Goal: Communication & Community: Answer question/provide support

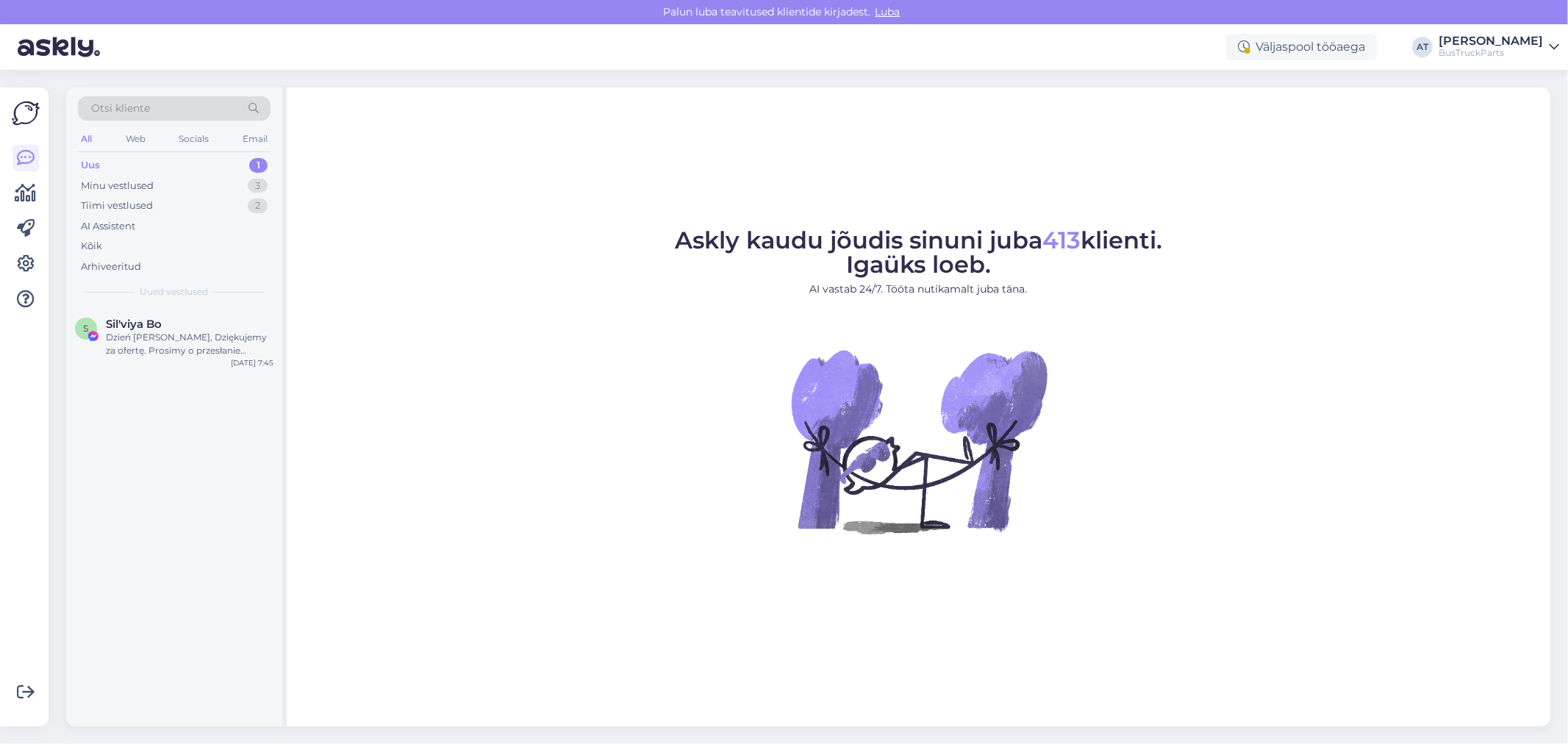
click at [189, 162] on div "Uus 1" at bounding box center [174, 165] width 193 height 20
click at [113, 162] on div "Uus 1" at bounding box center [174, 165] width 193 height 20
click at [160, 316] on div "S Sil'viya [PERSON_NAME] [PERSON_NAME], Dziękujemy za ofertę. Prosimy o przesła…" at bounding box center [174, 340] width 216 height 66
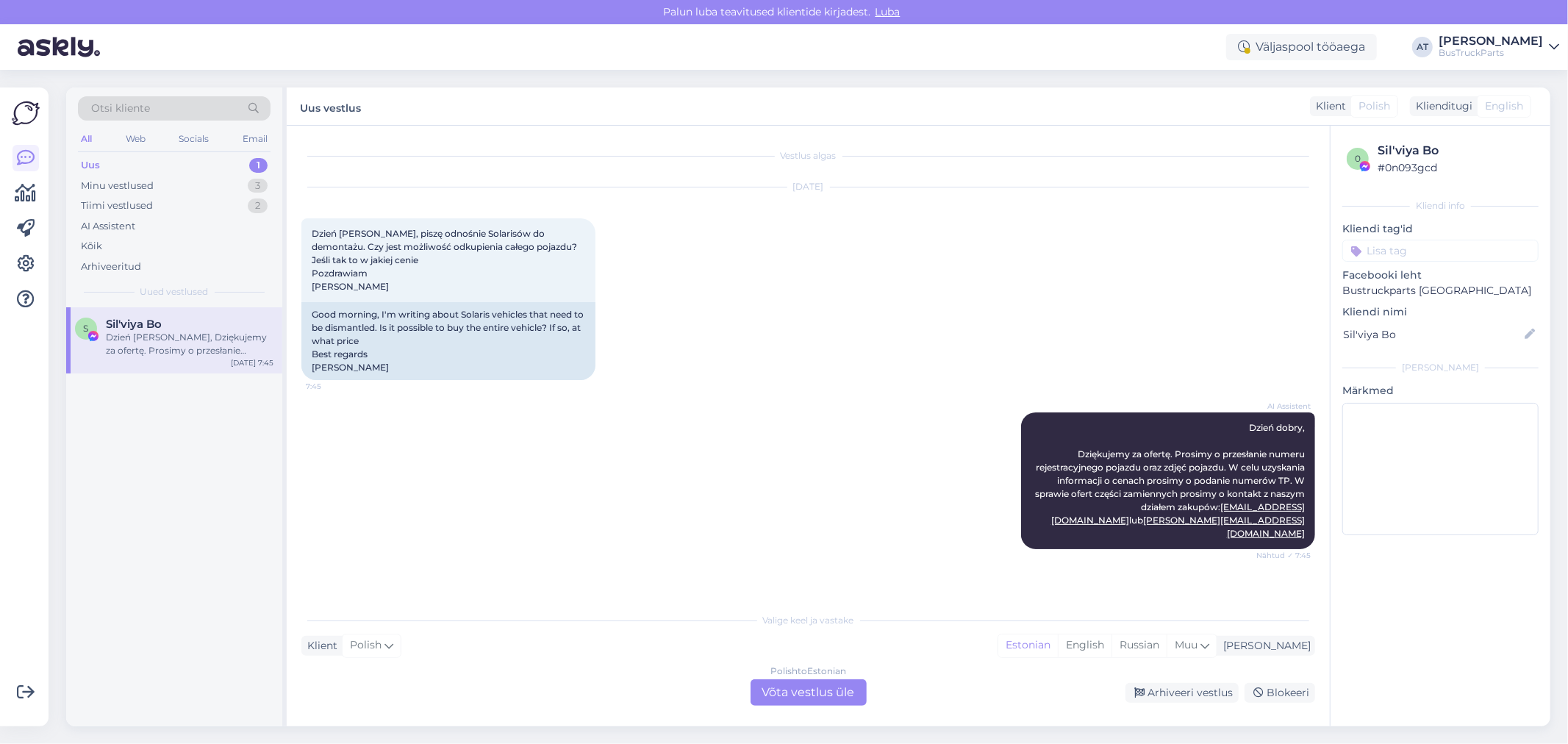
click at [827, 690] on div "Polish to Estonian Võta vestlus üle" at bounding box center [808, 693] width 116 height 26
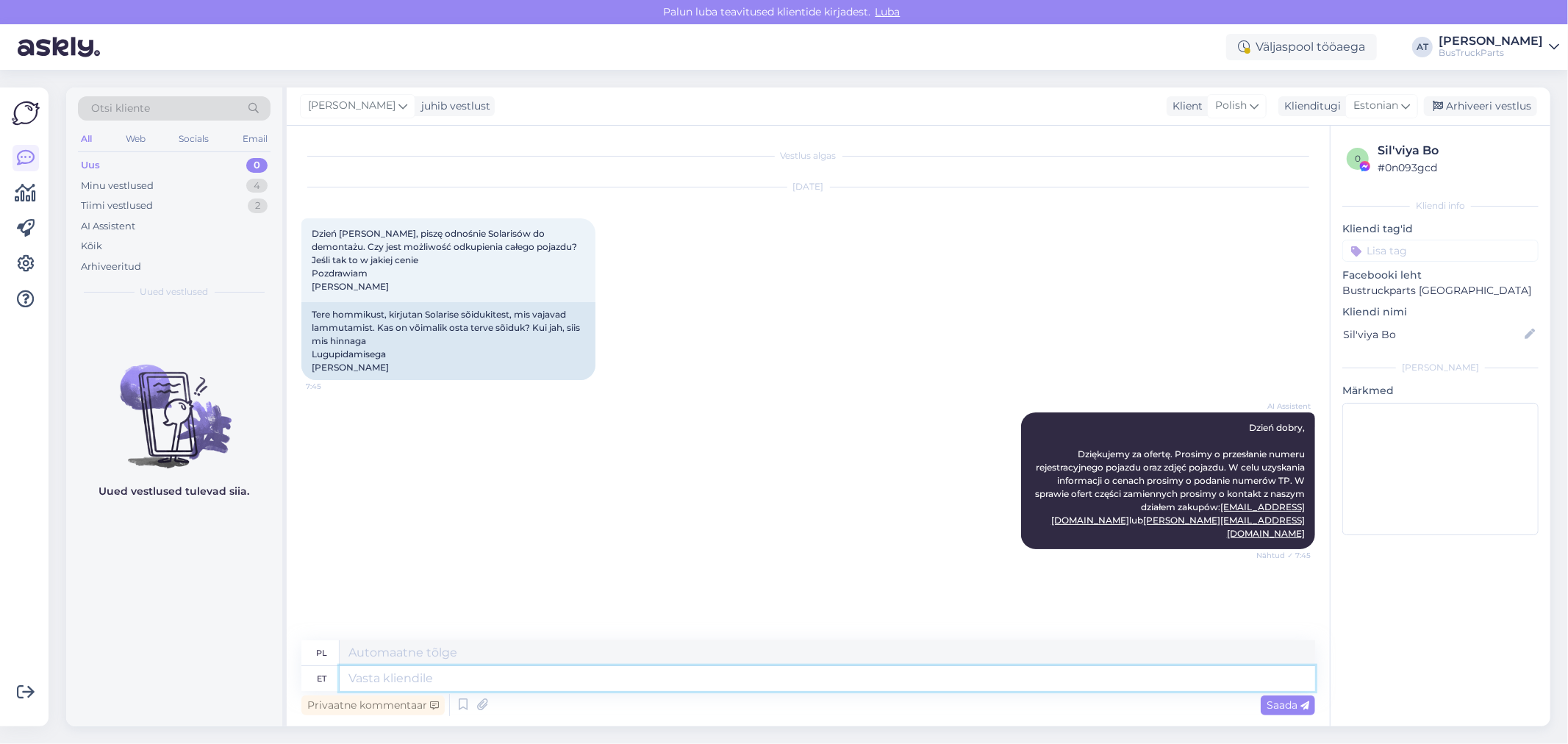
click at [659, 685] on textarea at bounding box center [828, 679] width 976 height 25
type textarea "Hello! Y"
type textarea "Cześć!"
type textarea "Hello! Yers. it"
type textarea "Cześć! Tak."
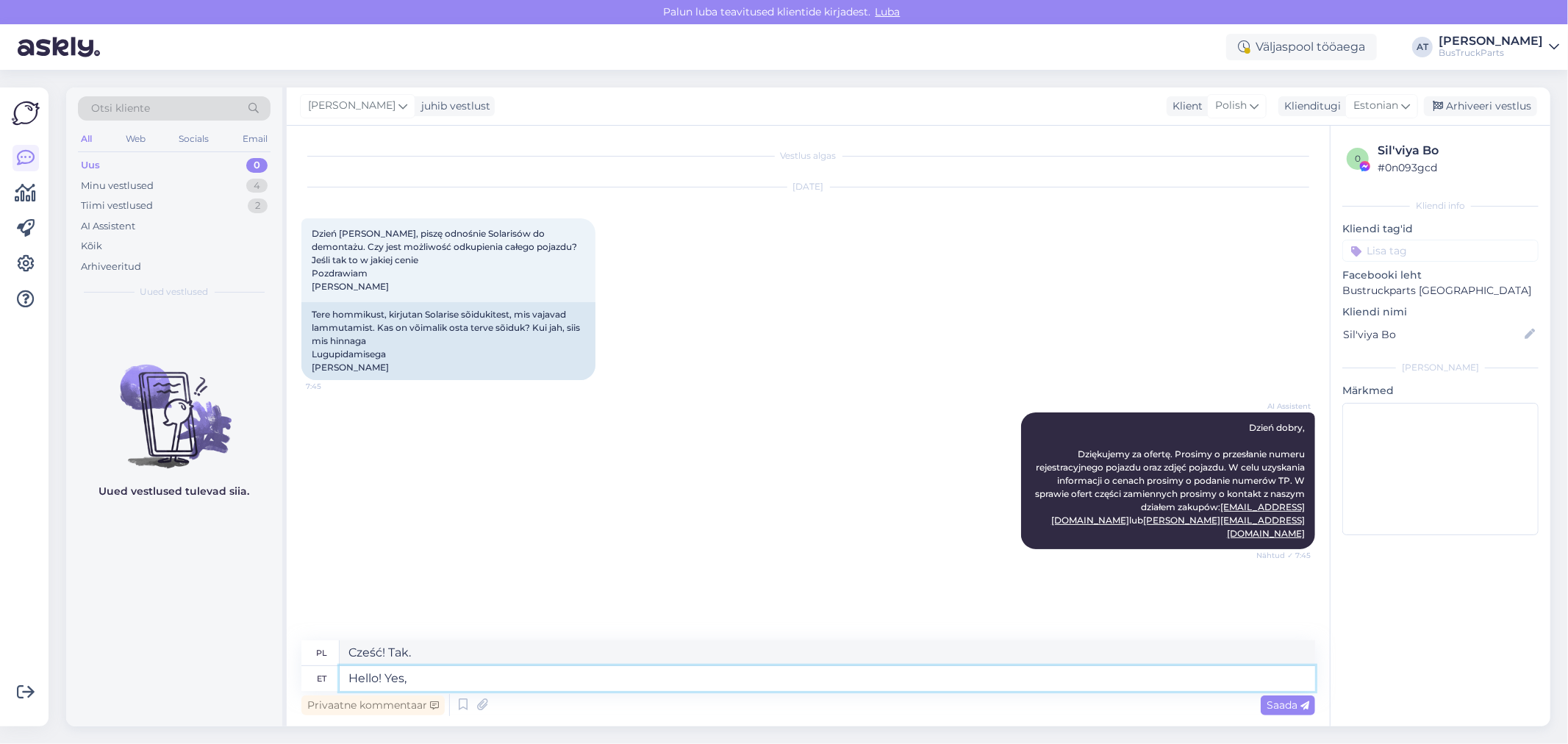
type textarea "Hello! Yes, i"
type textarea "Cześć! Tak,"
type textarea "Hello! Yes, it i"
type textarea "Cześć! Tak, to prawda."
type textarea "Hello! Yes, it is possible t"
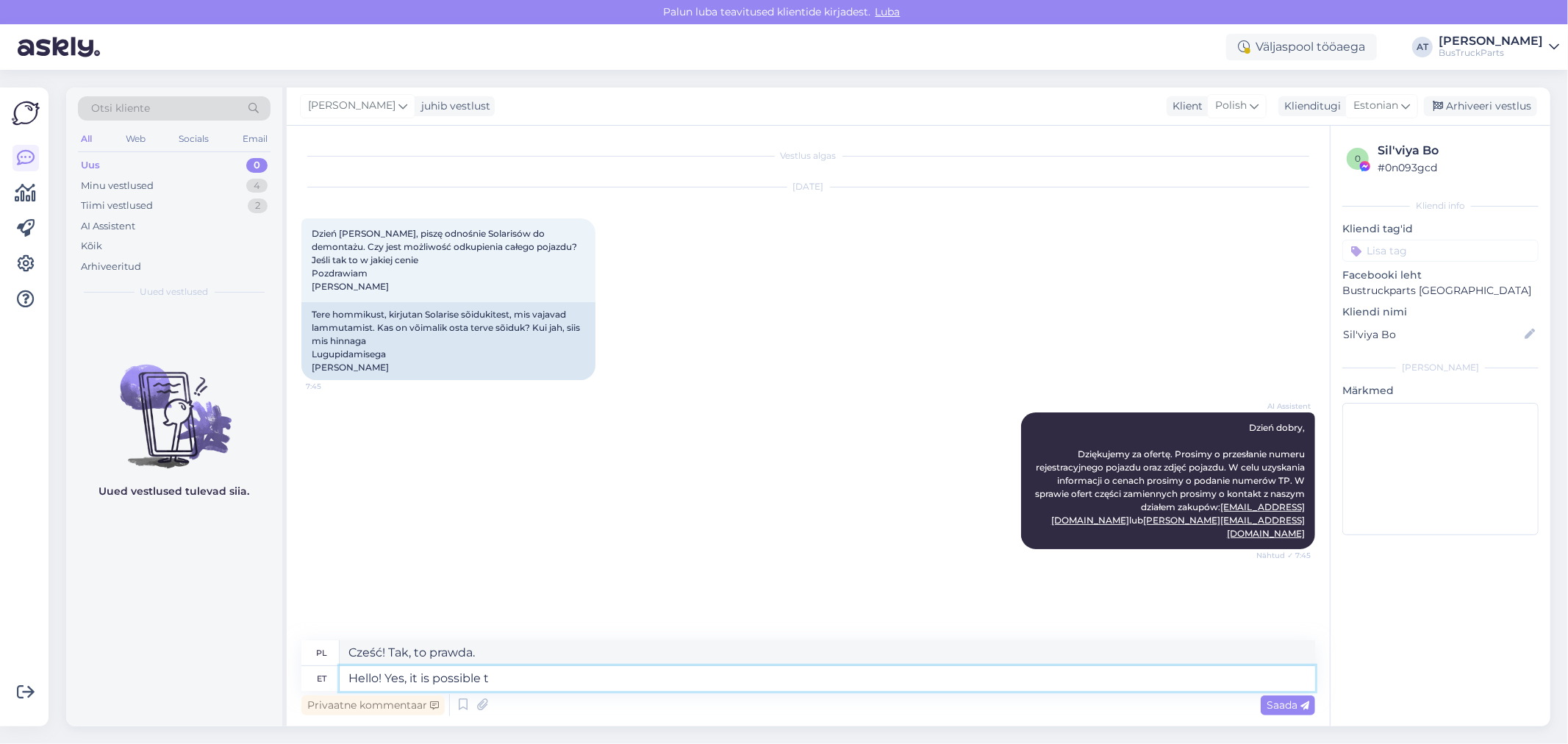
type textarea "Cześć! Tak, to możliwe."
type textarea "Hello! Yes, it is possible to"
type textarea "Cześć! Tak, jest to możliwe"
type textarea "Hello! Yes, it is possible to buy"
type textarea "Witam! Tak, jest możliwość zakupu"
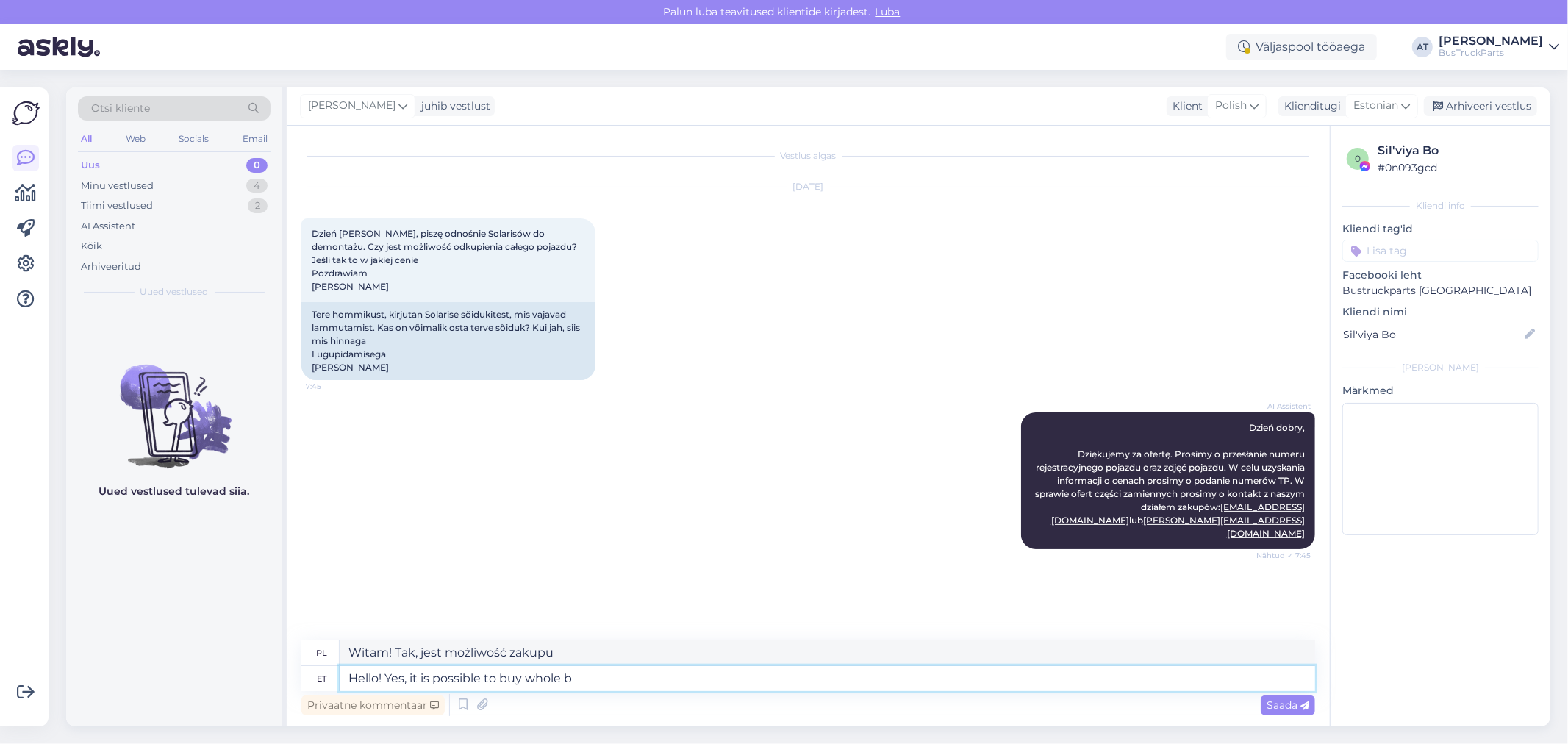
type textarea "Hello! Yes, it is possible to buy whole bu"
type textarea "Witam! Tak, jest możliwość zakupu całości"
type textarea "Hello! Yes, it is possible to buy whole bus"
type textarea "Witam! Tak, jest możliwość zakupu całego autobusu"
type textarea "Hello! Yes, it is possible to buy whole bus / b"
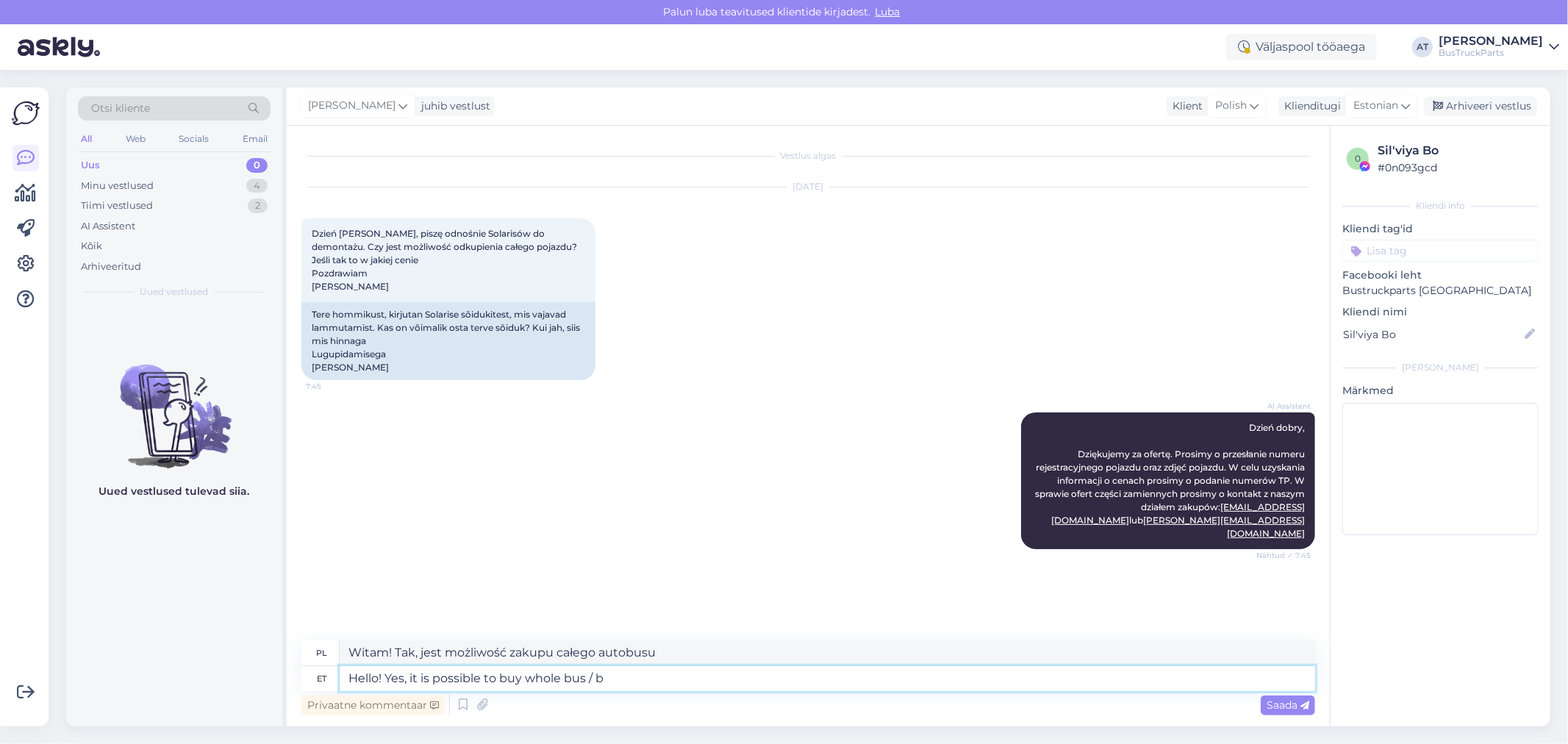
type textarea "Witam! Tak, jest możliwość zakupu całego autobusu /"
type textarea "Hello! Yes, it is possible to buy whole bus / buses"
type textarea "Witam! Tak, istnieje możliwość zakupu całego autobusu/autobusów"
type textarea "Hello! Yes, it is possible to buy whole bus / buses"
click at [1297, 697] on div "Saada" at bounding box center [1288, 706] width 55 height 20
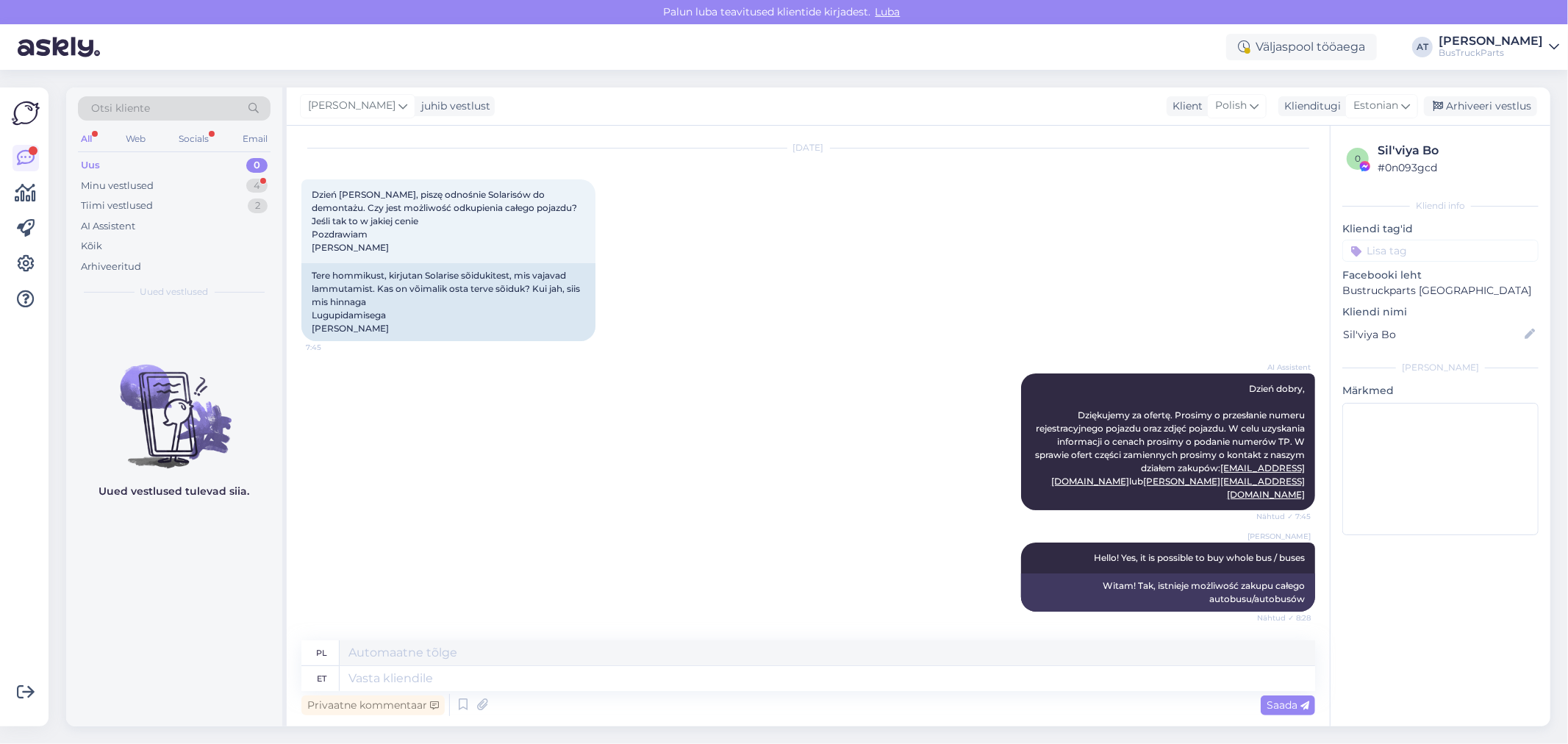
scroll to position [153, 0]
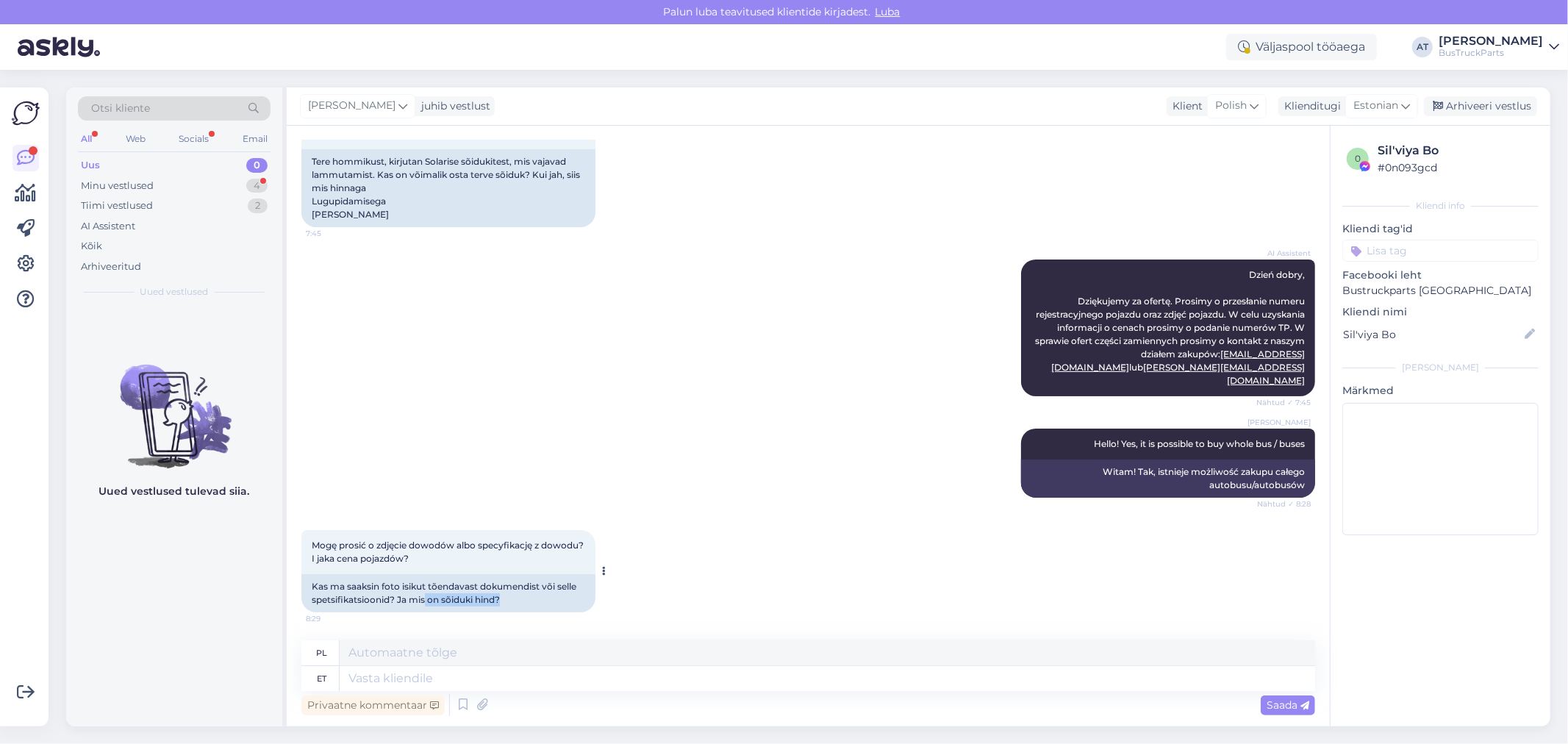
drag, startPoint x: 524, startPoint y: 598, endPoint x: 426, endPoint y: 598, distance: 98.0
click at [426, 598] on div "Kas ma saaksin foto isikut tõendavast dokumendist või selle spetsifikatsioonid?…" at bounding box center [448, 593] width 294 height 38
drag, startPoint x: 416, startPoint y: 563, endPoint x: 309, endPoint y: 539, distance: 109.7
click at [309, 539] on div "Mogę prosić o zdjęcie dowodów albo specyfikację z dowodu? I jaka cena pojazdów?…" at bounding box center [448, 552] width 294 height 44
copy span "Mogę prosić o zdjęcie dowodów albo specyfikację z dowodu? I jaka cena pojazdów?"
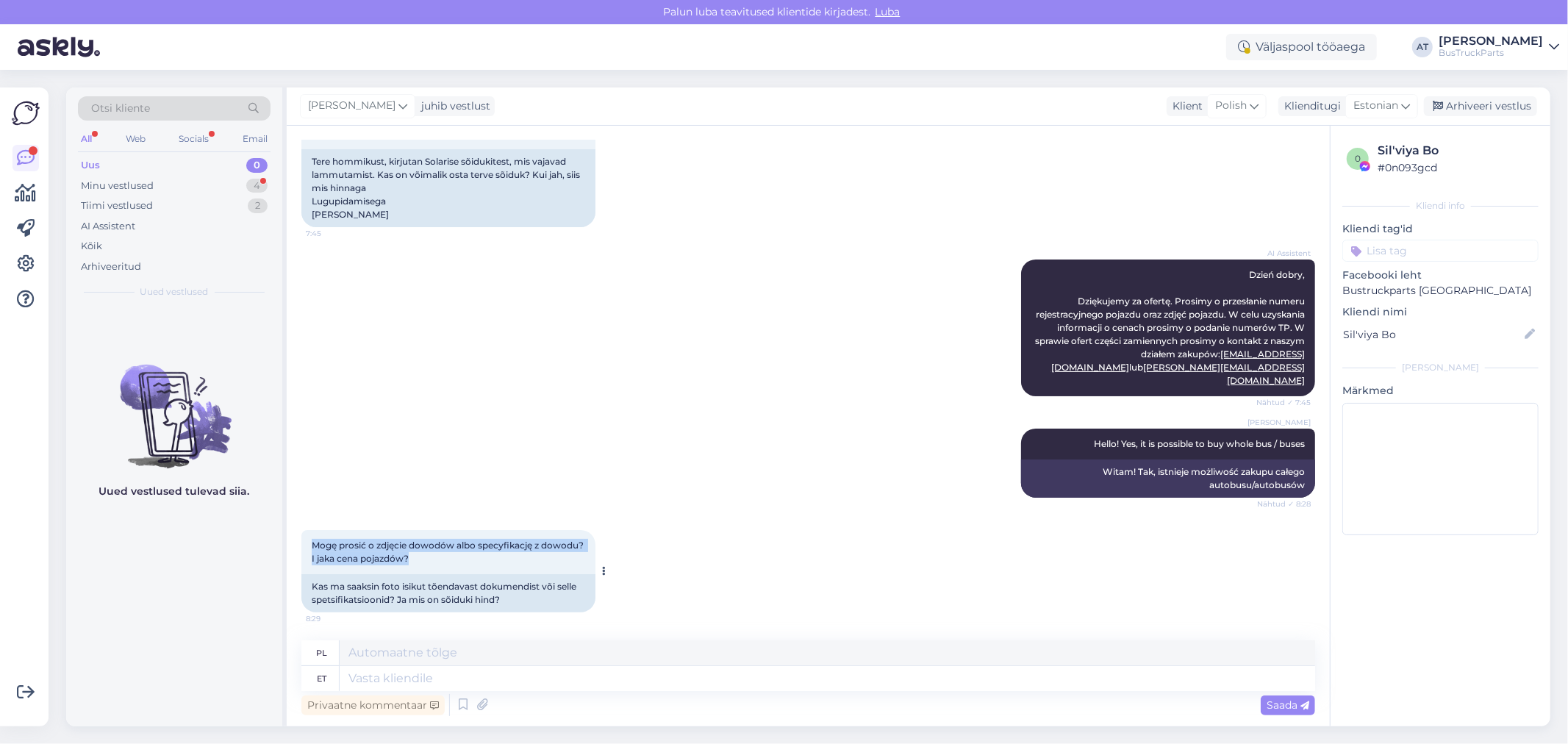
click at [559, 560] on div "Mogę prosić o zdjęcie dowodów albo specyfikację z dowodu? I jaka cena pojazdów?…" at bounding box center [448, 552] width 294 height 44
click at [740, 682] on textarea at bounding box center [828, 679] width 976 height 25
type textarea "A t"
type textarea "A"
type textarea "A the"
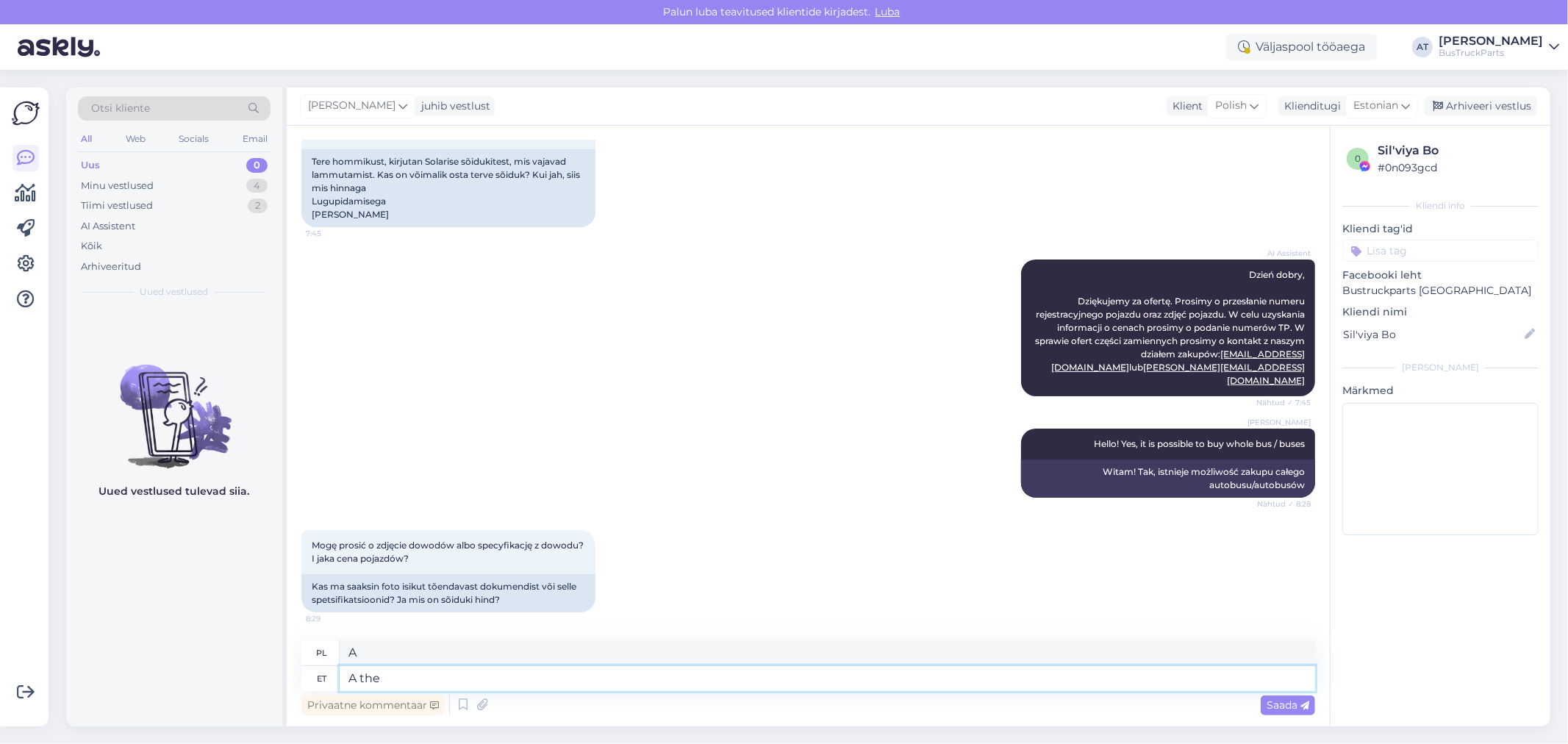
type textarea "Ten"
type textarea "A"
type textarea "At"
type textarea "Na"
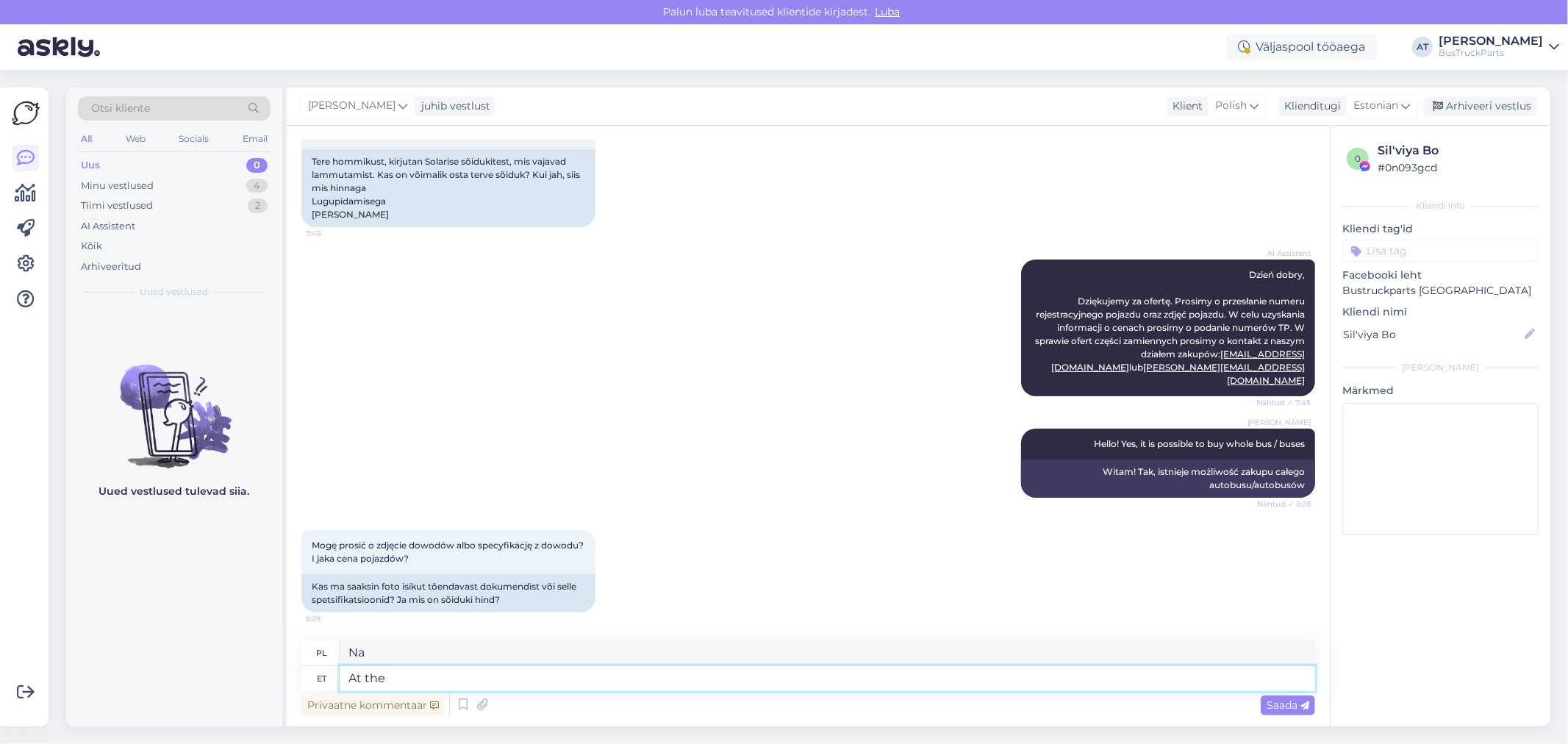
type textarea "At the m"
type textarea "W"
type textarea "At the moment w"
type textarea "W tej chwili"
type textarea "At the moment we"
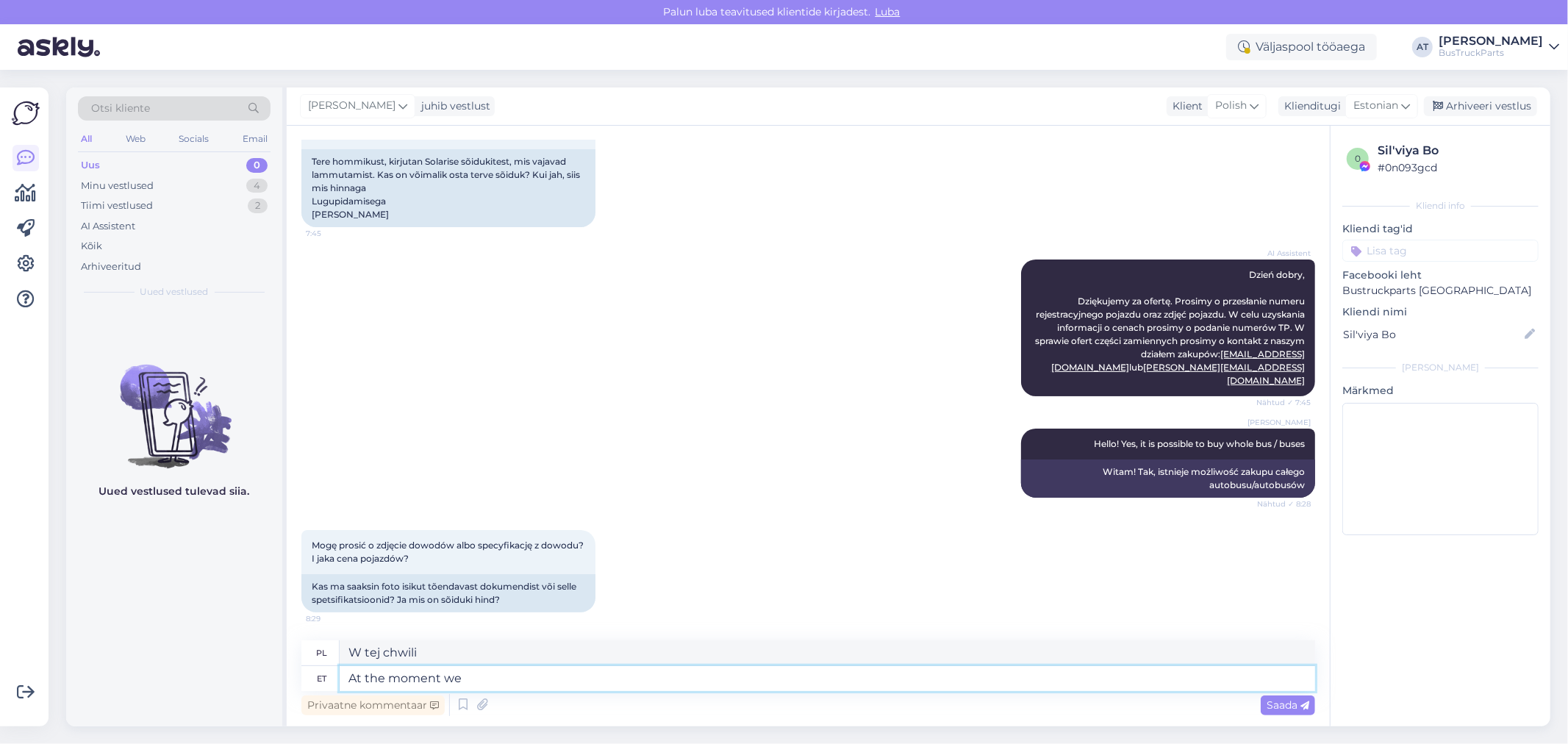
type textarea "W tej chwili my"
type textarea "At the moment we have"
type textarea "W tej chwili mamy"
type textarea "At the moment we have 4"
type textarea "W tej chwili mamy 4"
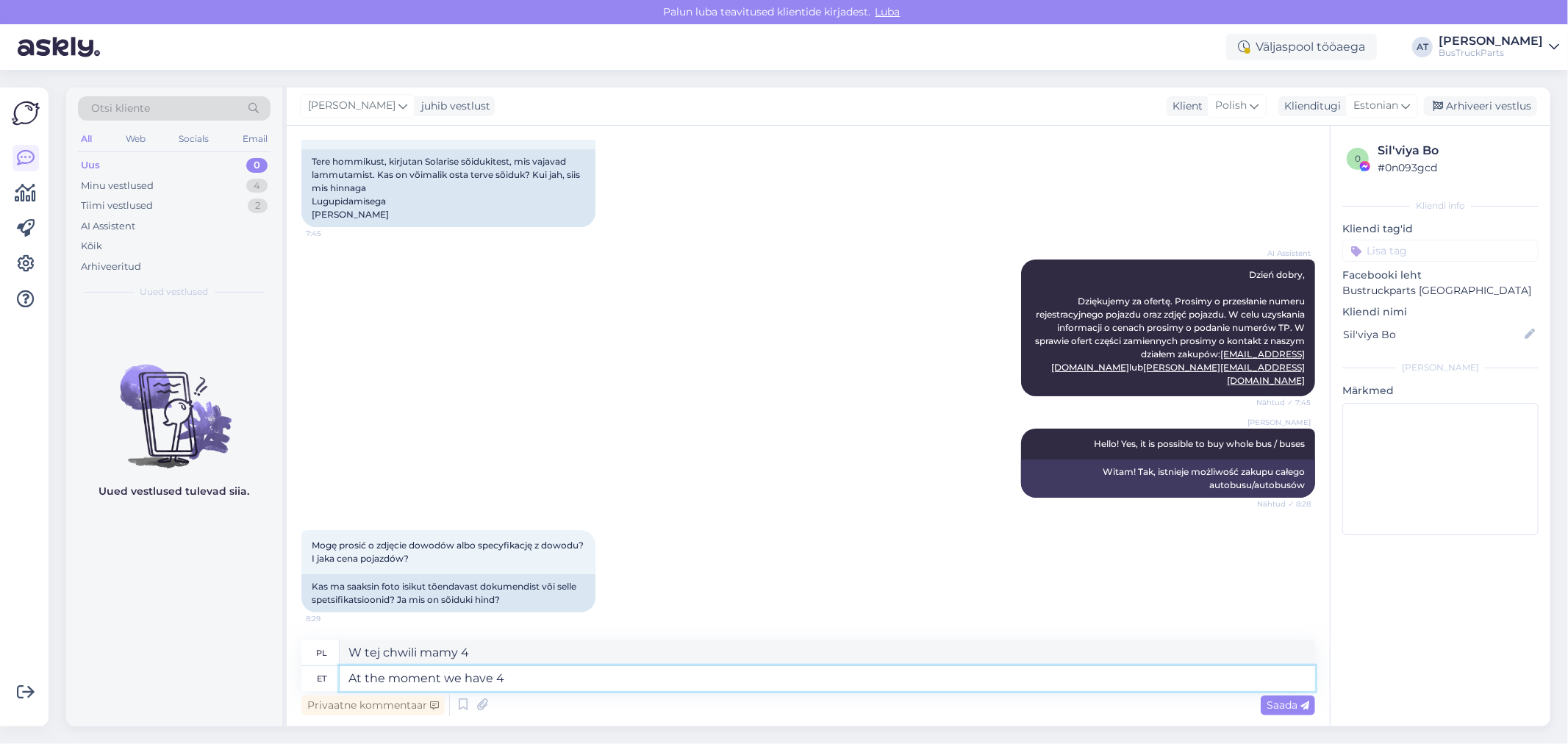
click at [616, 680] on textarea "At the moment we have 4" at bounding box center [828, 679] width 976 height 25
paste textarea "SOLARIS Urbino"
type textarea "At the moment we have 4 SOLARIS Urbino"
type textarea "W tej chwili posiadamy 4 SOLARISY Urbino"
type textarea "At the moment we have 4 SOLARIS Urbino buses"
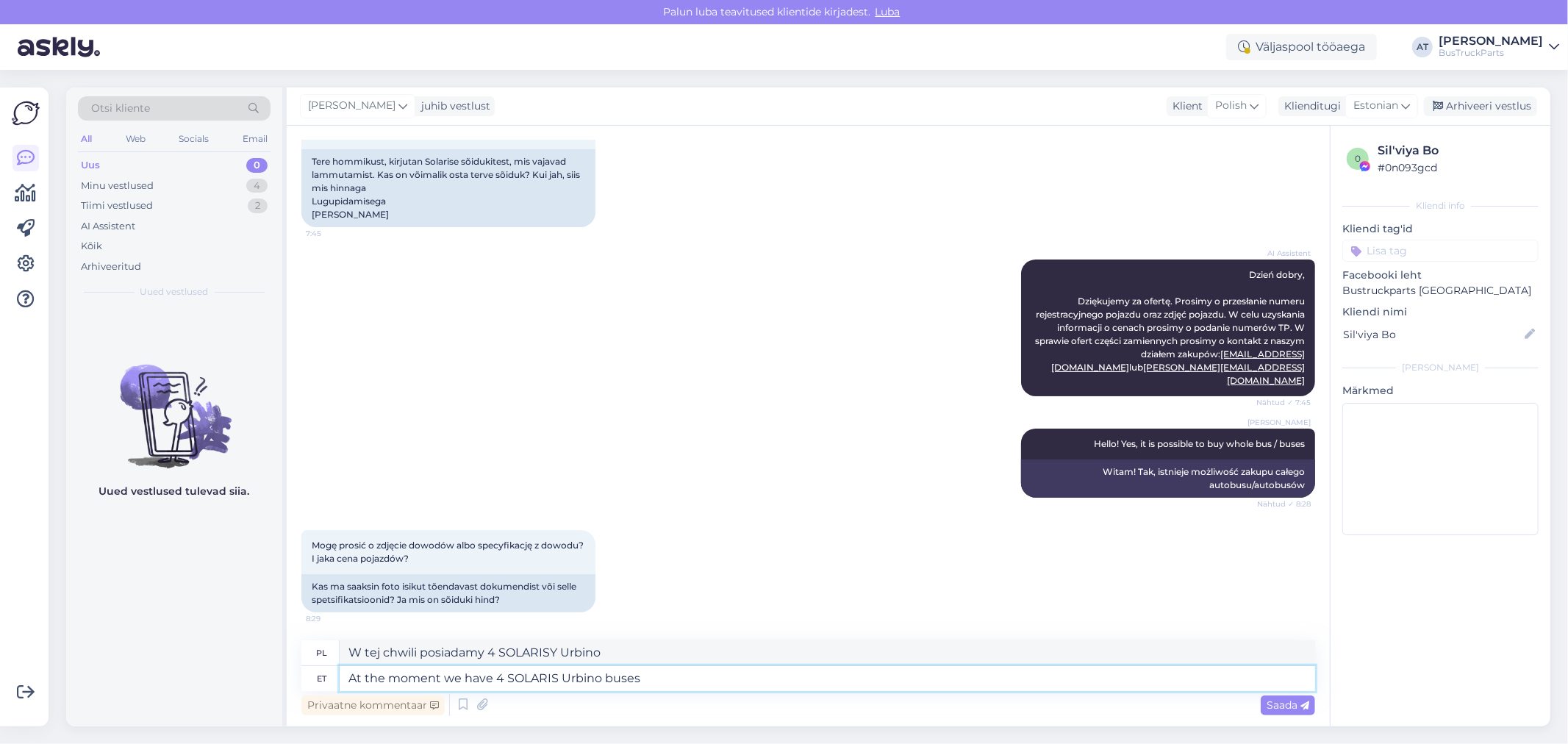
type textarea "W chwili obecnej posiadamy 4 autobusy SOLARIS Urbino"
type textarea "At the moment we have 4 SOLARIS Urbino buses,"
type textarea "W chwili obecnej posiadamy 4 autobusy SOLARIS Urbino,"
type textarea "At the moment we have 4 SOLARIS Urbino buses, 3"
type textarea "W chwili obecnej posiadamy 4 autobusy SOLARIS Urbino, 3"
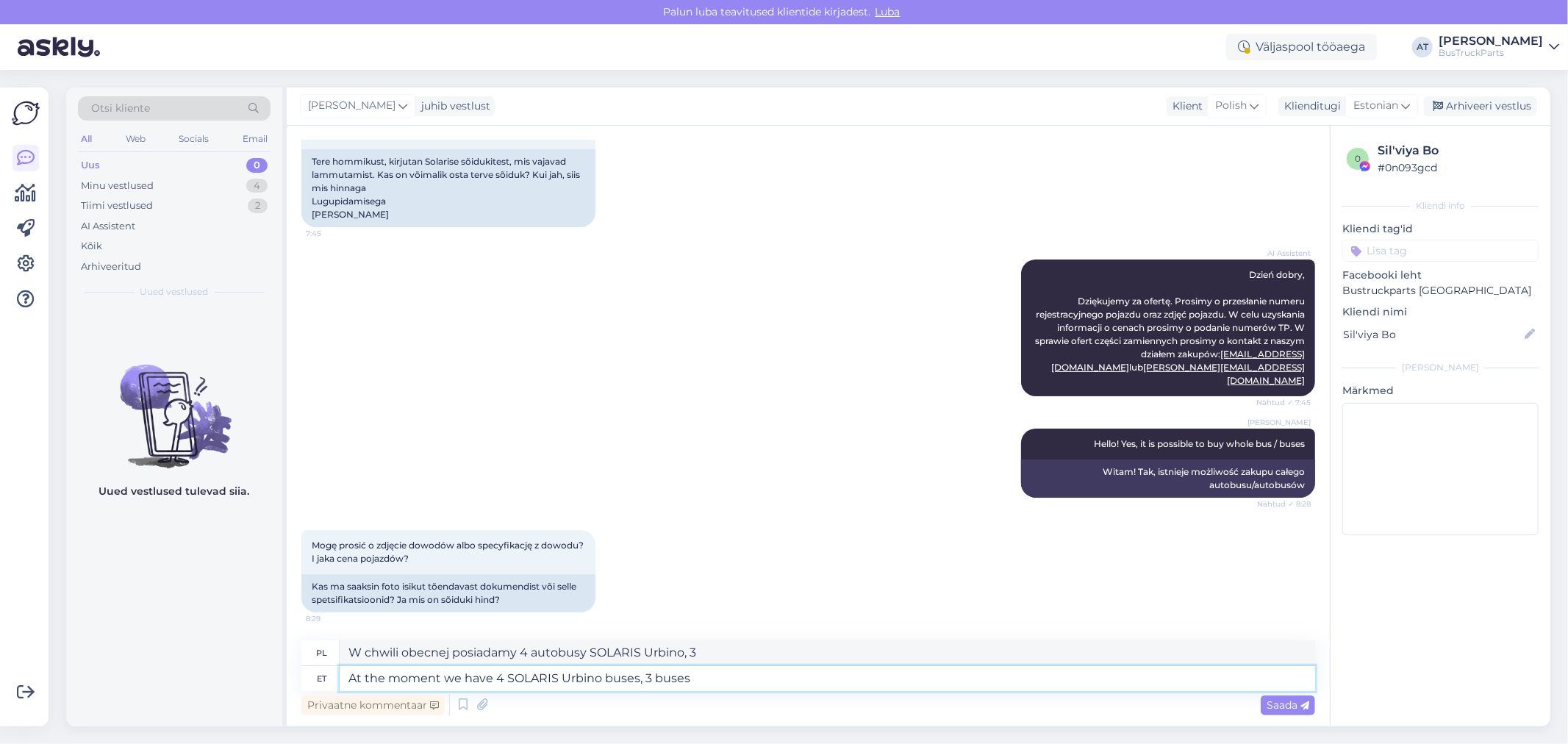
type textarea "At the moment we have 4 SOLARIS Urbino buses, 3 buses"
type textarea "W chwili obecnej posiadamy 4 autobusy SOLARIS Urbino, 3 autobusy"
type textarea "At the moment we have 4 SOLARIS Urbino buses, 3 buses 2011 ye"
type textarea "W chwili obecnej posiadamy 4 autobusy SOLARIS Urbino, 3 autobusy z 2011 roku"
type textarea "At the moment we have 4 SOLARIS Urbino buses, 3 buses 2011 year and 1"
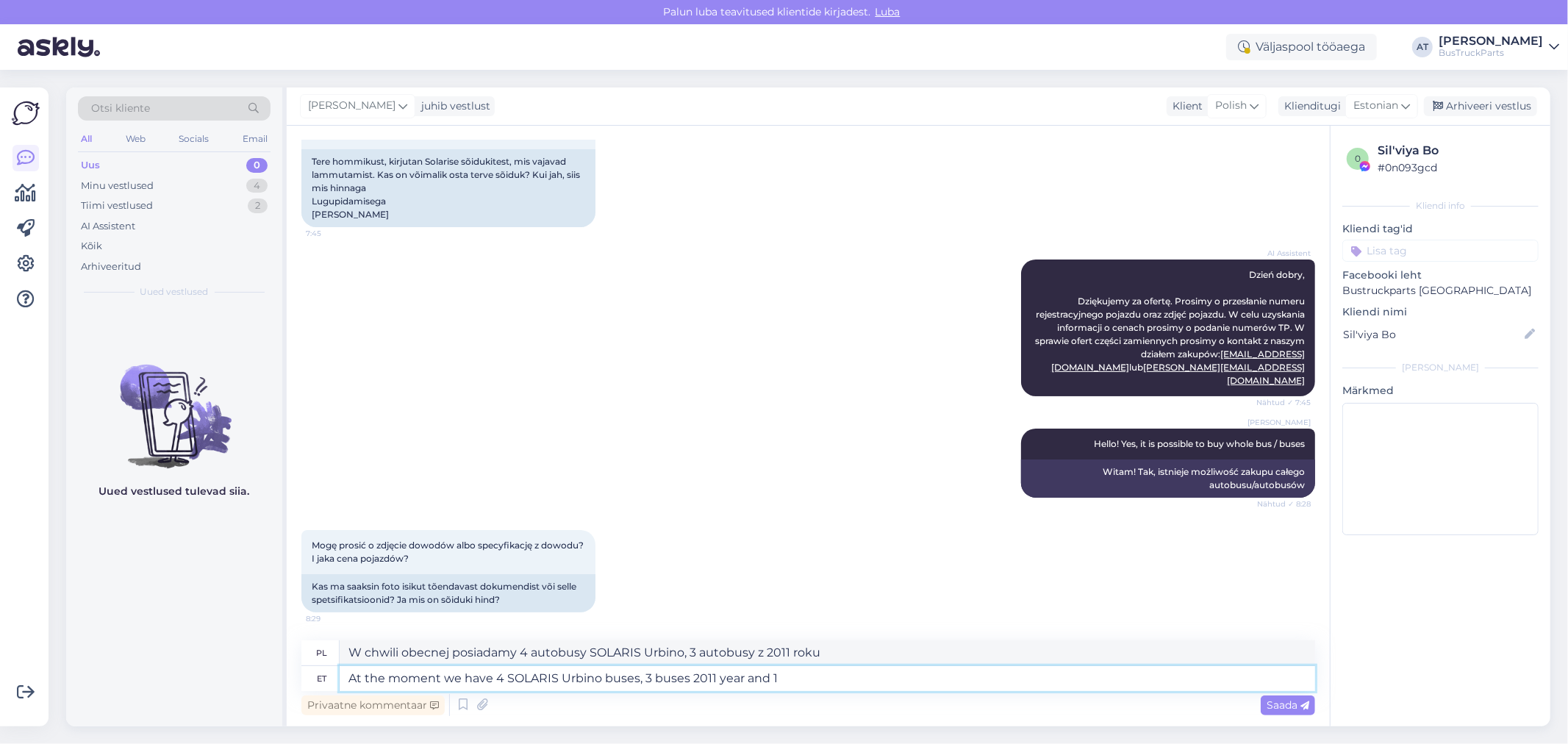
type textarea "W chwili obecnej posiadamy 4 autobusy SOLARIS Urbino, 3 autobusy z 2011 roku i"
type textarea "At the moment we have 4 SOLARIS Urbino buses, 3 buses 2011 year and 1"
type textarea "W chwili obecnej posiadamy 4 autobusy SOLARIS Urbino, 3 autobusy z 2011 roku i 1"
type textarea "At the moment we have 4 SOLARIS Urbino buses, 3 buses 2011 year and 1 2010 y"
type textarea "W chwili obecnej posiadamy 4 autobusy SOLARIS Urbino, 3 autobusy z 2011 roku i …"
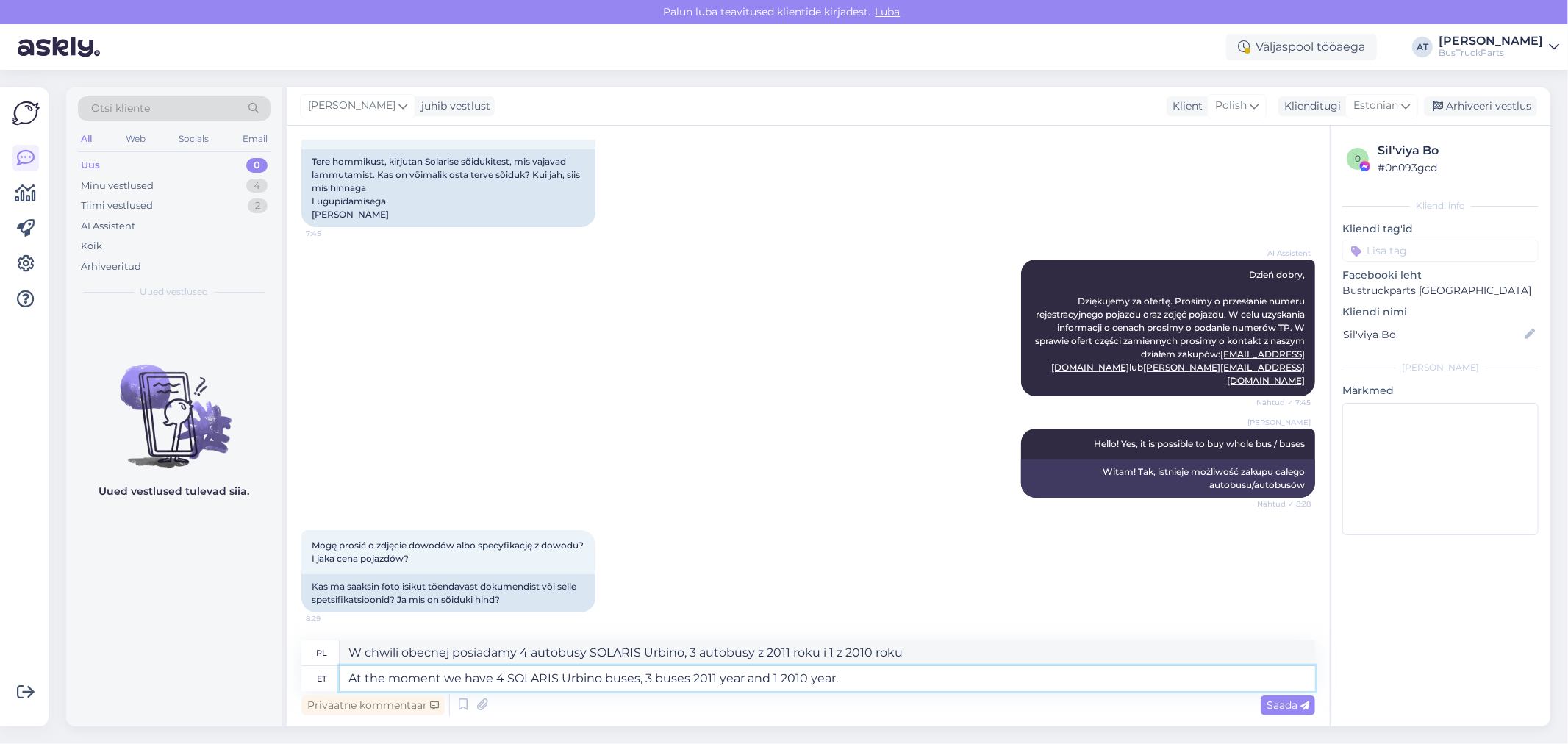
type textarea "At the moment we have 4 SOLARIS Urbino buses, 3 buses 2011 year and 1 2010 year."
type textarea "W chwili obecnej posiadamy 4 autobusy SOLARIS Urbino, 3 autobusy z 2011 roku i …"
type textarea "At the moment we have 4 SOLARIS Urbino buses, 3 buses 2011 year and 1 2010 year…"
type textarea "W chwili obecnej posiadamy 4 autobusy SOLARIS Urbino, 3 autobusy z 2011 roku i …"
type textarea "At the moment we have 4 SOLARIS Urbino buses, 3 buses 2011 year and 1 2010 year…"
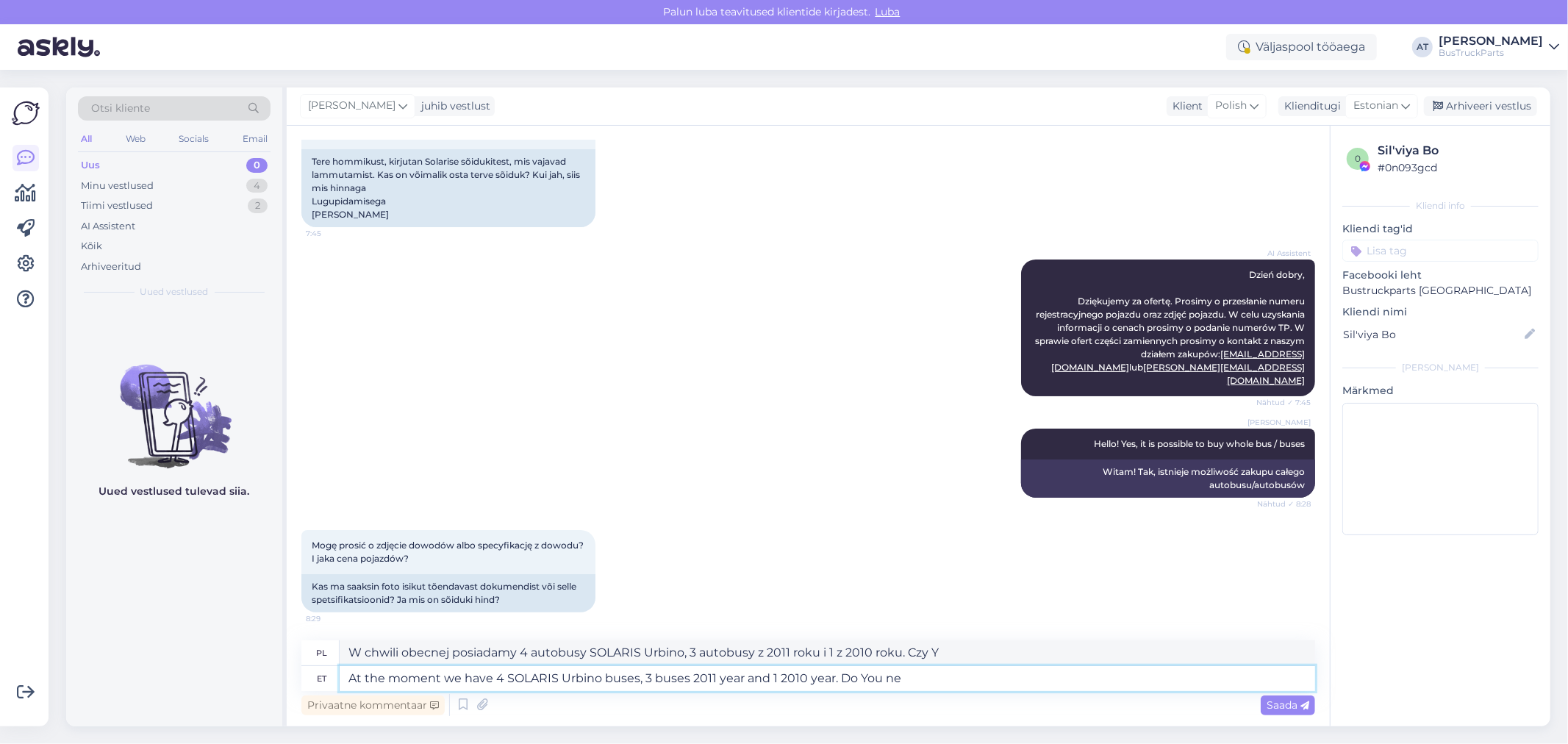
type textarea "W chwili obecnej posiadamy 4 autobusy SOLARIS Urbino, 3 autobusy z 2011 roku i …"
type textarea "At the moment we have 4 SOLARIS Urbino buses, 3 buses 2011 year and 1 2010 year…"
type textarea "W tej chwili posiadamy 4 autobusy SOLARIS Urbino, 3 z 2011 roku i 1 z 2010 roku…"
type textarea "At the moment we have 4 SOLARIS Urbino buses, 3 buses 2011 year and 1 2010 year…"
type textarea "W tej chwili posiadamy 4 autobusy Solaris Urbino, 3 z 2011 roku i 1 z 2010 roku…"
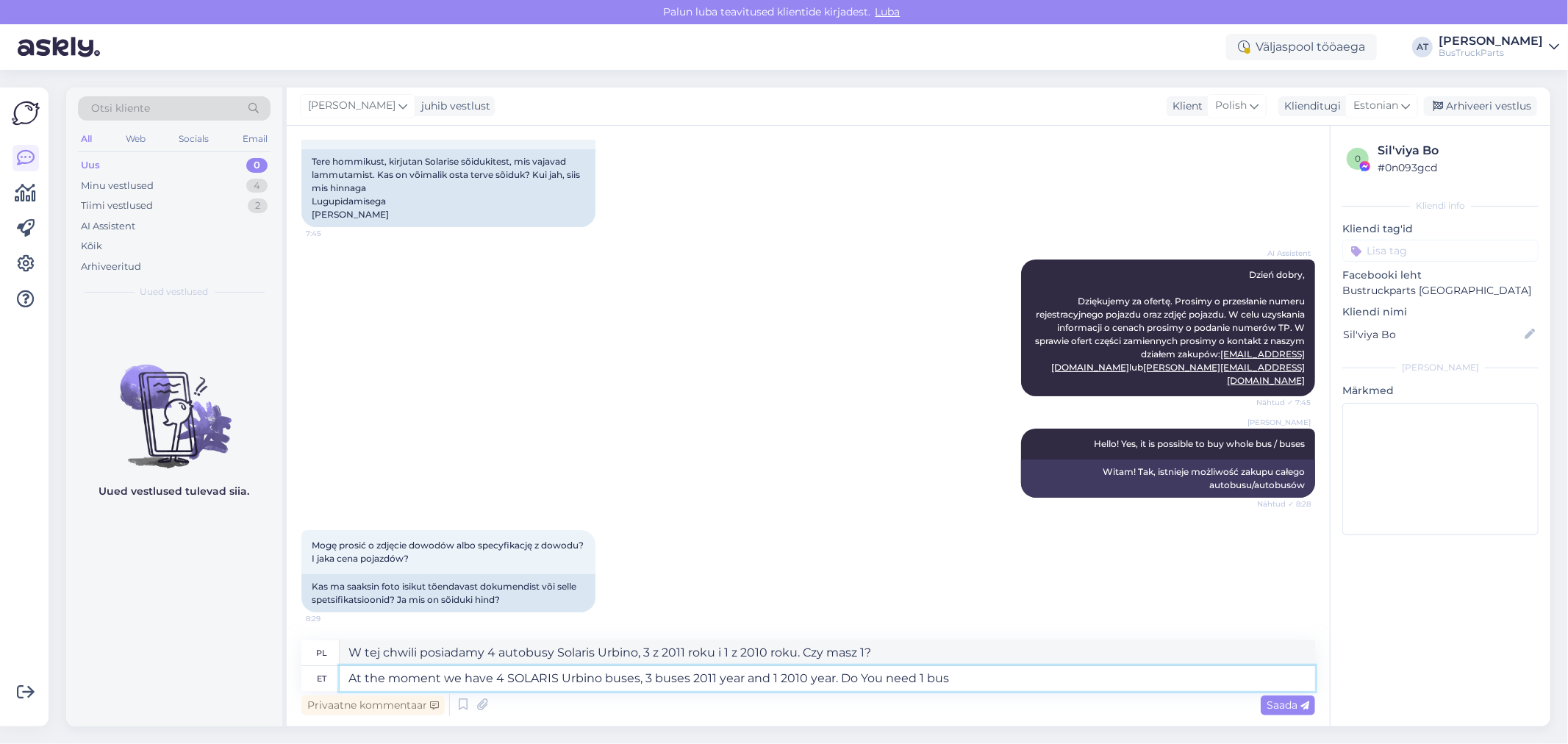
type textarea "At the moment we have 4 SOLARIS Urbino buses, 3 buses 2011 year and 1 2010 year…"
type textarea "W tej chwili posiadamy 4 autobusy Solaris Urbino, 3 z 2011 roku i 1 z 2010 roku…"
type textarea "At the moment we have 4 SOLARIS Urbino buses, 3 buses 2011 year and 1 2010 year…"
type textarea "W tej chwili posiadamy 4 autobusy SOLARIS Urbino, 3 z 2011 roku i 1 z 2010 roku…"
type textarea "At the moment we have 4 SOLARIS Urbino buses, 3 buses 2011 year and 1 2010 year…"
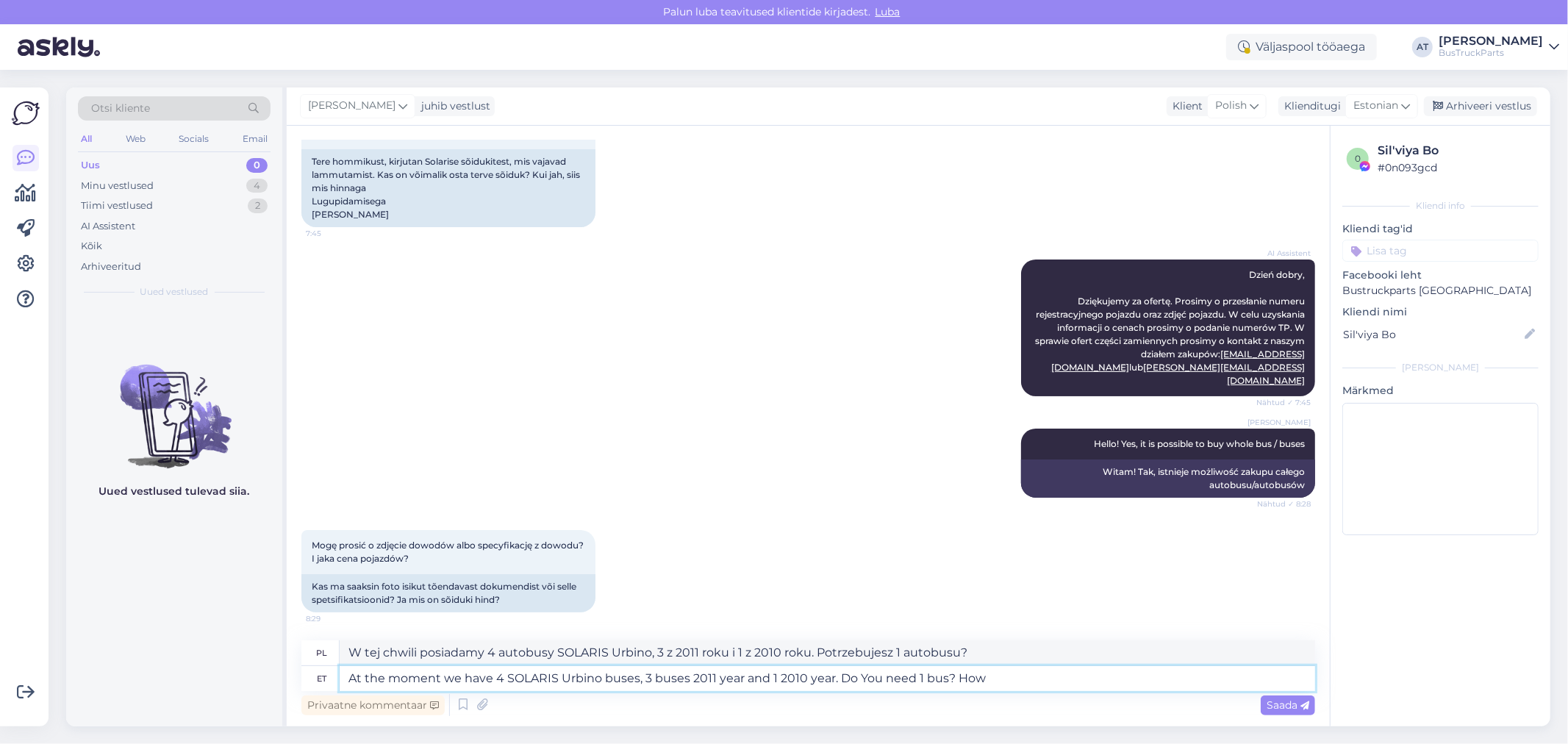
type textarea "W tej chwili mamy 4 autobusy Solaris Urbino, 3 z 2011 roku i 1 z 2010 roku. Pot…"
type textarea "At the moment we have 4 SOLARIS Urbino buses, 3 buses 2011 year and 1 2010 year…"
type textarea "W tej chwili mamy 4 autobusy Solaris Urbino, 3 z 2011 roku i 1 z 2010 roku. Pot…"
type textarea "At the moment we have 4 SOLARIS Urbino buses, 3 buses 2011 year and 1 2010 year…"
type textarea "W tej chwili posiadamy 4 autobusy Solaris Urbino, 3 z 2011 roku i 1 z 2010 roku…"
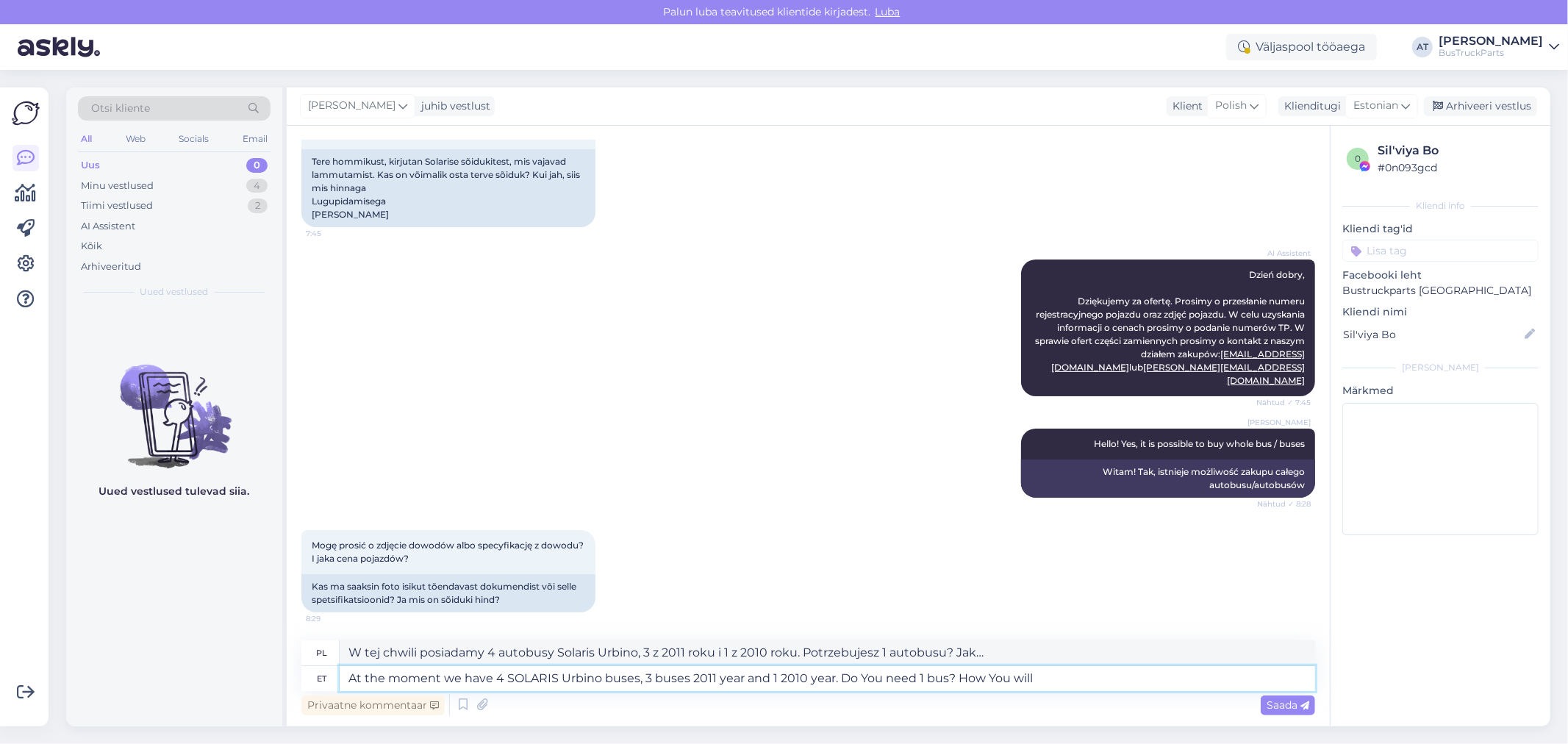
type textarea "At the moment we have 4 SOLARIS Urbino buses, 3 buses 2011 year and 1 2010 year…"
type textarea "W tej chwili mamy 4 autobusy SOLARIS Urbino, 3 z 2011 roku i 1 z 2010 roku. Pot…"
type textarea "At the moment we have 4 SOLARIS Urbino buses, 3 buses 2011 year and 1 2010 year…"
type textarea "W tej chwili posiadamy 4 autobusy Solaris Urbino, 3 z 2011 roku i 1 z 2010 roku…"
type textarea "At the moment we have 4 SOLARIS Urbino buses, 3 buses 2011 year and 1 2010 year…"
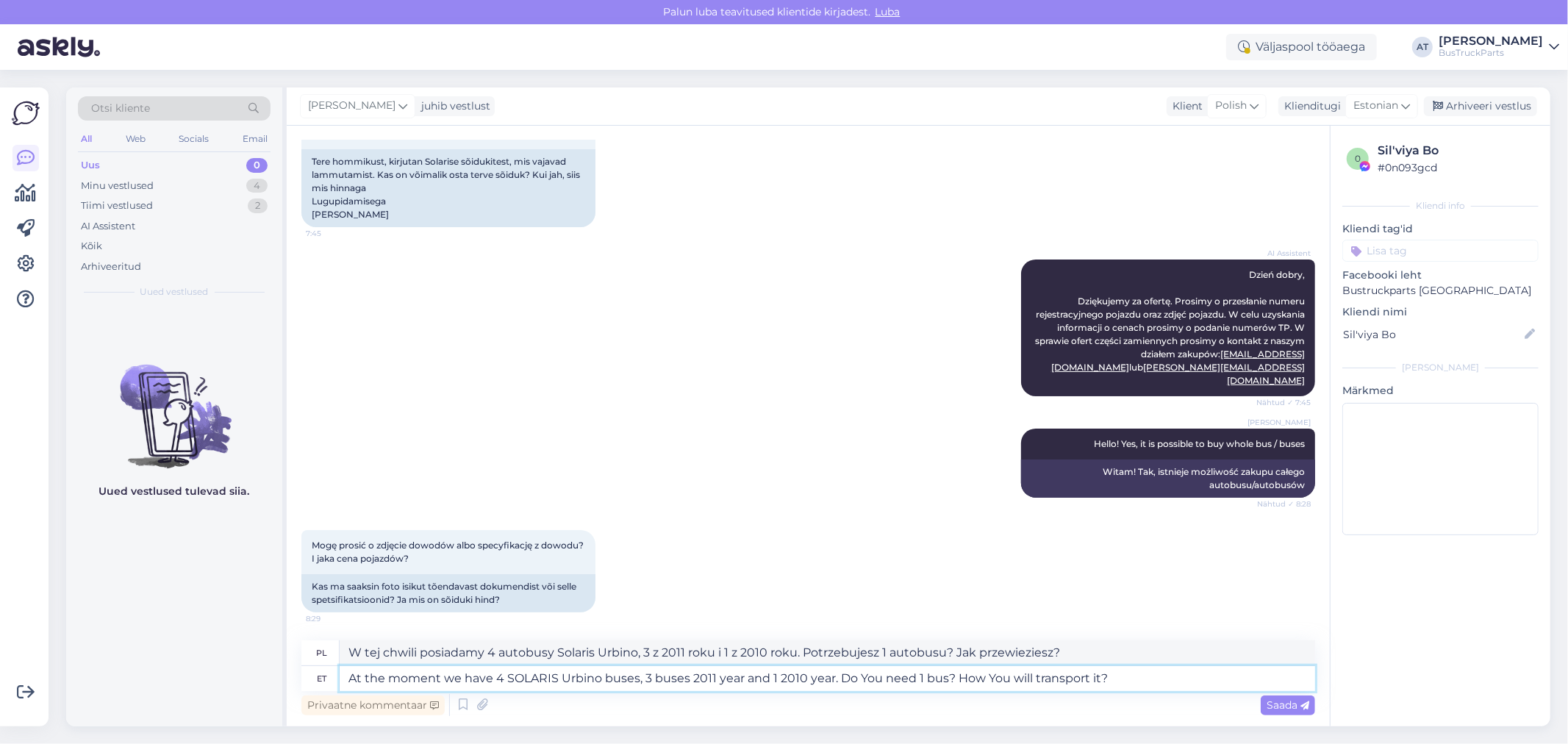
type textarea "W tej chwili mamy 4 autobusy Solaris Urbino, 3 z 2011 roku i 1 z 2010 roku. Pot…"
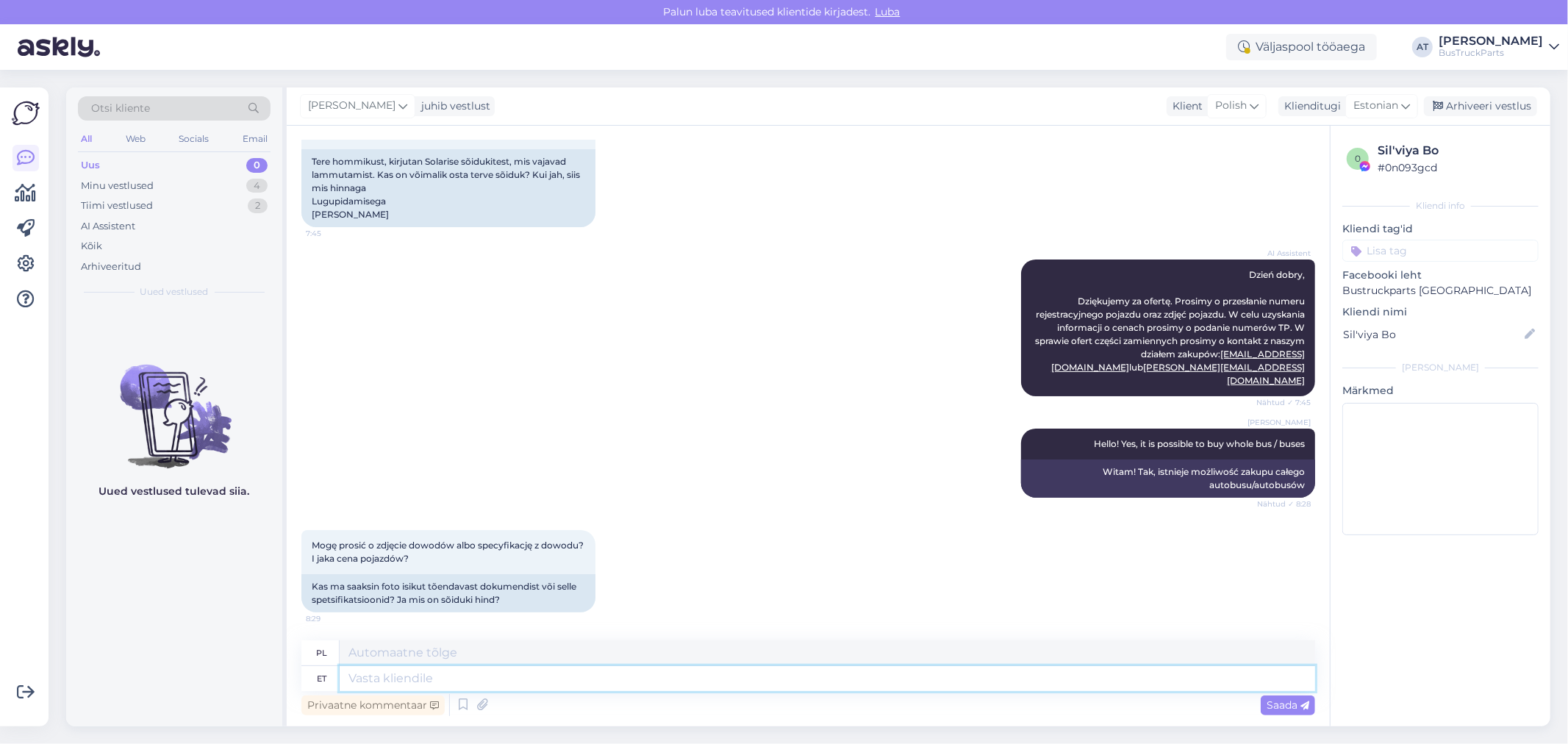
scroll to position [282, 0]
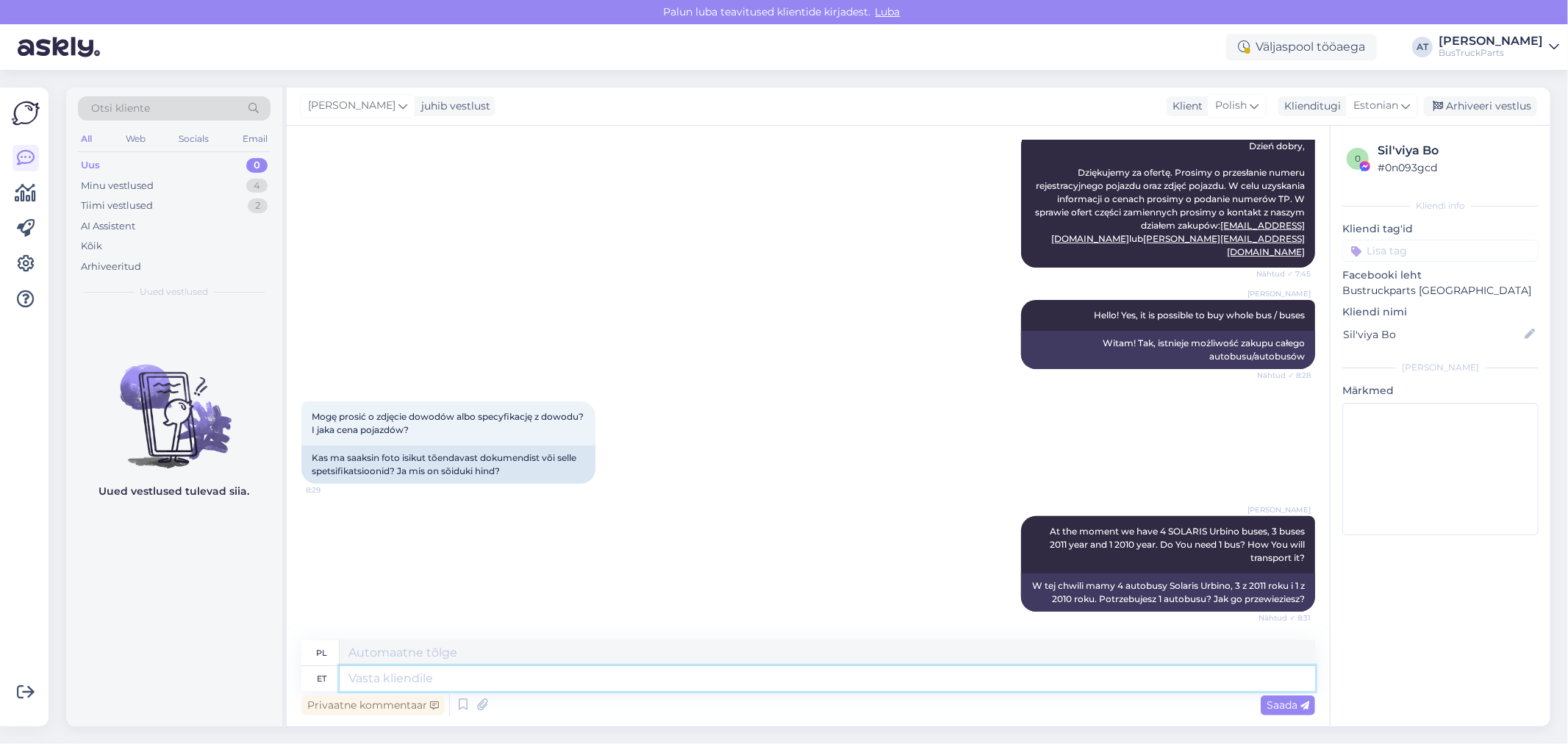
click at [778, 685] on textarea at bounding box center [828, 679] width 976 height 25
type textarea "All"
type textarea "Poniżej"
type textarea "All buses"
type textarea "Wszystkie autobusy"
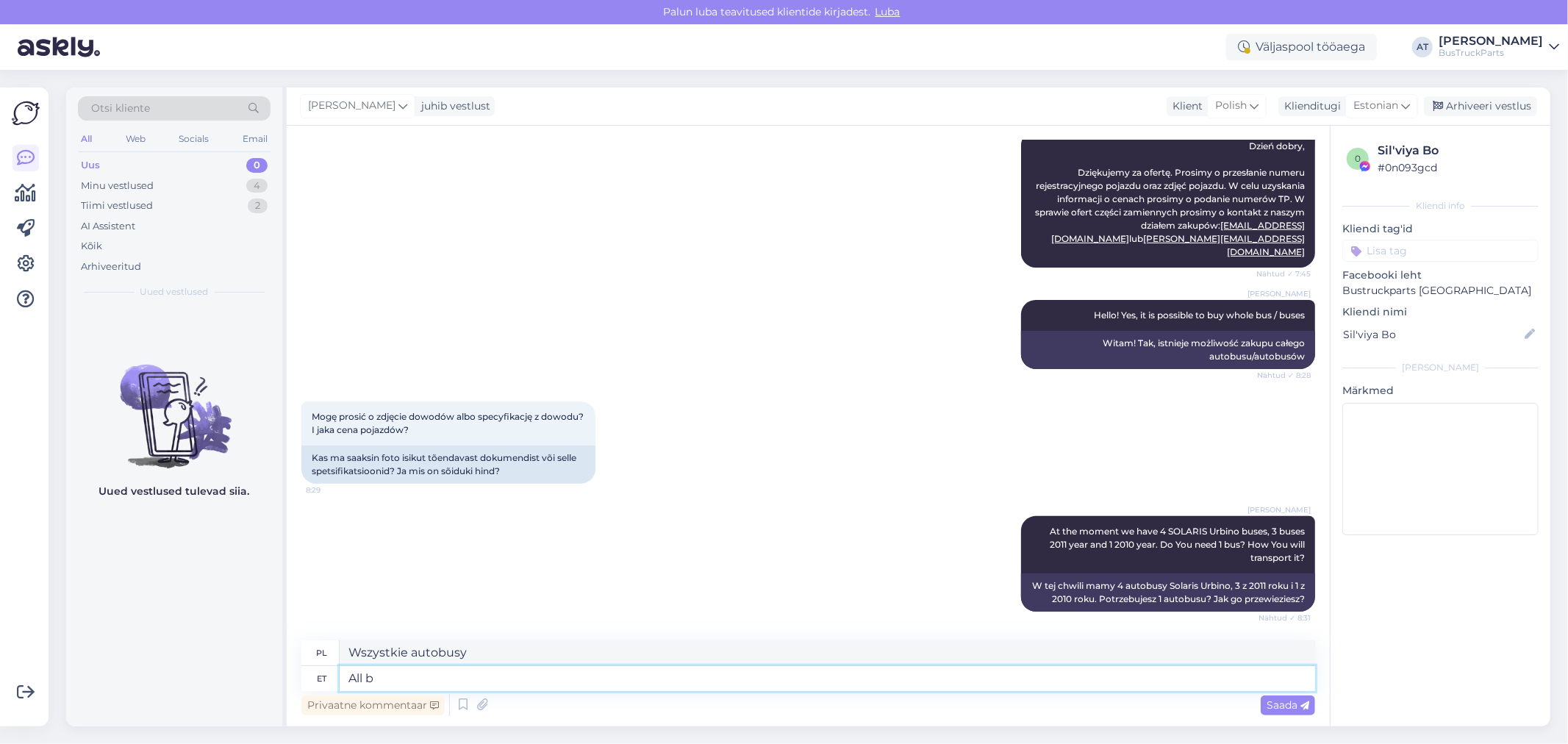
type textarea "All"
type textarea "Poniżej"
type textarea "All these"
type textarea "Wszystkie te"
type textarea "All these buses"
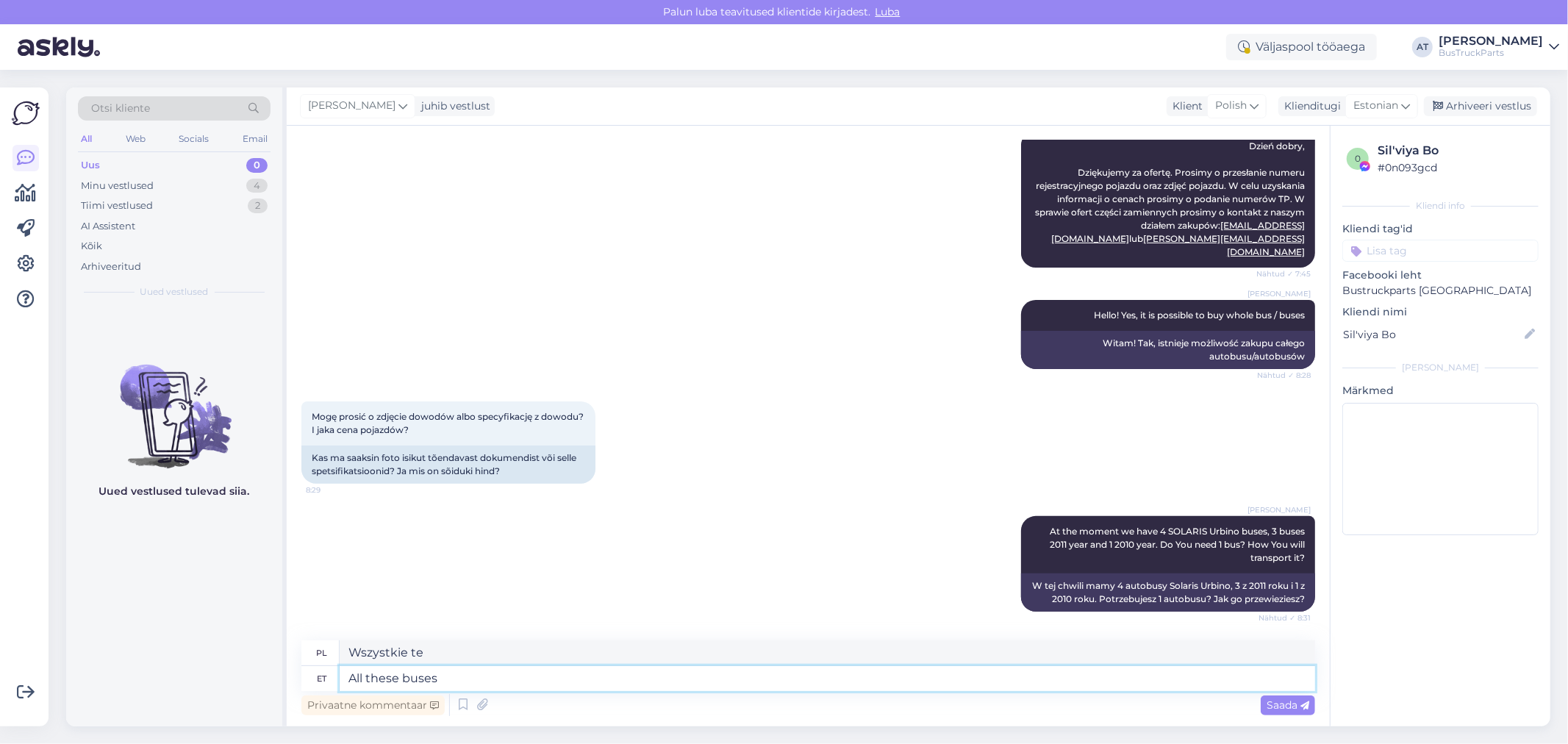
type textarea "Wszystkie te autobusy"
type textarea "All these buses are in"
type textarea "Wszystkie te autobusy są"
type textarea "All these buses are in"
type textarea "Wszystkie te autobusy są w"
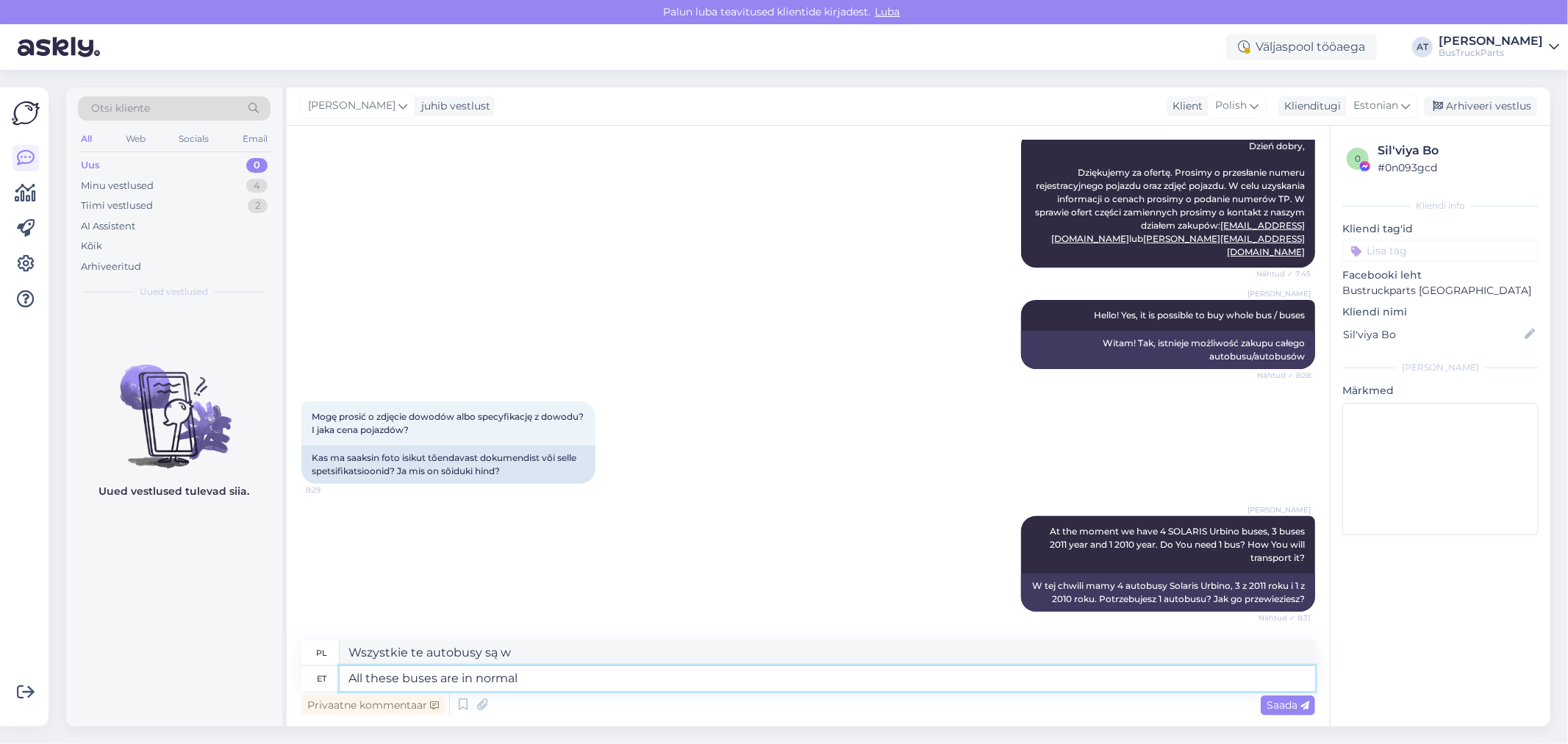
type textarea "All these buses are in normal c"
type textarea "Wszystkie te autobusy są w normalnym stanie"
type textarea "All these buses are in normal condition and"
type textarea "Wszystkie te autobusy są w normalnym stanie i"
type textarea "All these buses are in normal condition and coulkd"
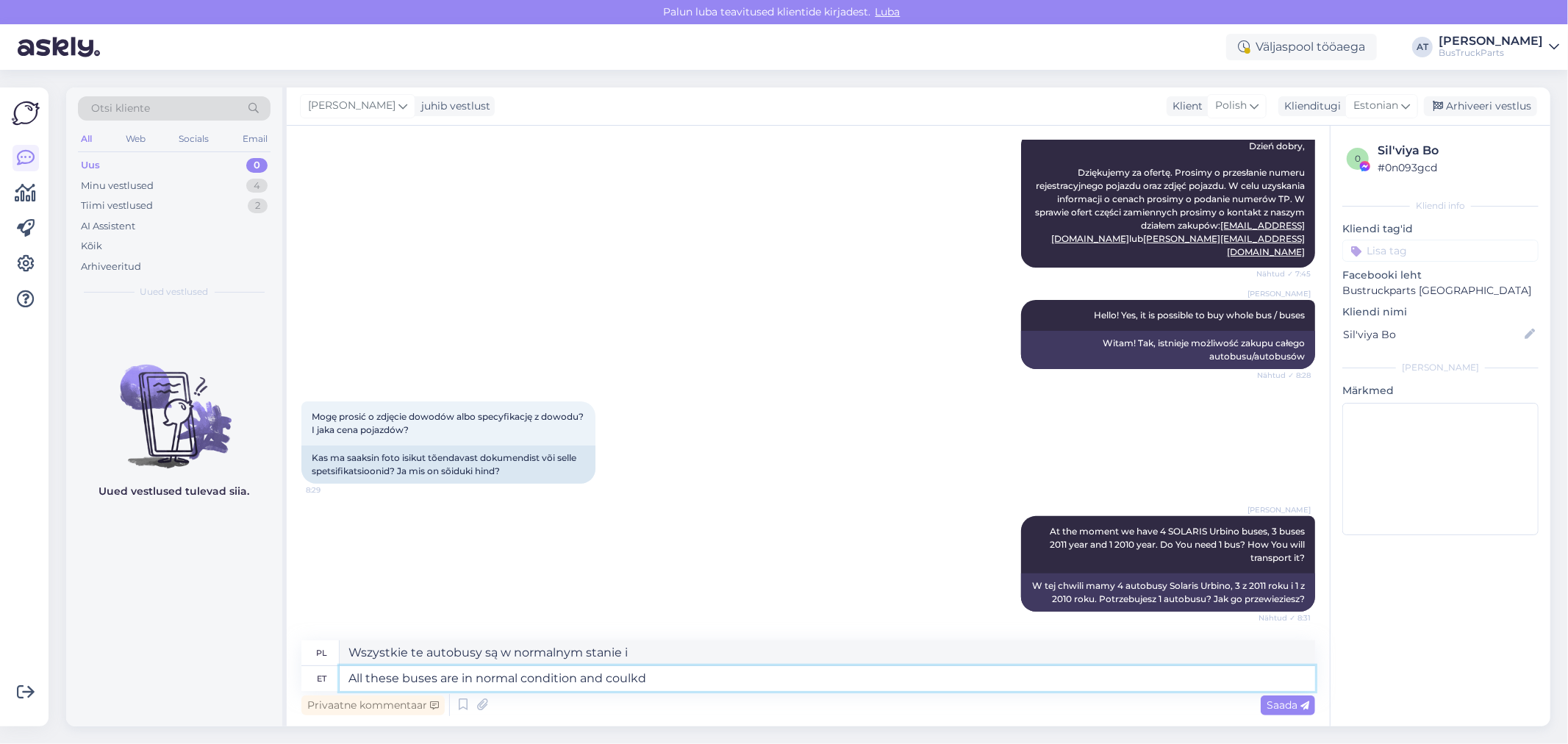
type textarea "Wszystkie te autobusy są w normalnym stanie i mogłyby"
type textarea "All these buses are in normal condition and could"
type textarea "Wszystkie te autobusy są w normalnym stanie i mogą"
type textarea "All these buses are in normal condition and could drive"
type textarea "Wszystkie te autobusy są w normalnym stanie i mogą jeździć"
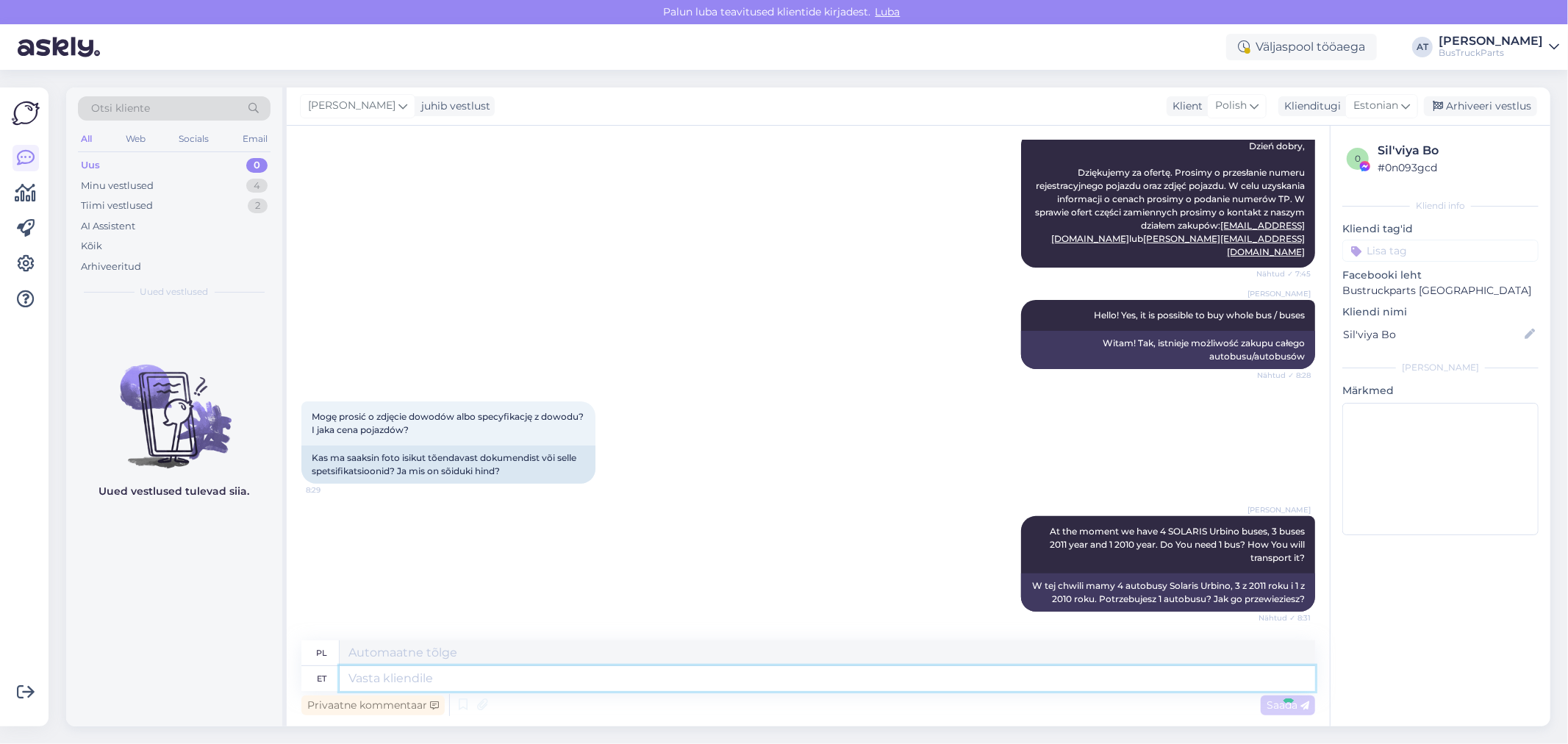
scroll to position [370, 0]
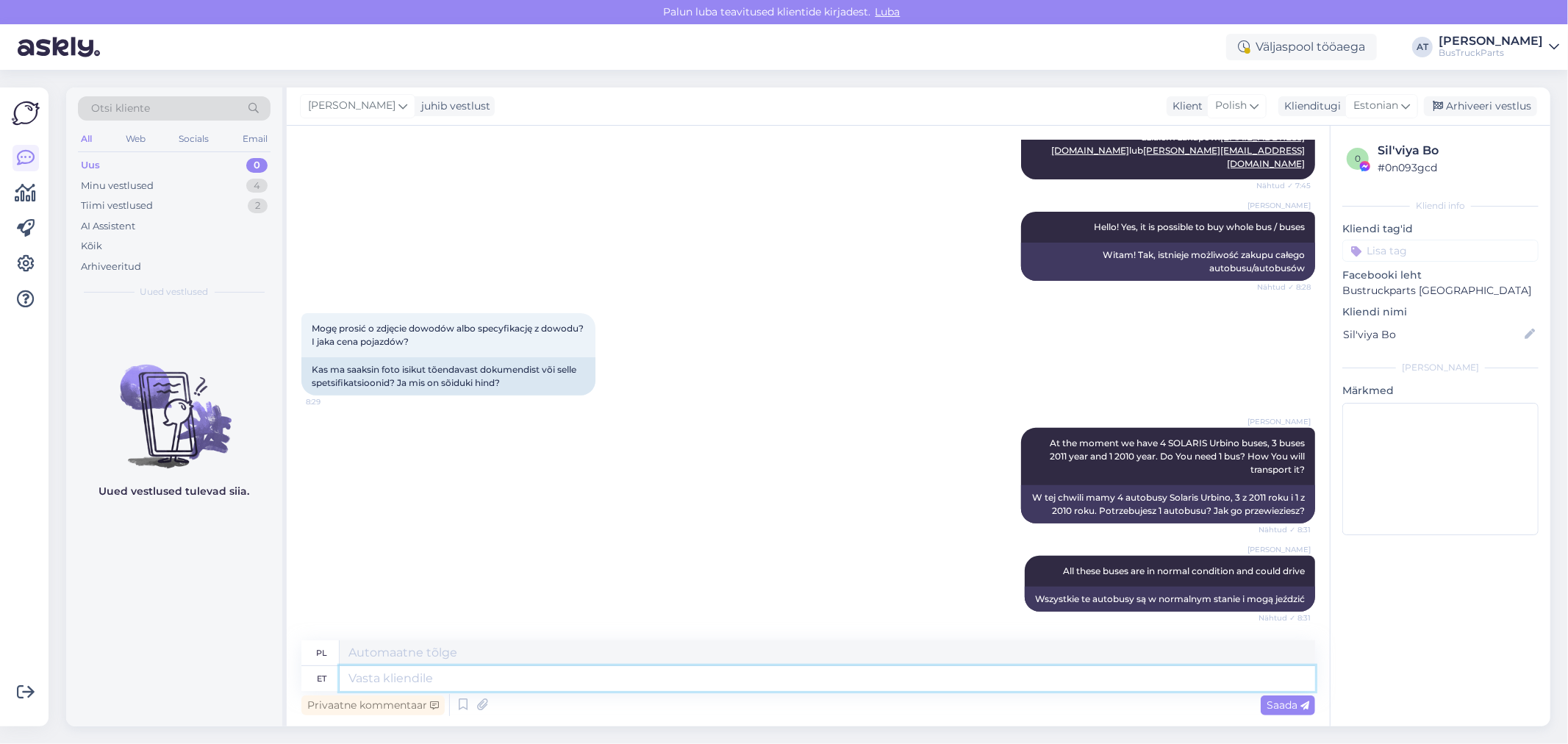
click at [469, 678] on textarea at bounding box center [828, 679] width 976 height 25
paste textarea "SOLARIS Urbino"
type textarea "SOLARIS Urbino"
click at [493, 674] on textarea "SOLARIS Urbino" at bounding box center [828, 679] width 976 height 25
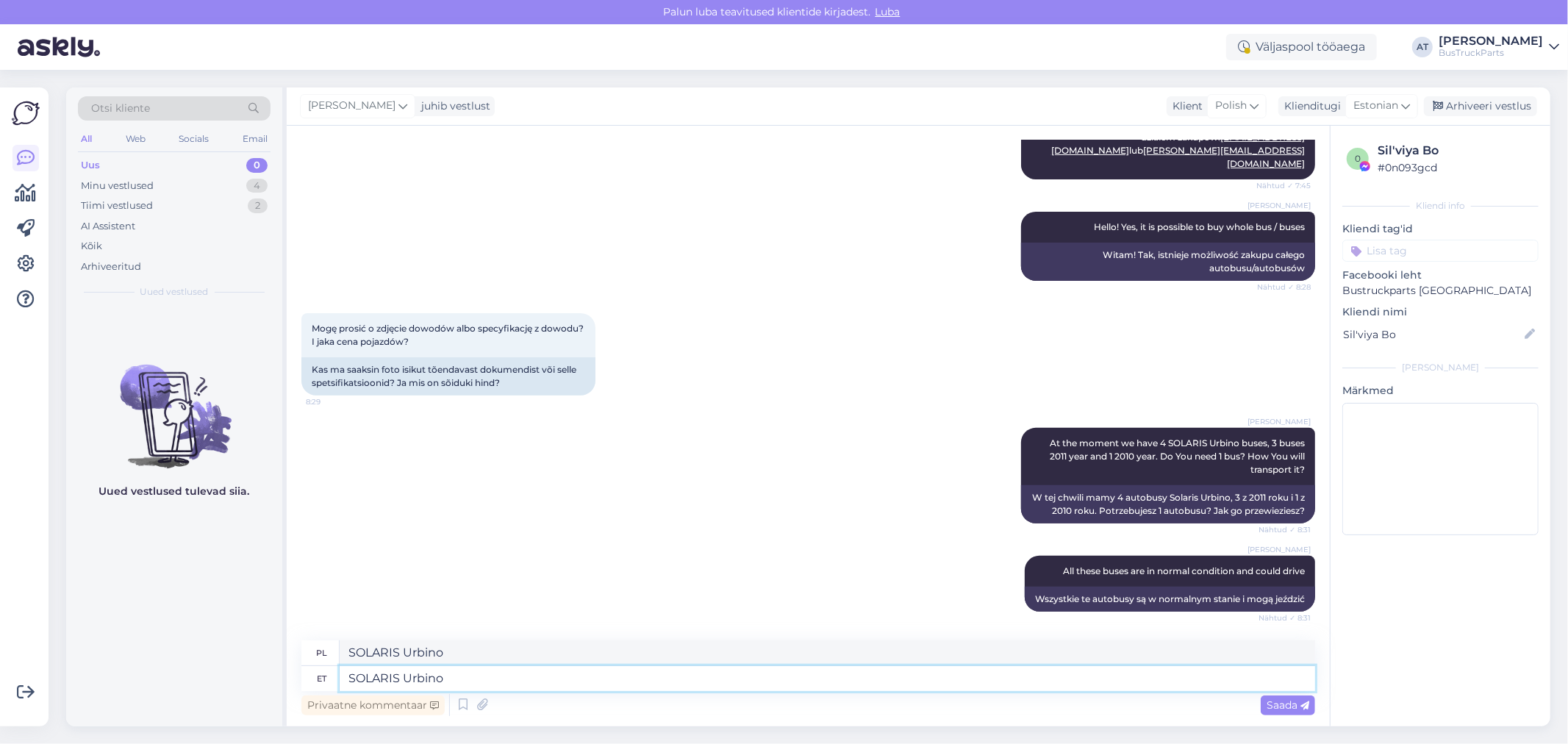
paste textarea "2011"
type textarea "SOLARIS Urbino 2011"
type textarea "SOLARIS Urbino 2011 year"
type textarea "SOLARIS Urbino 2011 rok"
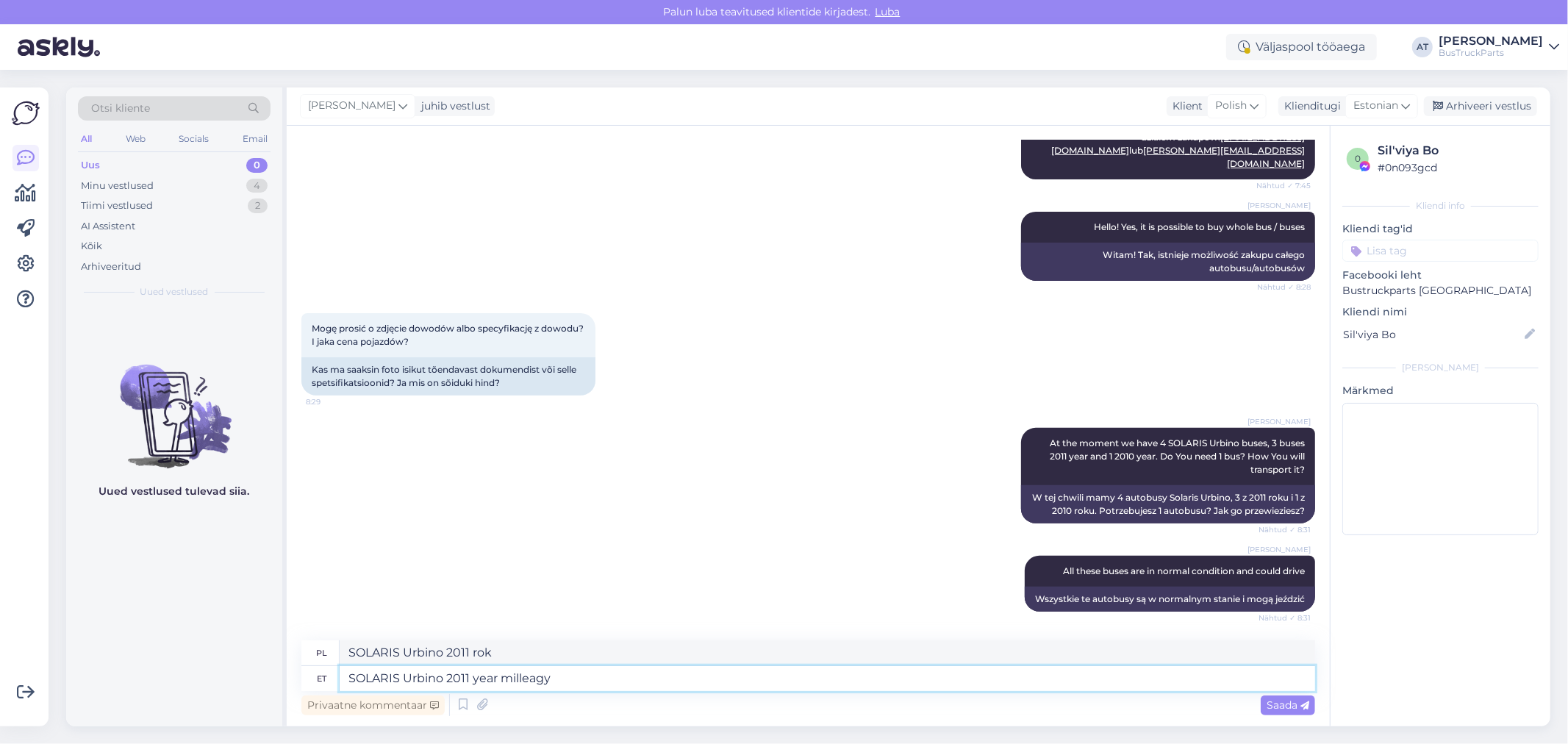
type textarea "SOLARIS Urbino 2011 year milleagy"
type textarea "SOLARIS Urbino 2011 rok przebieg"
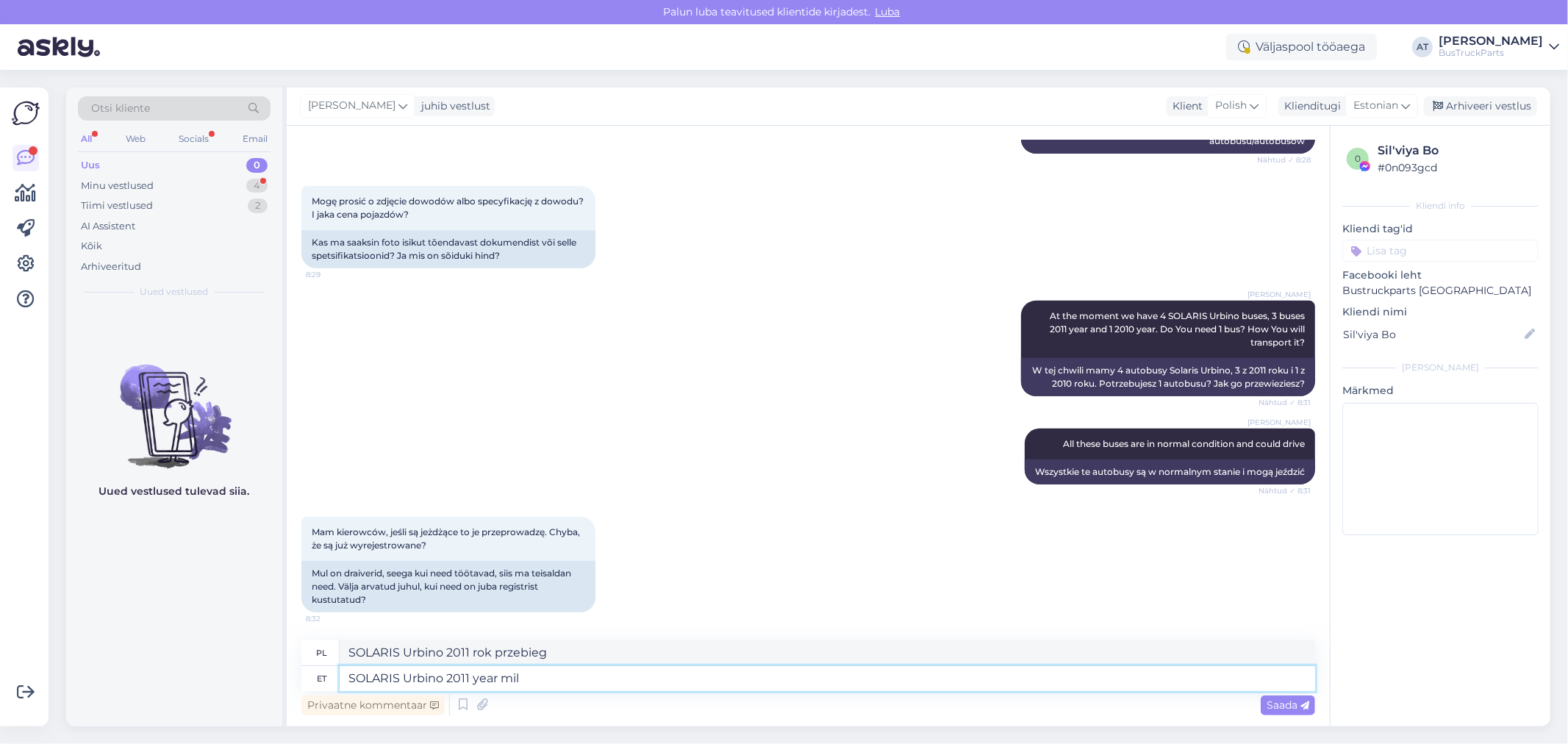
type textarea "SOLARIS Urbino 2011 year mile"
type textarea "SOLARIS Urbino 2011 rok mil"
type textarea "SOLARIS Urbino 2011 year mileage:"
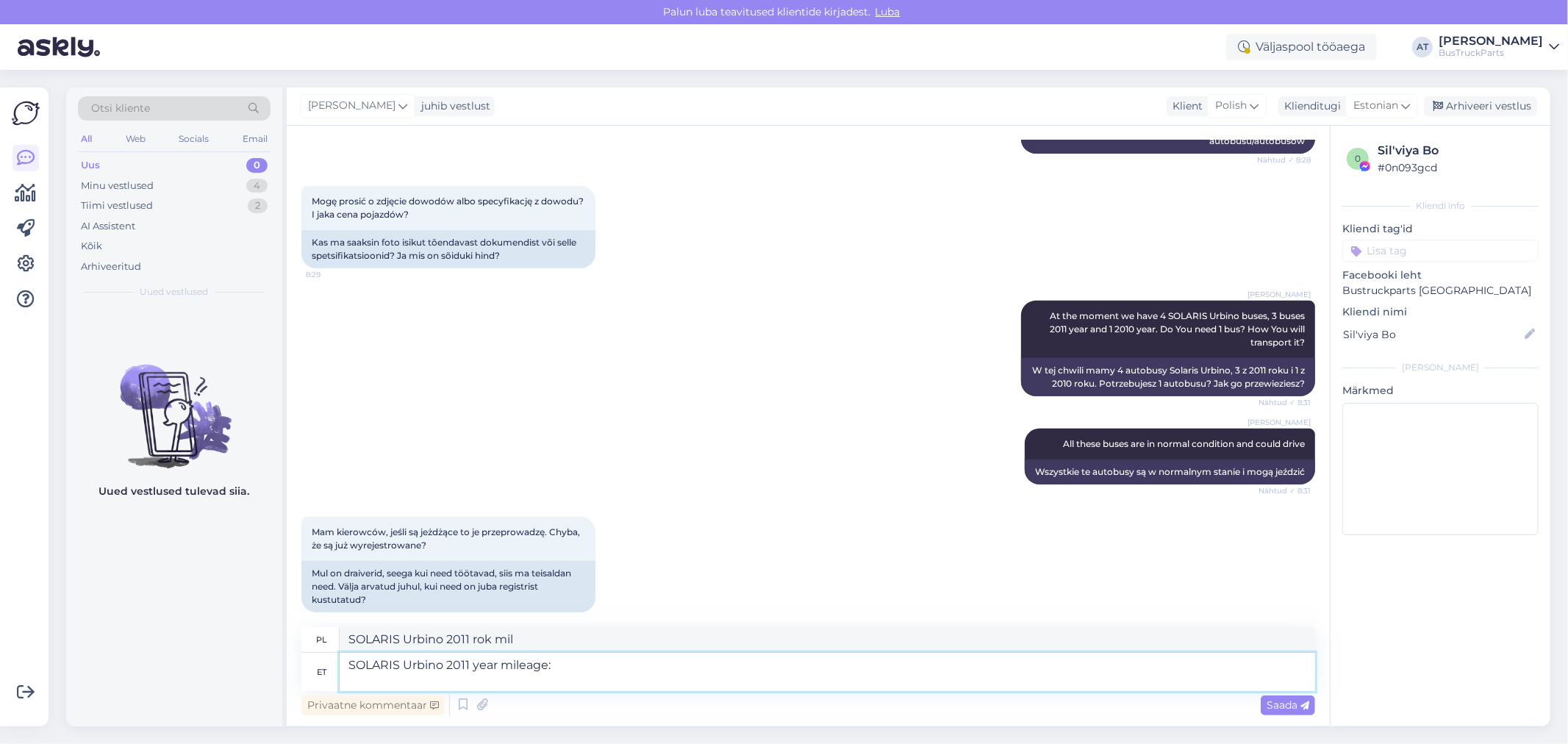
type textarea "SOLARIS Urbino 2011 rok przebieg:"
drag, startPoint x: 567, startPoint y: 665, endPoint x: 342, endPoint y: 668, distance: 225.0
click at [342, 668] on textarea "SOLARIS Urbino 2011 year mileage:" at bounding box center [828, 672] width 976 height 38
click at [364, 678] on textarea "SOLARIS Urbino 2011 year mileage:" at bounding box center [828, 672] width 976 height 38
paste textarea "SOLARIS Urbino 2011 year mileage:"
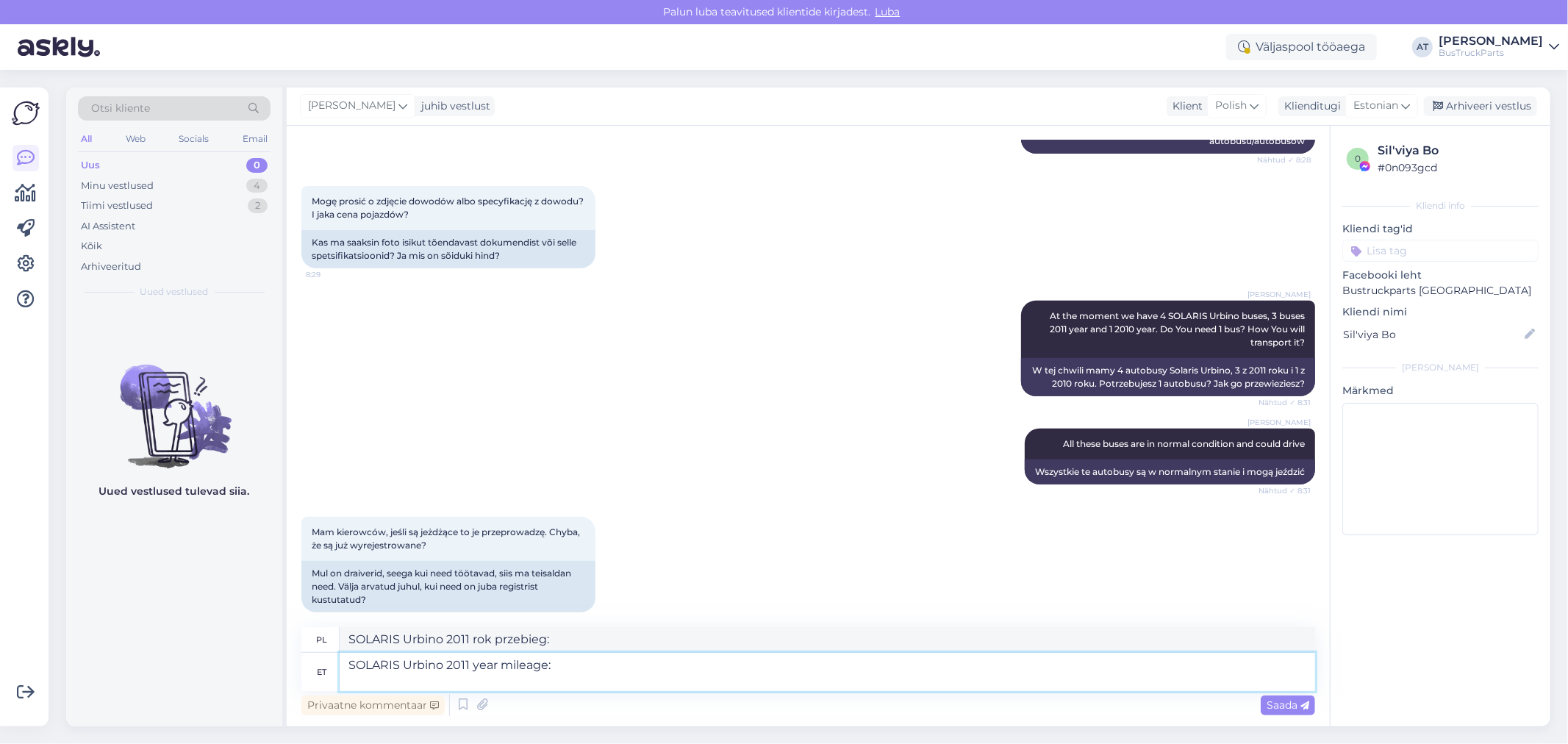
type textarea "SOLARIS Urbino 2011 year mileage: SOLARIS Urbino 2011 year mileage:"
type textarea "SOLARIS Urbino 2011 rok przebieg: SOLARIS Urbino 2011 rok przebieg:"
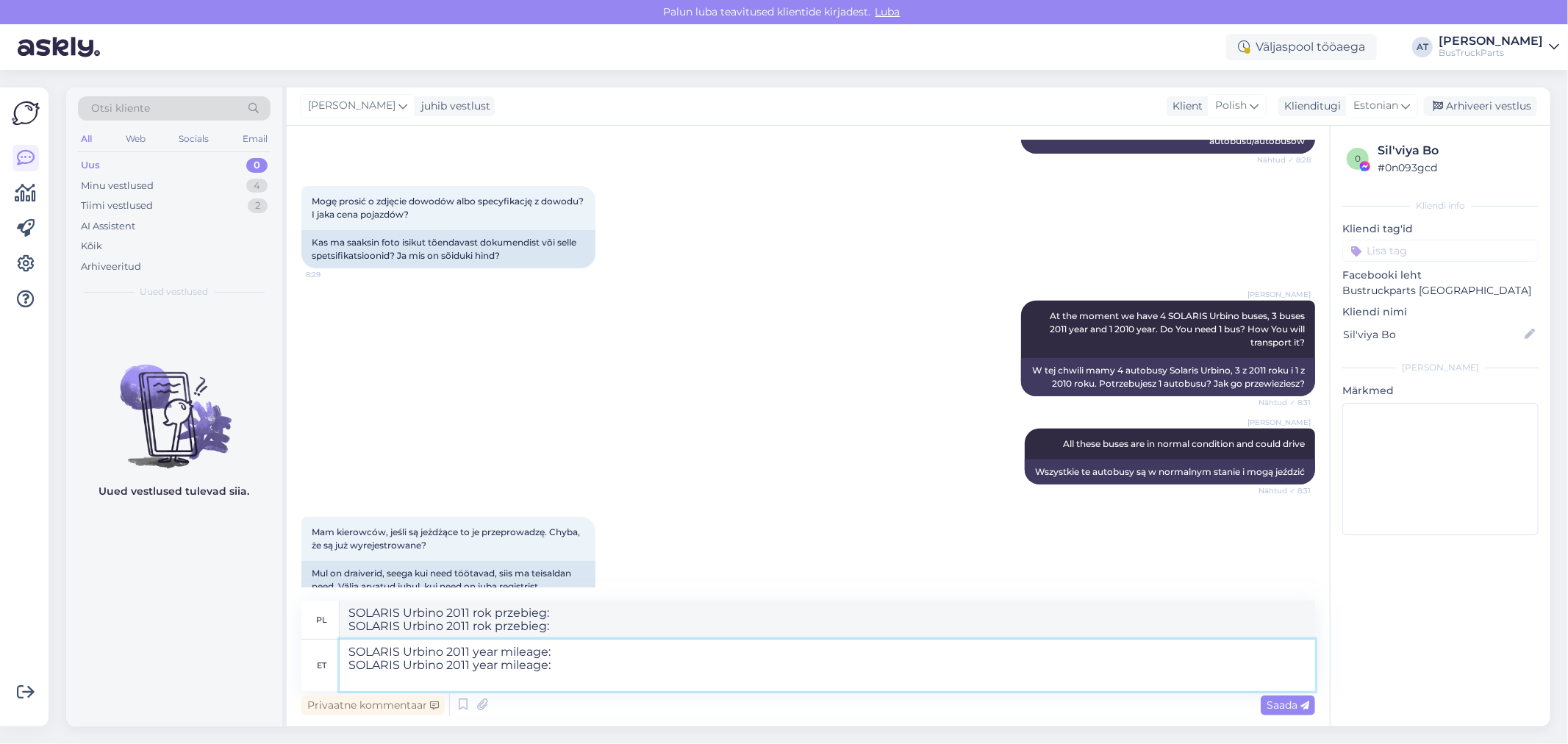
paste textarea "SOLARIS Urbino 2011 year mileage:"
type textarea "SOLARIS Urbino 2011 year mileage: SOLARIS Urbino 2011 year mileage: SOLARIS Urb…"
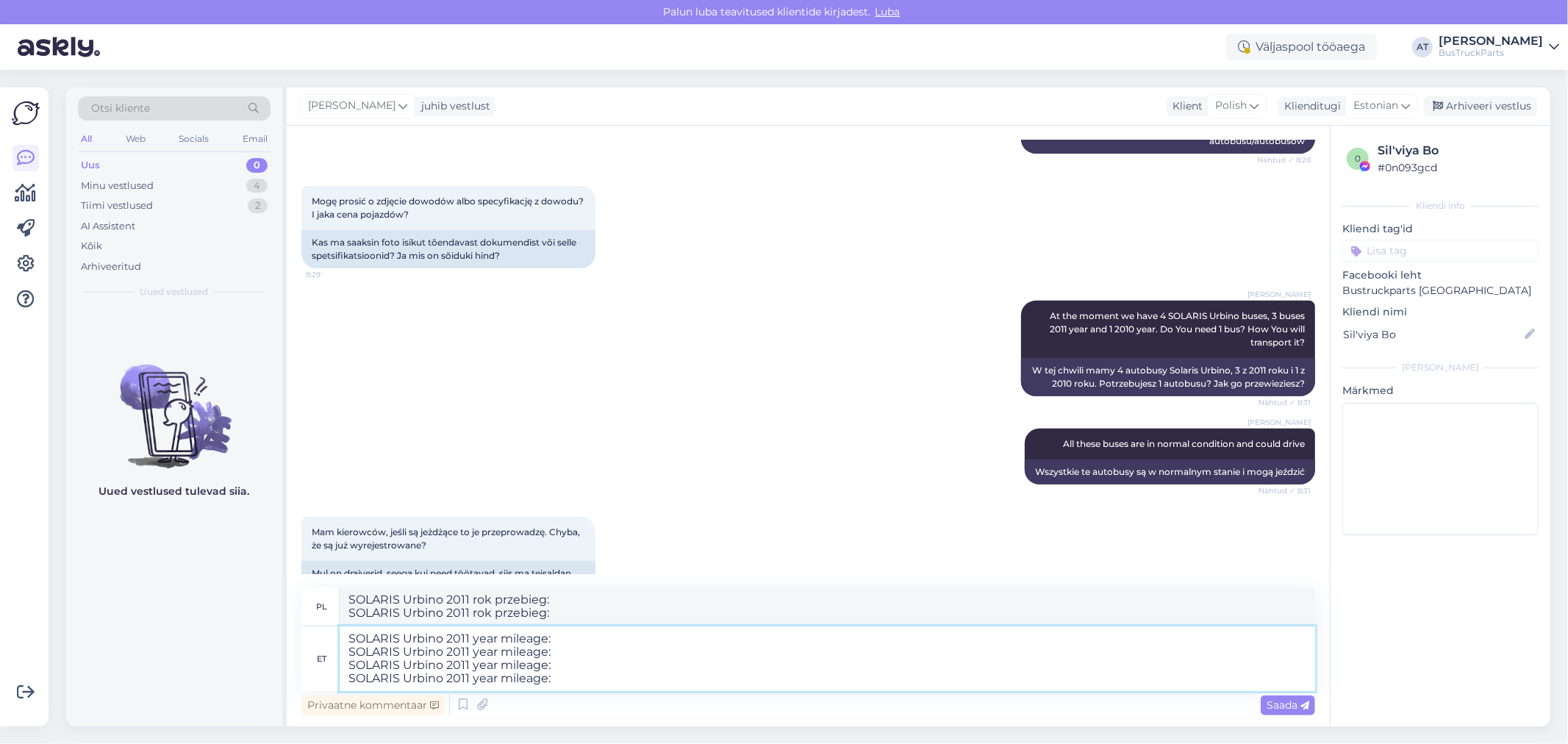
type textarea "SOLARIS Urbino 2011 rok przebieg: SOLARIS Urbino 2011 rok przebieg: SOLARIS Urb…"
click at [468, 679] on textarea "SOLARIS Urbino 2011 year mileage: SOLARIS Urbino 2011 year mileage: SOLARIS Urb…" at bounding box center [828, 659] width 976 height 65
type textarea "SOLARIS Urbino 2011 year mileage: SOLARIS Urbino 2011 year mileage: SOLARIS Urb…"
type textarea "SOLARIS Urbino 2011 rok przebiegu: SOLARIS Urbino 2011 rok przebiegu: SOLARIS U…"
click at [693, 684] on textarea "SOLARIS Urbino 2011 year mileage: SOLARIS Urbino 2011 year mileage: SOLARIS Urb…" at bounding box center [828, 659] width 976 height 65
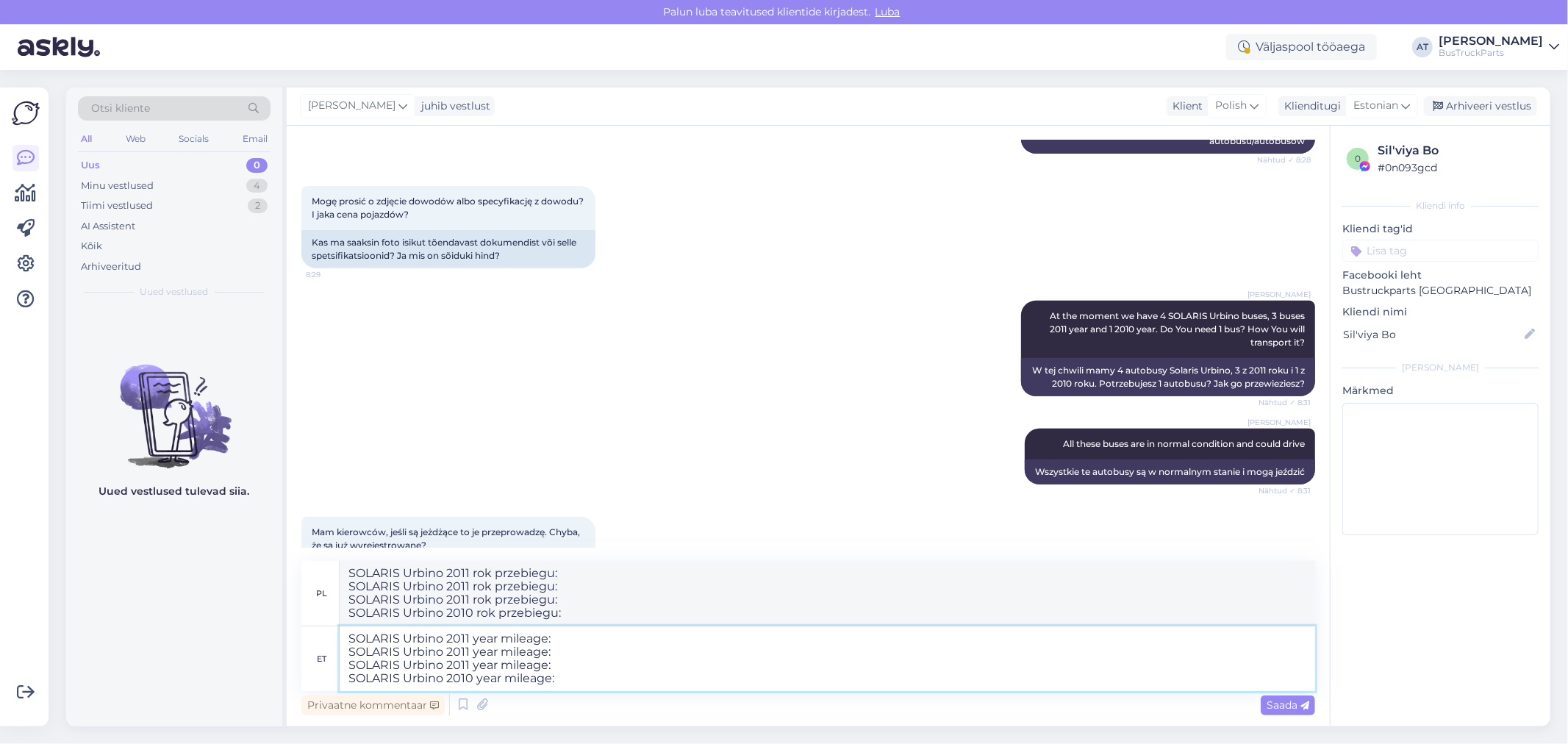
paste textarea "1113130 km"
type textarea "SOLARIS Urbino 2011 year mileage: SOLARIS Urbino 2011 year mileage: SOLARIS Urb…"
type textarea "SOLARIS Urbino 2011 rok przebieg: SOLARIS Urbino 2011 rok przebieg: SOLARIS Urb…"
click at [553, 678] on textarea "SOLARIS Urbino 2011 year mileage: SOLARIS Urbino 2011 year mileage: SOLARIS Urb…" at bounding box center [828, 659] width 976 height 65
click at [594, 669] on textarea "SOLARIS Urbino 2011 year mileage: SOLARIS Urbino 2011 year mileage: SOLARIS Urb…" at bounding box center [828, 659] width 976 height 65
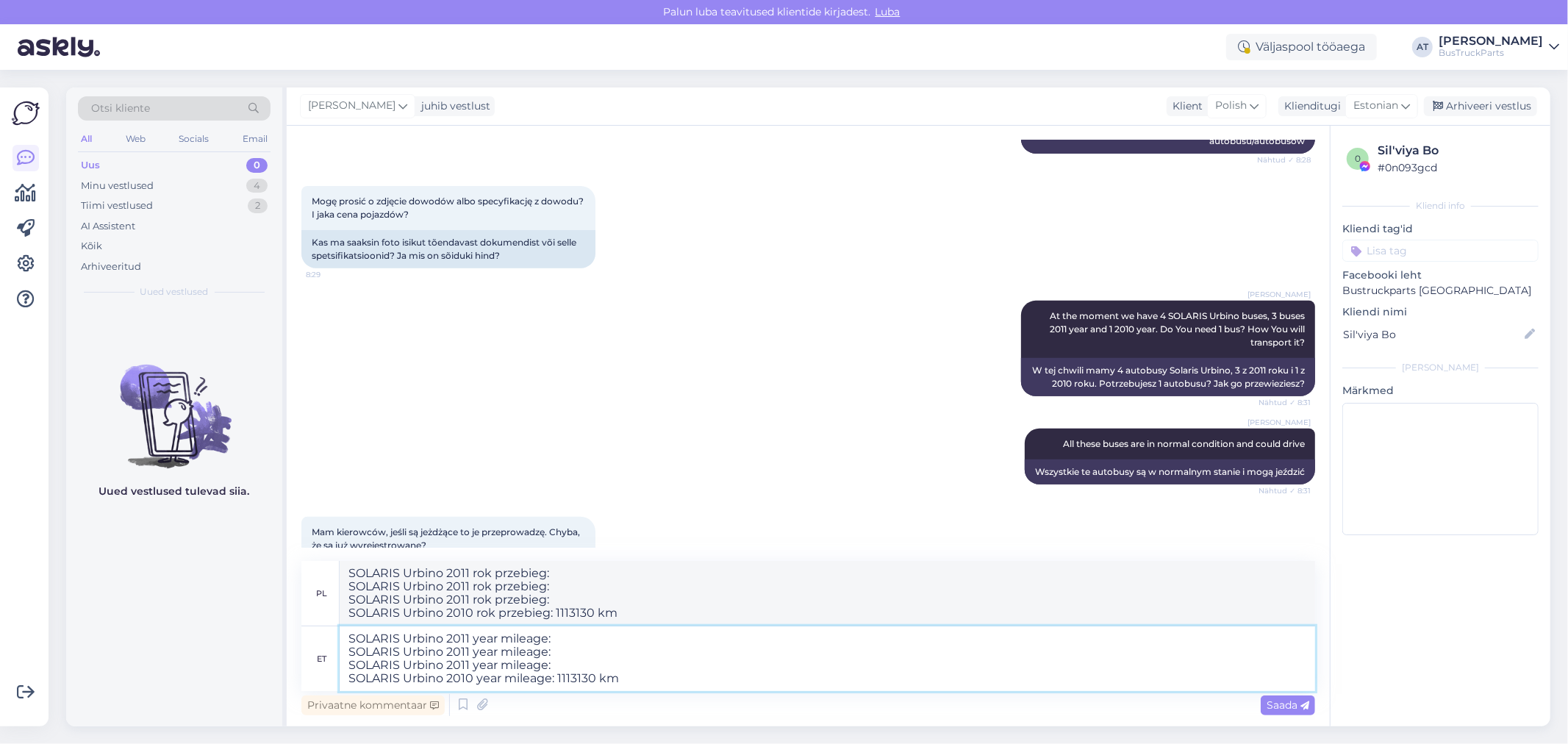
paste textarea "950567 km"
type textarea "SOLARIS Urbino 2011 year mileage: SOLARIS Urbino 2011 year mileage: SOLARIS Urb…"
type textarea "SOLARIS Urbino 2011 rok przebieg: SOLARIS Urbino 2011 rok przebieg: SOLARIS Urb…"
click at [588, 652] on textarea "SOLARIS Urbino 2011 year mileage: SOLARIS Urbino 2011 year mileage: SOLARIS Urb…" at bounding box center [828, 659] width 976 height 65
paste textarea "980929 km"
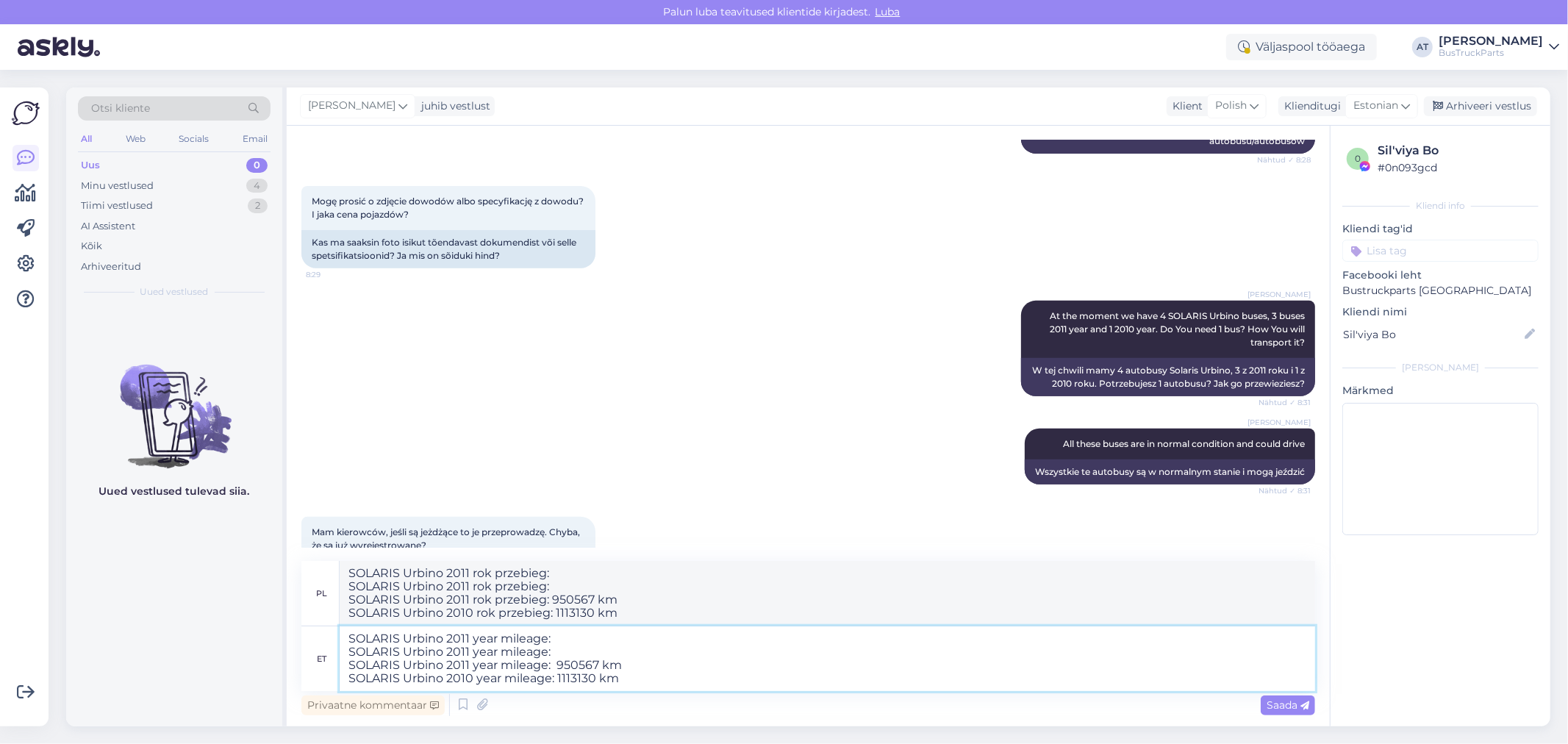
type textarea "SOLARIS Urbino 2011 year mileage: SOLARIS Urbino 2011 year mileage: 980929 km S…"
type textarea "SOLARIS Urbino 2011 rok przebieg: SOLARIS Urbino 2011 rok przebieg: 980929 km S…"
click at [591, 640] on textarea "SOLARIS Urbino 2011 year mileage: SOLARIS Urbino 2011 year mileage: 980929 km S…" at bounding box center [828, 659] width 976 height 65
paste textarea "950337 km"
type textarea "SOLARIS Urbino 2011 year mileage:950337 km SOLARIS Urbino 2011 year mileage: 98…"
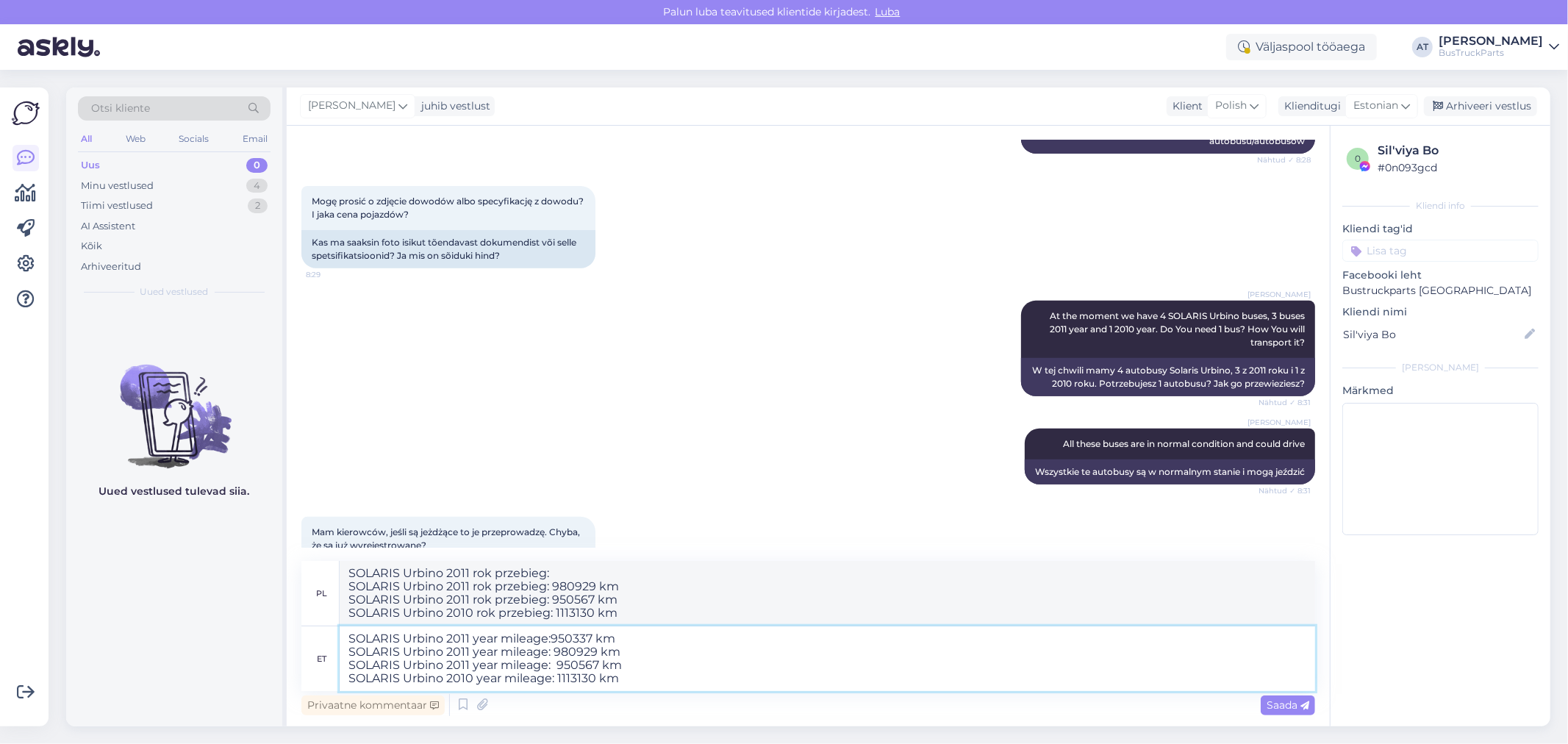
type textarea "SOLARIS Urbino 2011 rok przebieg: 950337 km SOLARIS Urbino 2011 rok przebieg: 9…"
click at [551, 640] on textarea "SOLARIS Urbino 2011 year mileage:950337 km SOLARIS Urbino 2011 year mileage: 98…" at bounding box center [828, 659] width 976 height 65
type textarea "SOLARIS Urbino 2011 year mileage: 950337 km SOLARIS Urbino 2011 year mileage: 9…"
click at [557, 665] on textarea "SOLARIS Urbino 2011 year mileage: 950337 km SOLARIS Urbino 2011 year mileage: 9…" at bounding box center [828, 659] width 976 height 65
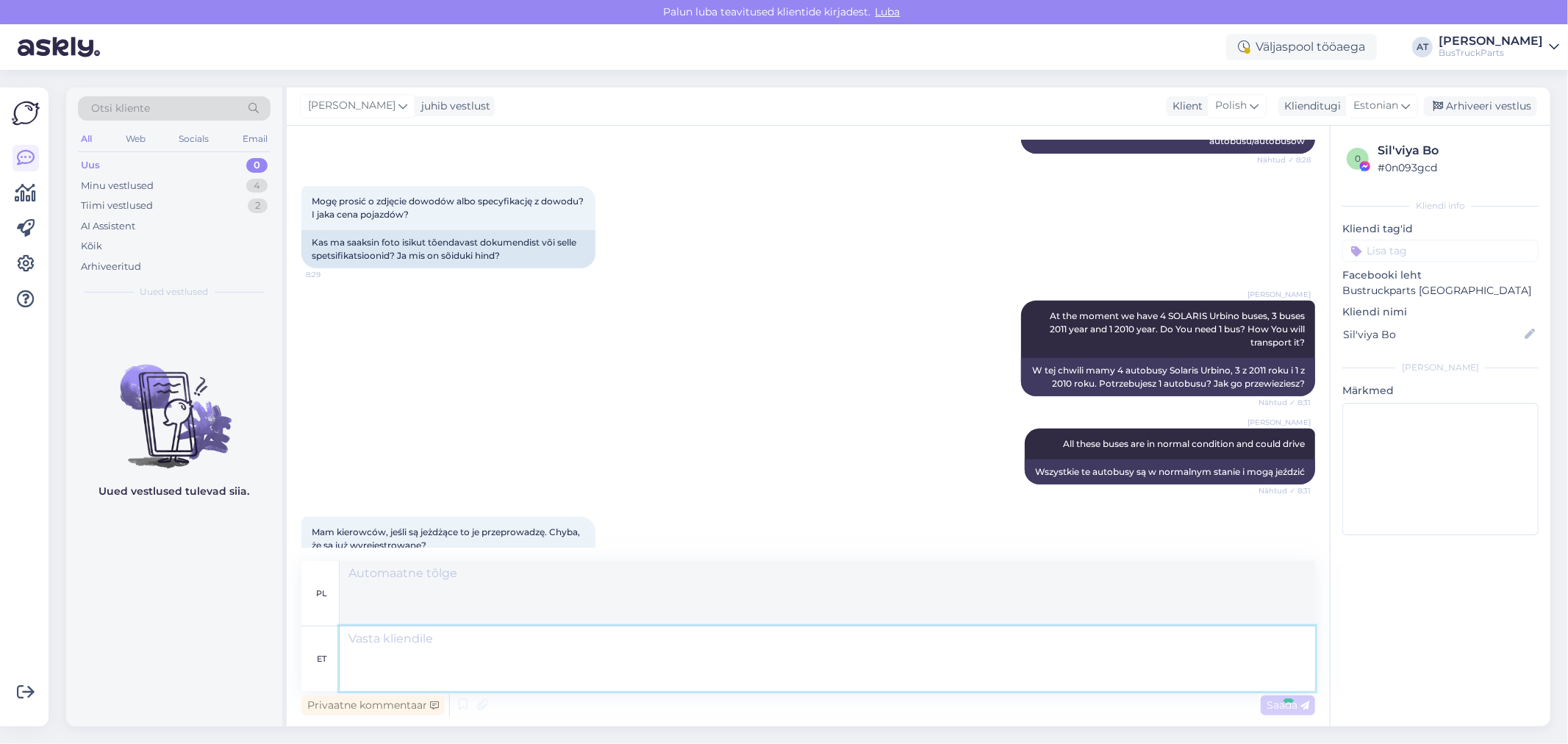
scroll to position [665, 0]
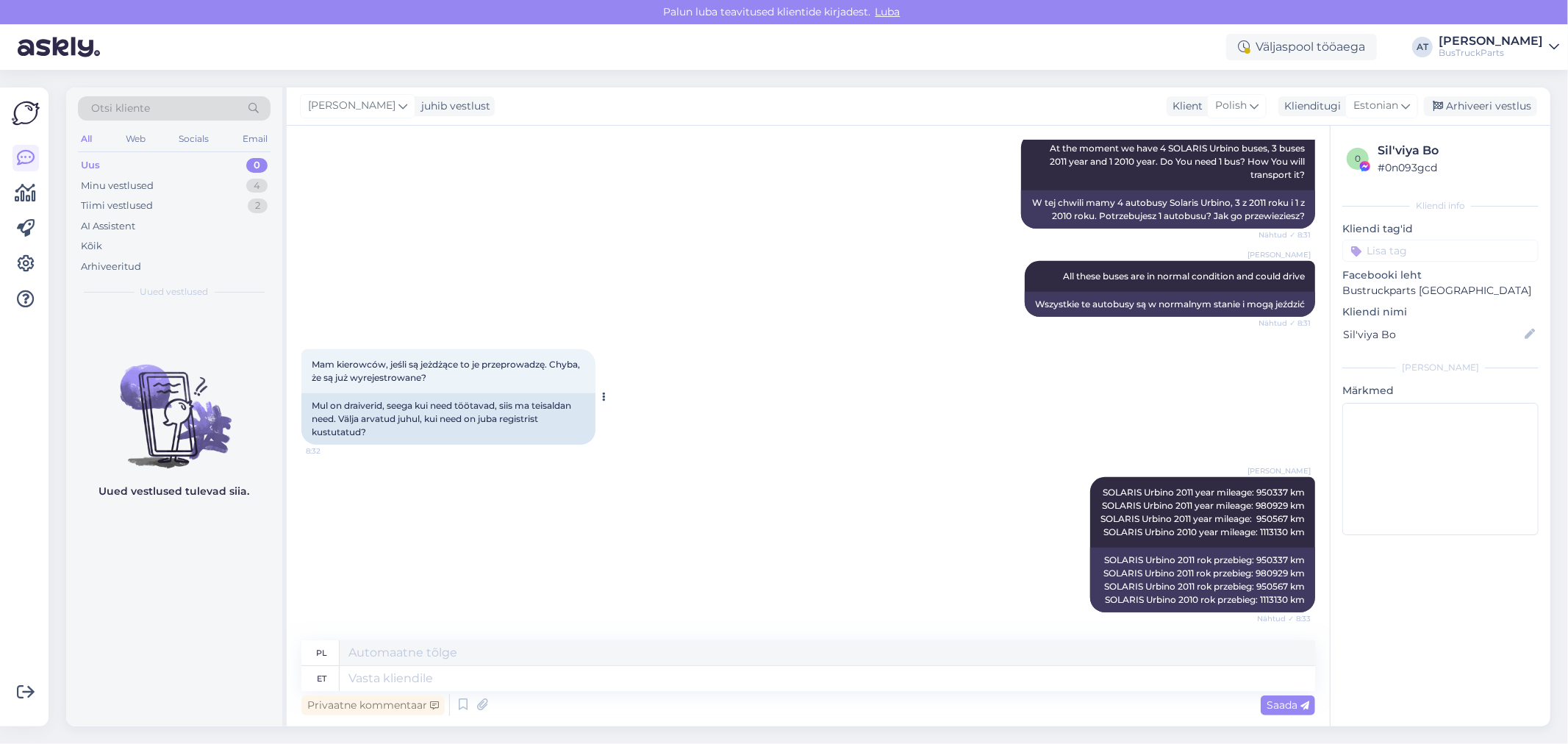
click at [376, 432] on div "Mul on draiverid, seega kui need töötavad, siis ma teisaldan need. Välja arvatu…" at bounding box center [448, 419] width 294 height 51
click at [467, 674] on textarea at bounding box center [828, 679] width 976 height 25
type textarea "All ha"
type textarea "Poniżej"
type textarea "All have a"
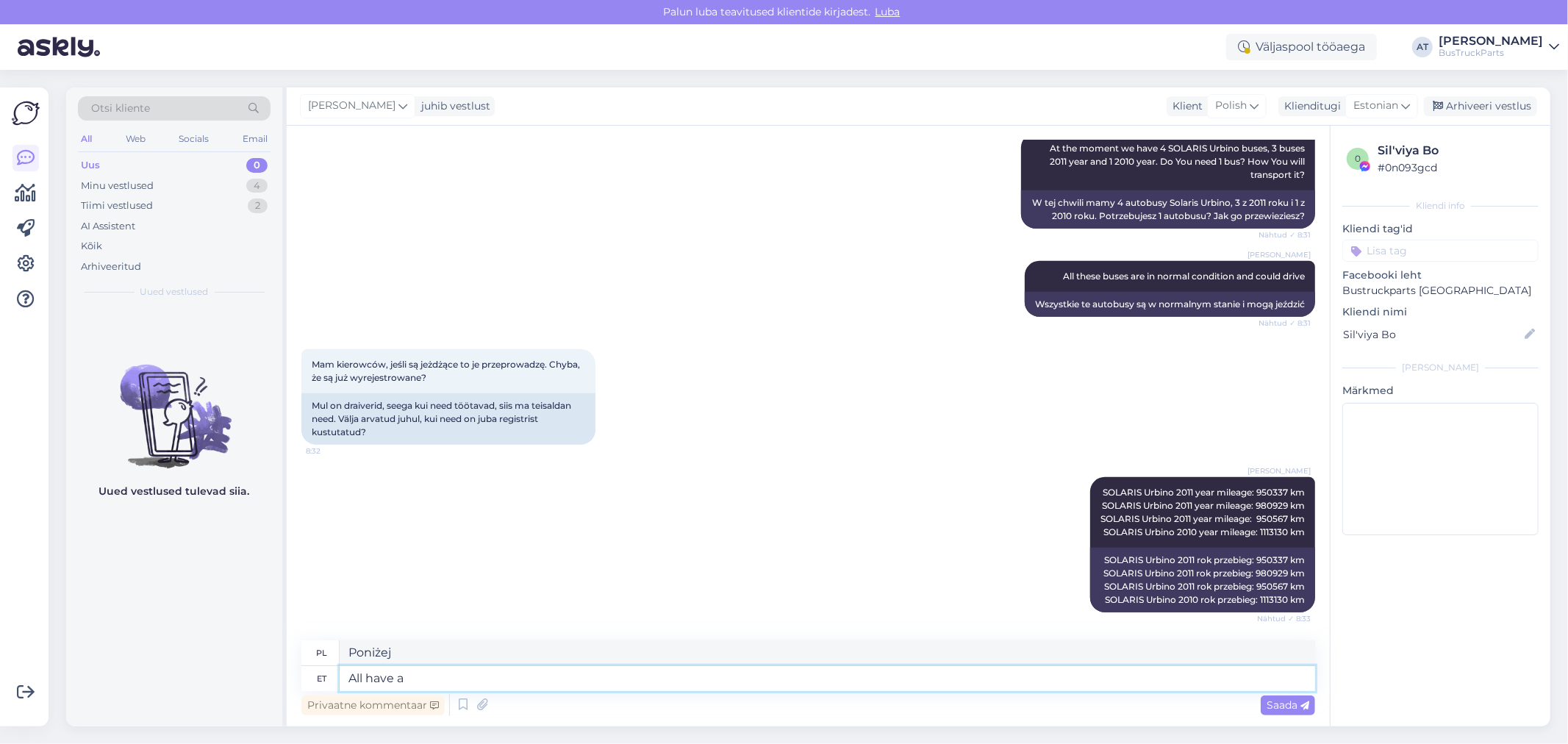
type textarea "Wszyscy mają"
type textarea "All have automatic g"
type textarea "Wszystkie mają automatykę"
type textarea "All have automatic gearbox"
type textarea "Wszystkie mają automatyczną skrzynię biegów"
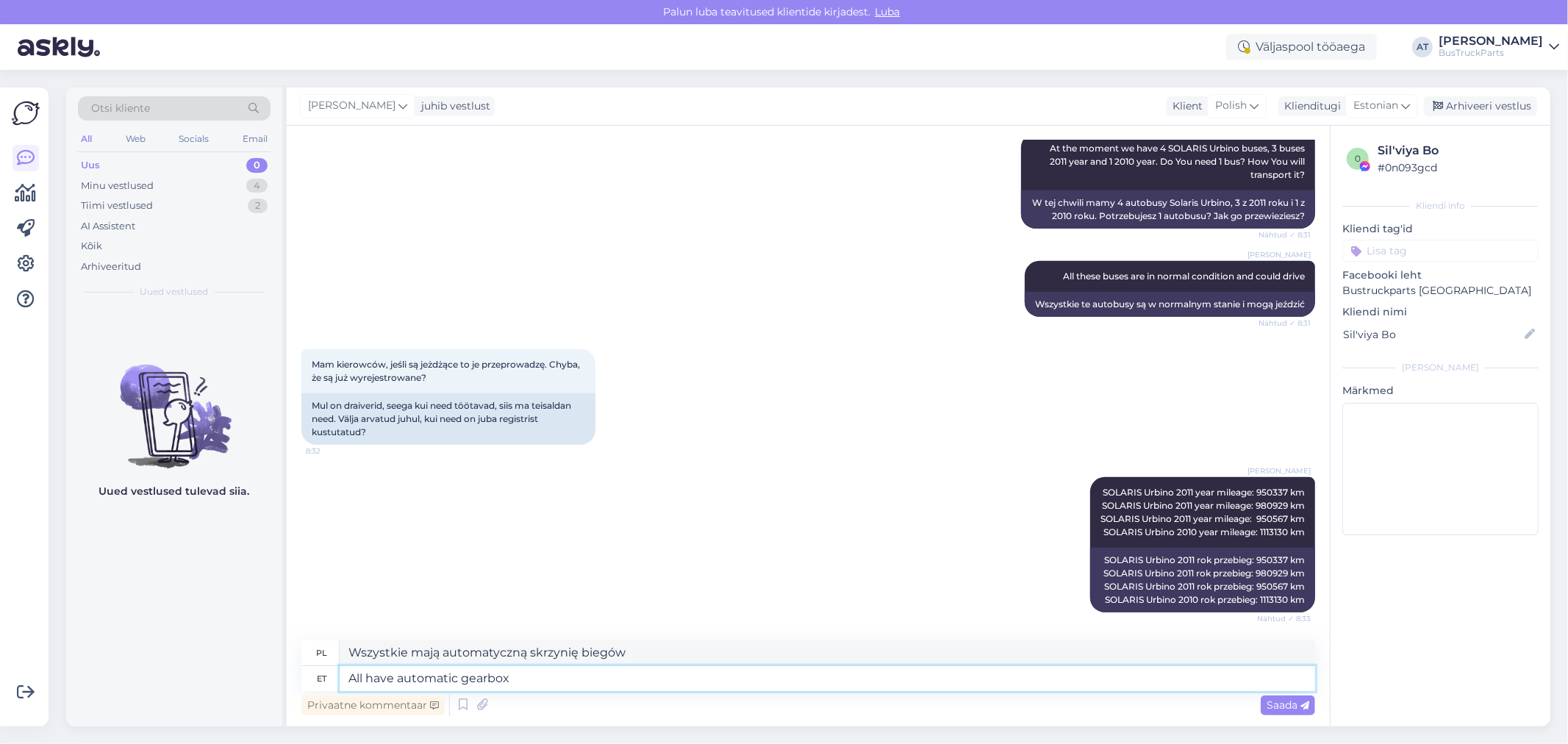
paste textarea "6AP1400B"
type textarea "All have automatic gearbox 6AP1400B an"
type textarea "Wszystkie posiadają automatyczną skrzynię biegów 6AP1400B"
type textarea "All have automatic gearbox 6AP1400B and"
type textarea "Wszystkie posiadają automatyczną skrzynię biegów 6AP1400B i"
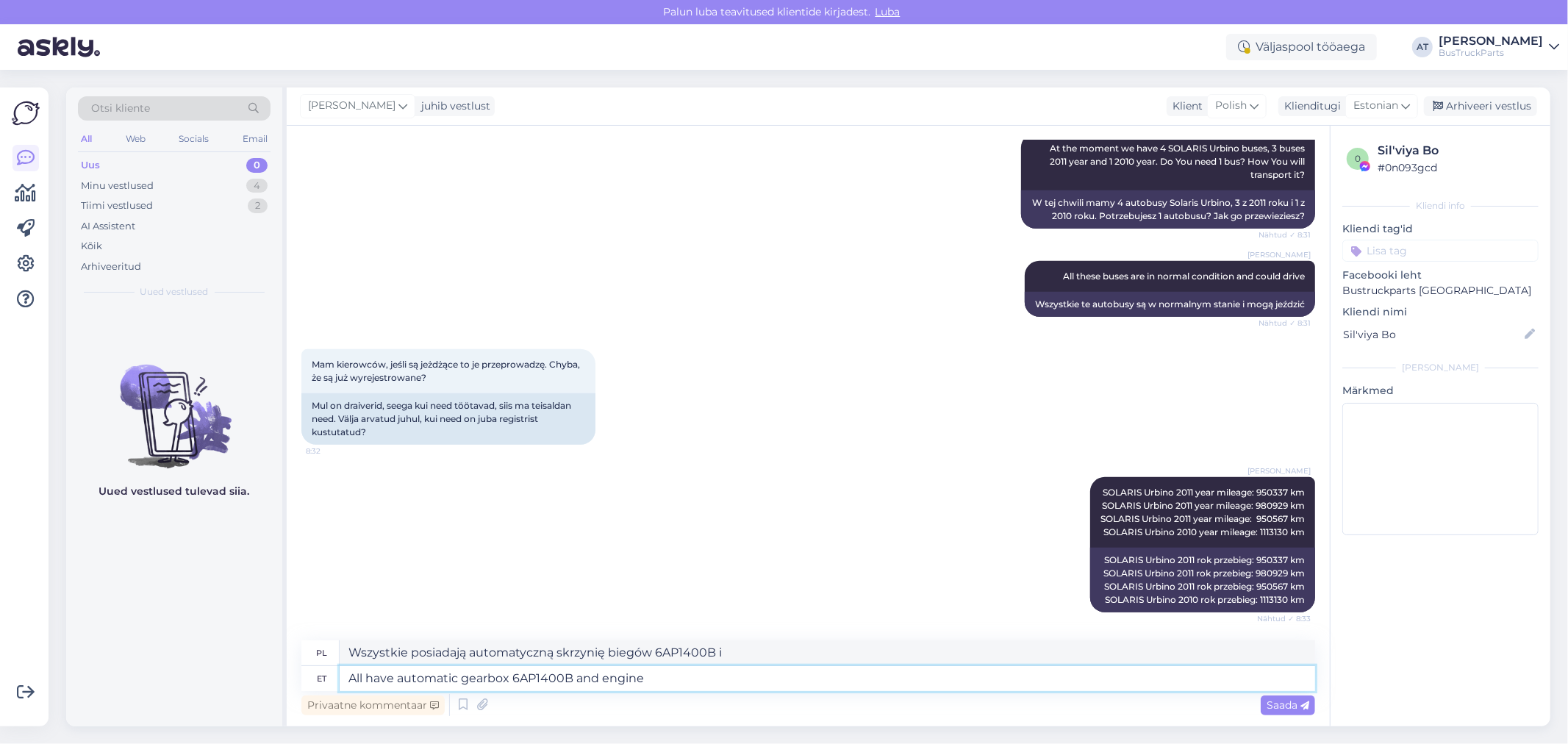
type textarea "All have automatic gearbox 6AP1400B and engine"
type textarea "Wszystkie posiadają automatyczną skrzynię biegów 6AP1400B i silnik"
click at [734, 683] on textarea "All have automatic gearbox 6AP1400B and engine" at bounding box center [828, 679] width 976 height 25
paste textarea "ISLG320"
type textarea "All have automatic gearbox 6AP1400B and engine ISLG320"
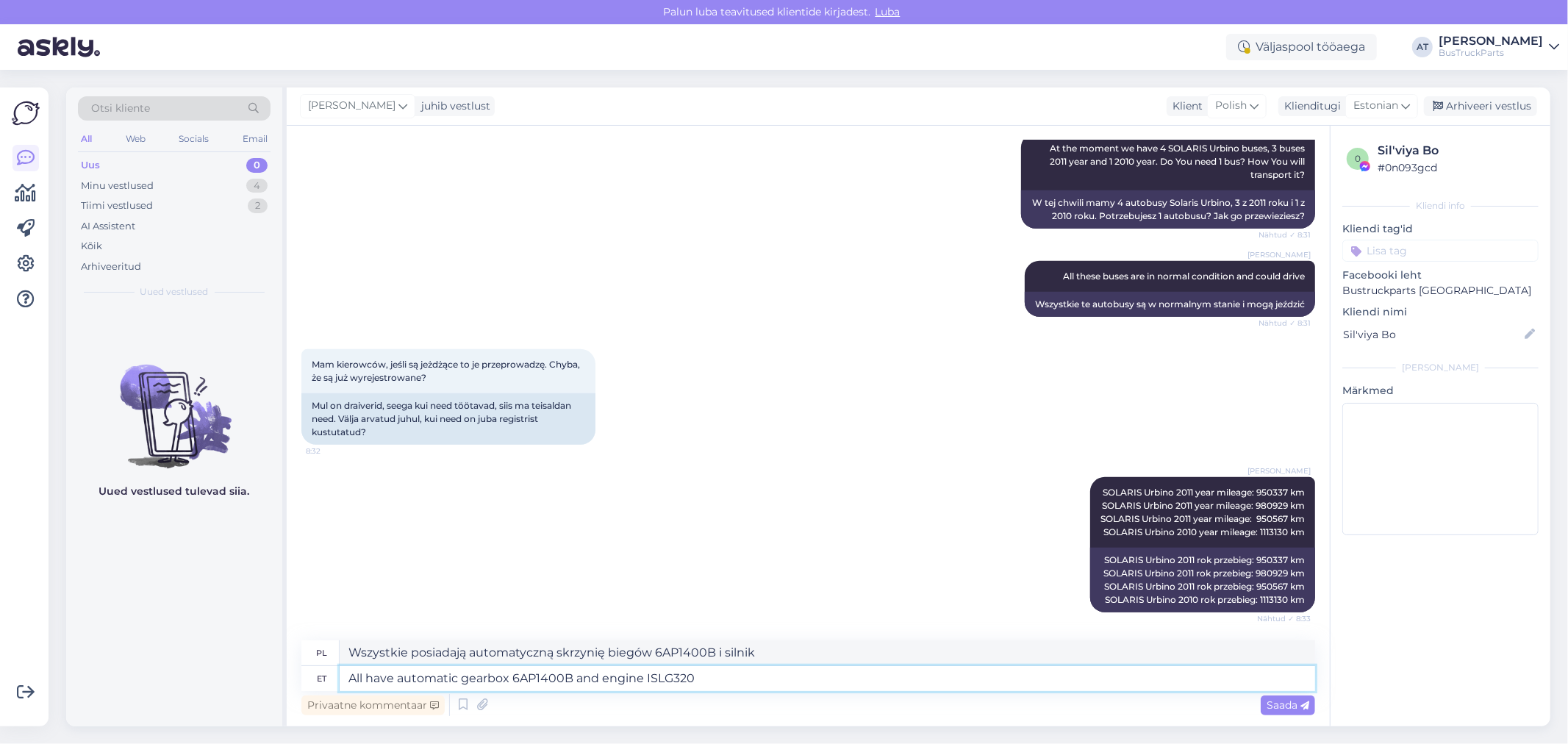
type textarea "Wszystkie posiadają automatyczną skrzynię biegów 6AP1400B i silnik ISLG320"
drag, startPoint x: 394, startPoint y: 680, endPoint x: 342, endPoint y: 680, distance: 52.0
click at [342, 680] on textarea "All have automatic gearbox 6AP1400B and engine ISLG320" at bounding box center [828, 679] width 976 height 25
type textarea "3 bu automatic gearbox 6AP1400B and engine ISLG320"
type textarea "3 automatyczna skrzynia biegów 6AP1400B i silnik ISLG320"
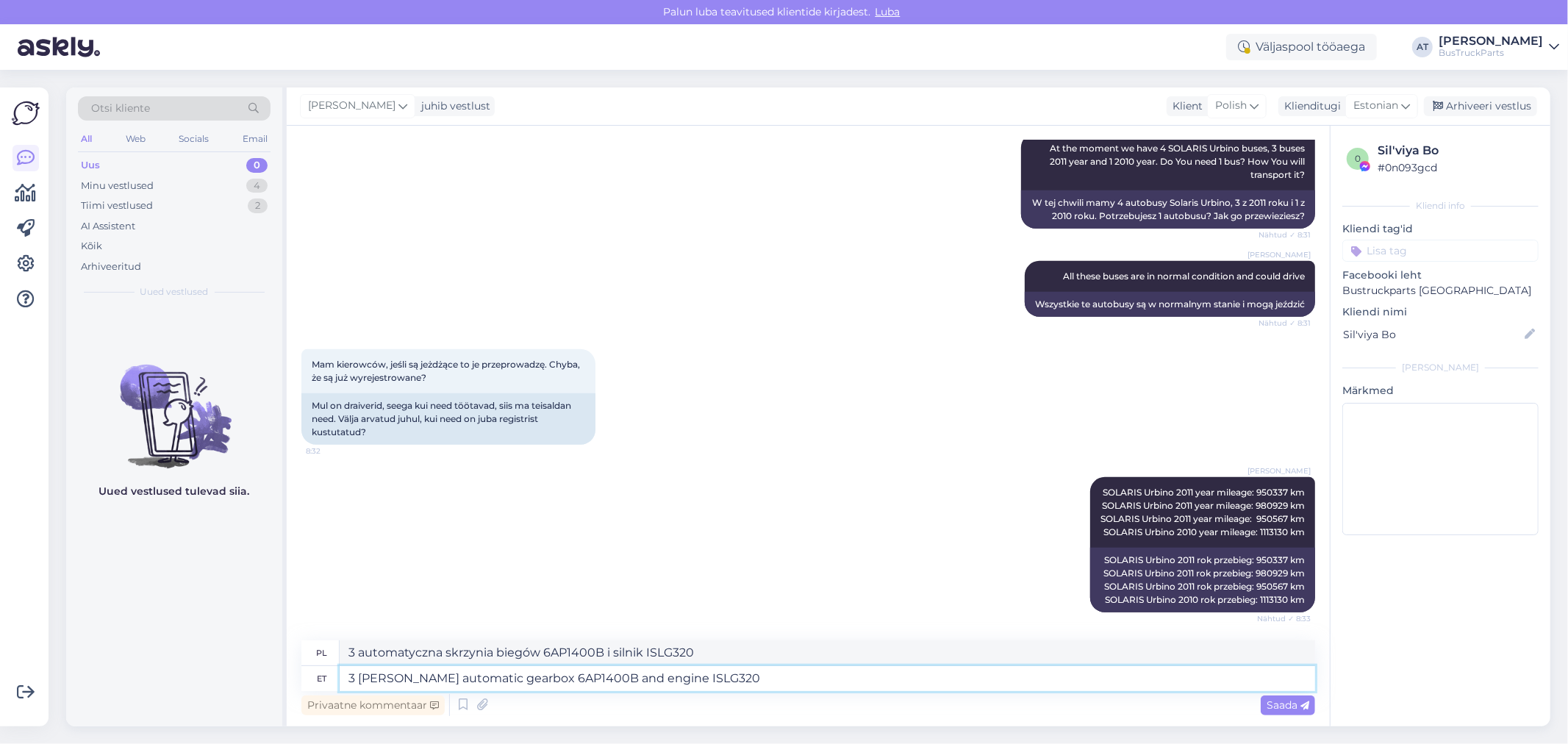
type textarea "3 buses automatic gearbox 6AP1400B and engine ISLG320"
type textarea "3 autobusy automatyczna skrzynia biegów 6AP1400B i silnik ISLG320"
type textarea "3 buses have automatic gearbox 6AP1400B and engine ISLG320"
type textarea "3 autobusy posiadają automatyczną skrzynię biegów 6AP1400B i silnik ISLG320"
click at [728, 680] on textarea "3 buses have automatic gearbox 6AP1400B and engine ISLG320" at bounding box center [828, 679] width 976 height 25
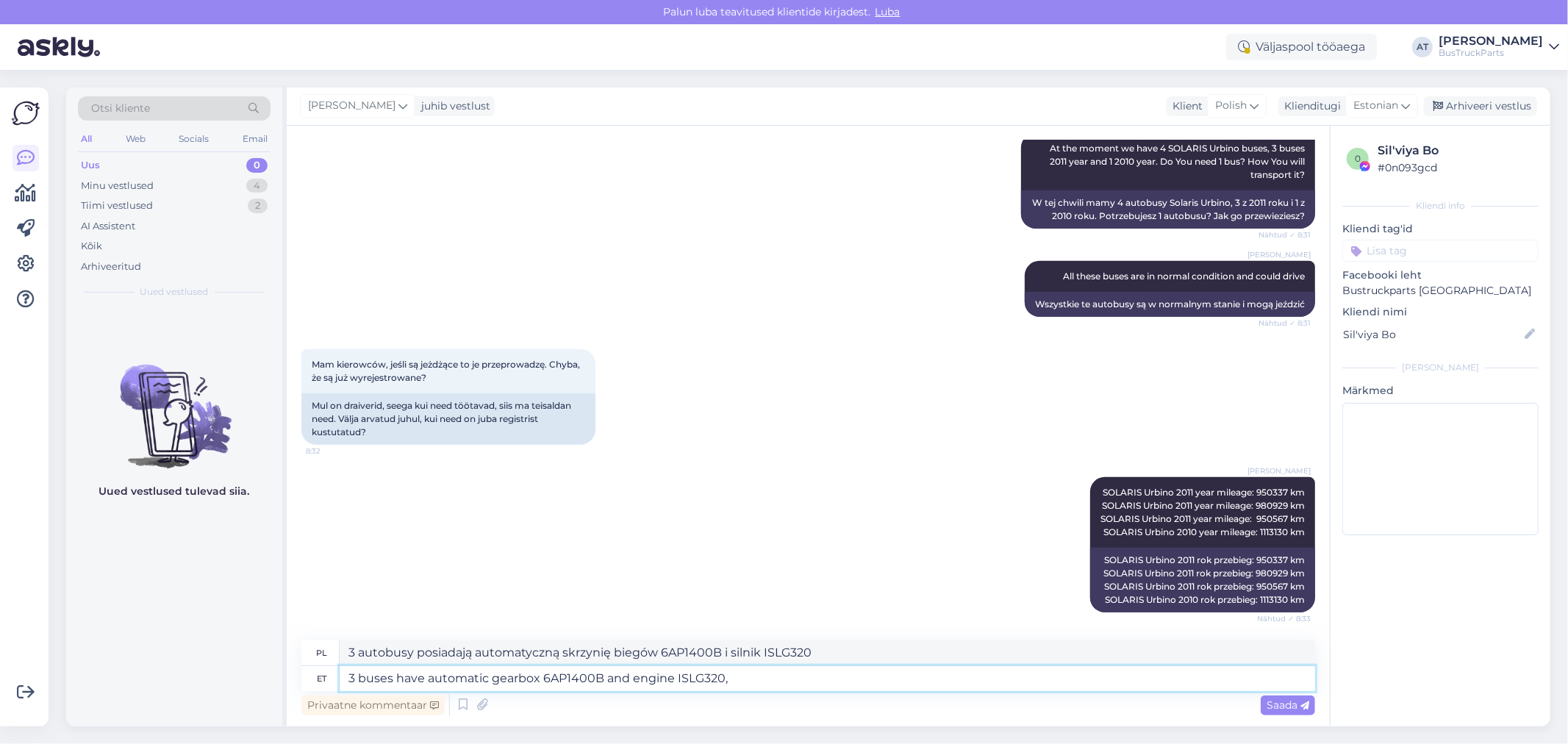
type textarea "3 buses have automatic gearbox 6AP1400B and engine ISLG320,"
type textarea "3 autobusy posiadają automatyczną skrzynię biegów 6AP1400B i silnik ISLG320,"
type textarea "3 buses have automatic gearbox 6AP1400B and engine ISLG320, one h"
type textarea "3 autobusy posiadają automatyczną skrzynię biegów 6AP1400B i silnik ISLG320, je…"
type textarea "3 buses have automatic gearbox 6AP1400B and engine ISLG320, one has"
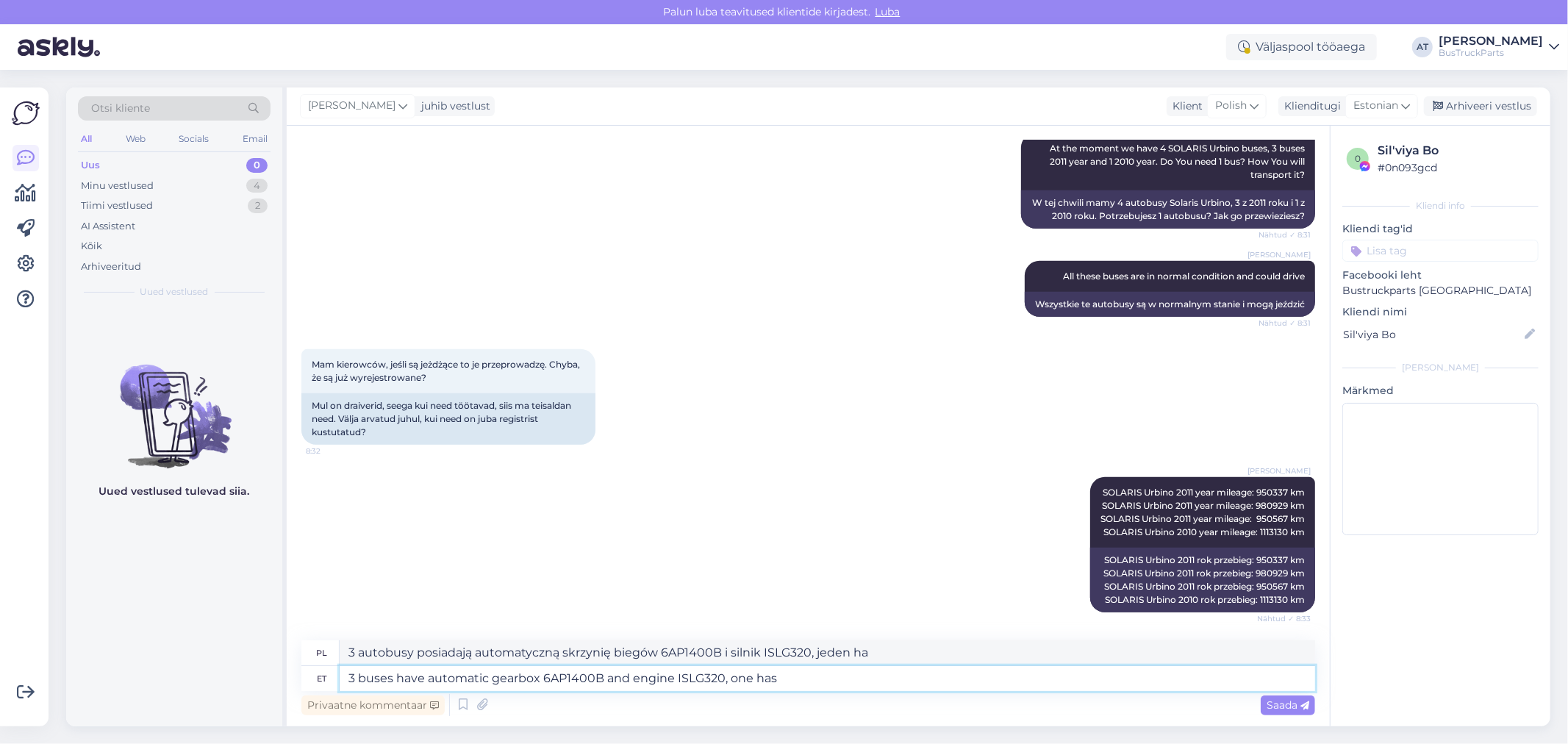
type textarea "3 autobusy posiadają automatyczną skrzynię biegów 6AP1400B i silnik ISLG320, je…"
click at [918, 686] on textarea "3 buses have automatic gearbox 6AP1400B and engine ISLG320, one has" at bounding box center [828, 679] width 976 height 25
paste textarea "D864.5"
type textarea "3 buses have automatic gearbox 6AP1400B and engine ISLG320, one has gearbix D86…"
type textarea "3 autobusy mają automatyczną skrzynię biegów 6AP1400B i silnik ISLG320, jeden m…"
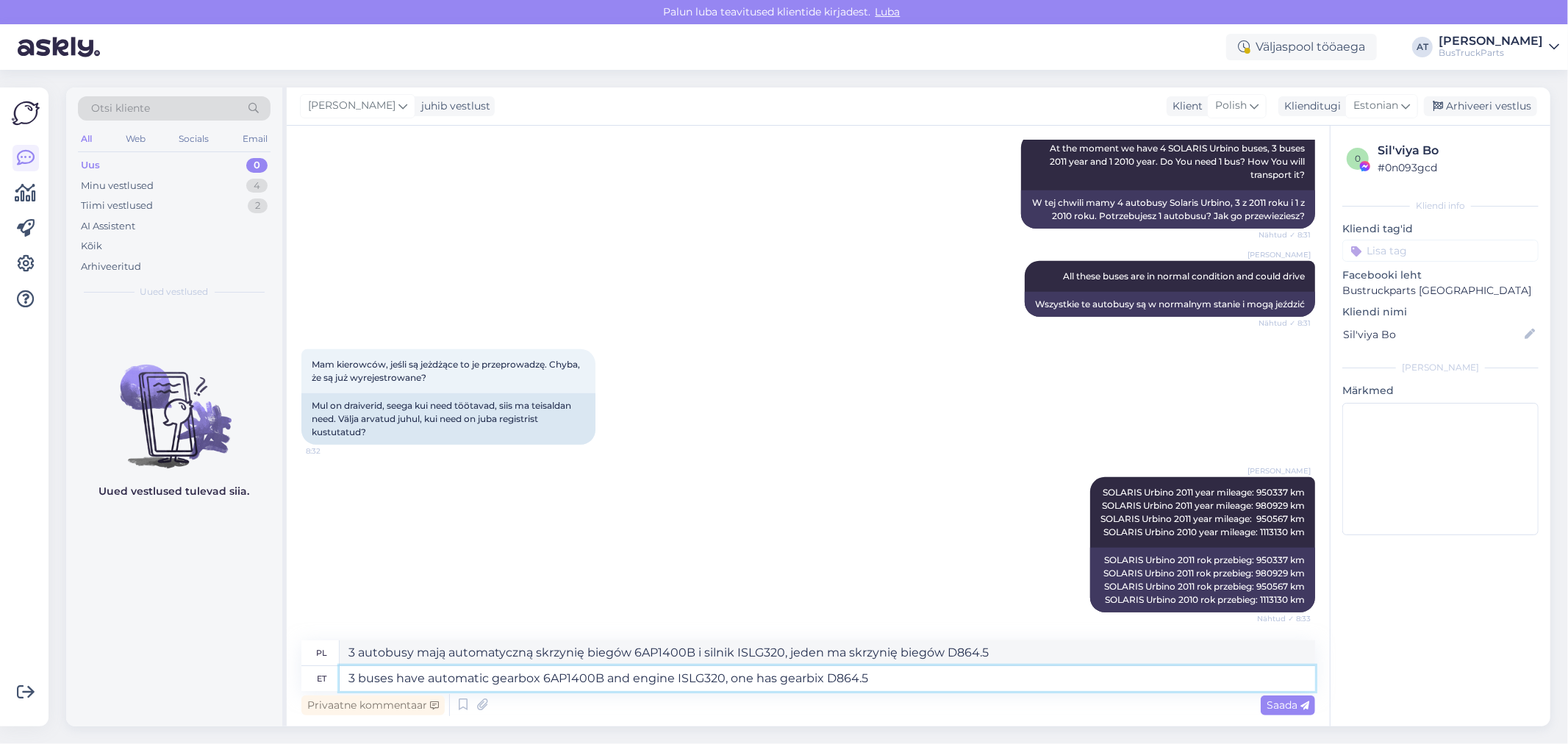
click at [809, 677] on textarea "3 buses have automatic gearbox 6AP1400B and engine ISLG320, one has gearbix D86…" at bounding box center [828, 679] width 976 height 25
click at [919, 680] on textarea "3 buses have automatic gearbox 6AP1400B and engine ISLG320, one has gearbox D86…" at bounding box center [828, 679] width 976 height 25
type textarea "3 buses have automatic gearbox 6AP1400B and engine ISLG320, one has gearbox D86…"
type textarea "3 autobusy mają automatyczną skrzynię biegów 6AP1400B i silnik ISLG320, jeden m…"
type textarea "3 buses have automatic gearbox 6AP1400B and engine ISLG320, one has gearbox D86…"
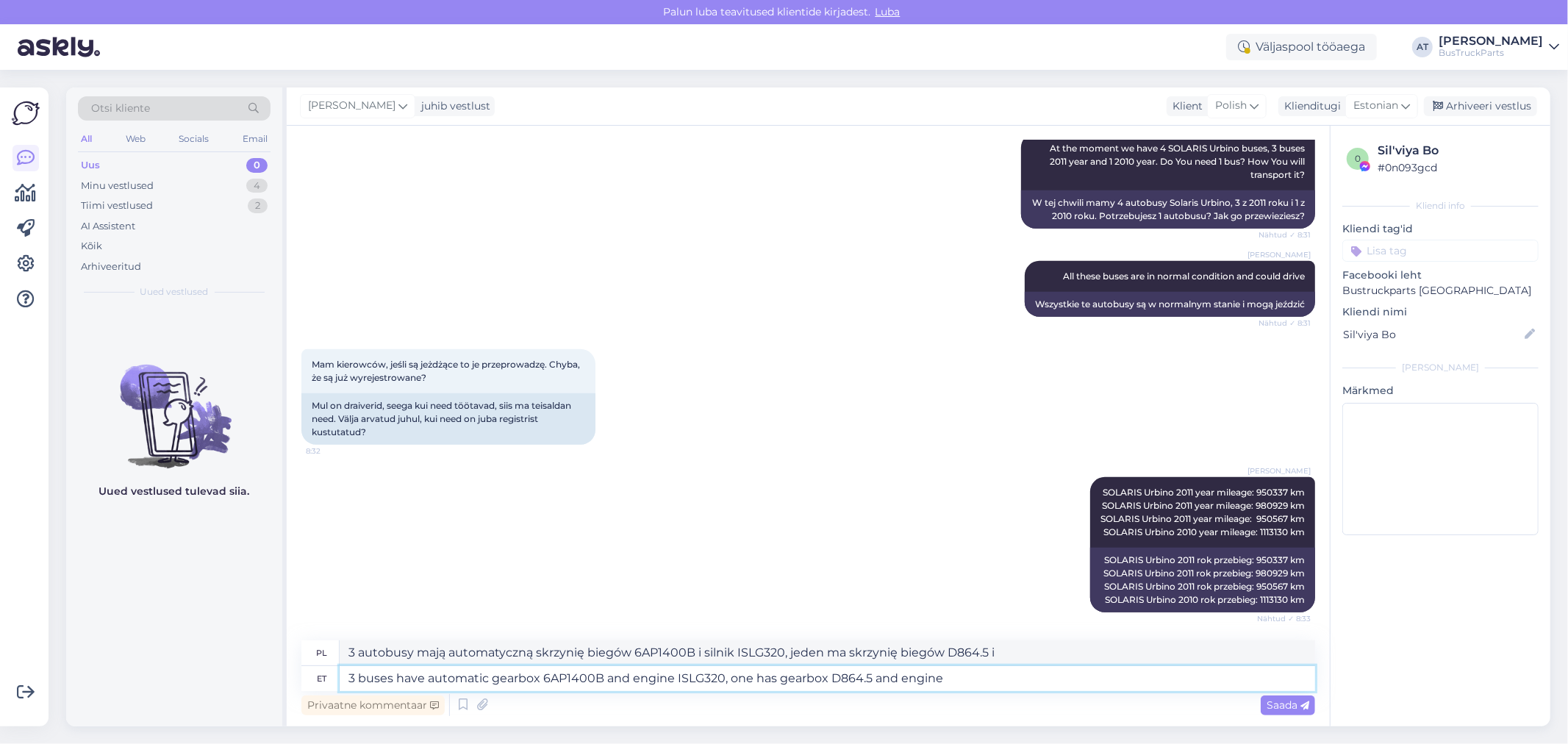
type textarea "3 autobusy mają automatyczną skrzynię biegów 6AP1400B i silnik ISLG320, jeden m…"
click at [1024, 681] on textarea "3 buses have automatic gearbox 6AP1400B and engine ISLG320, one has gearbox D86…" at bounding box center [828, 679] width 976 height 25
paste textarea "ISLG320"
type textarea "3 buses have automatic gearbox 6AP1400B and engine ISLG320, one has gearbox D86…"
type textarea "3 autobusy mają automatyczną skrzynię biegów 6AP1400B i silnik ISLG320, jeden m…"
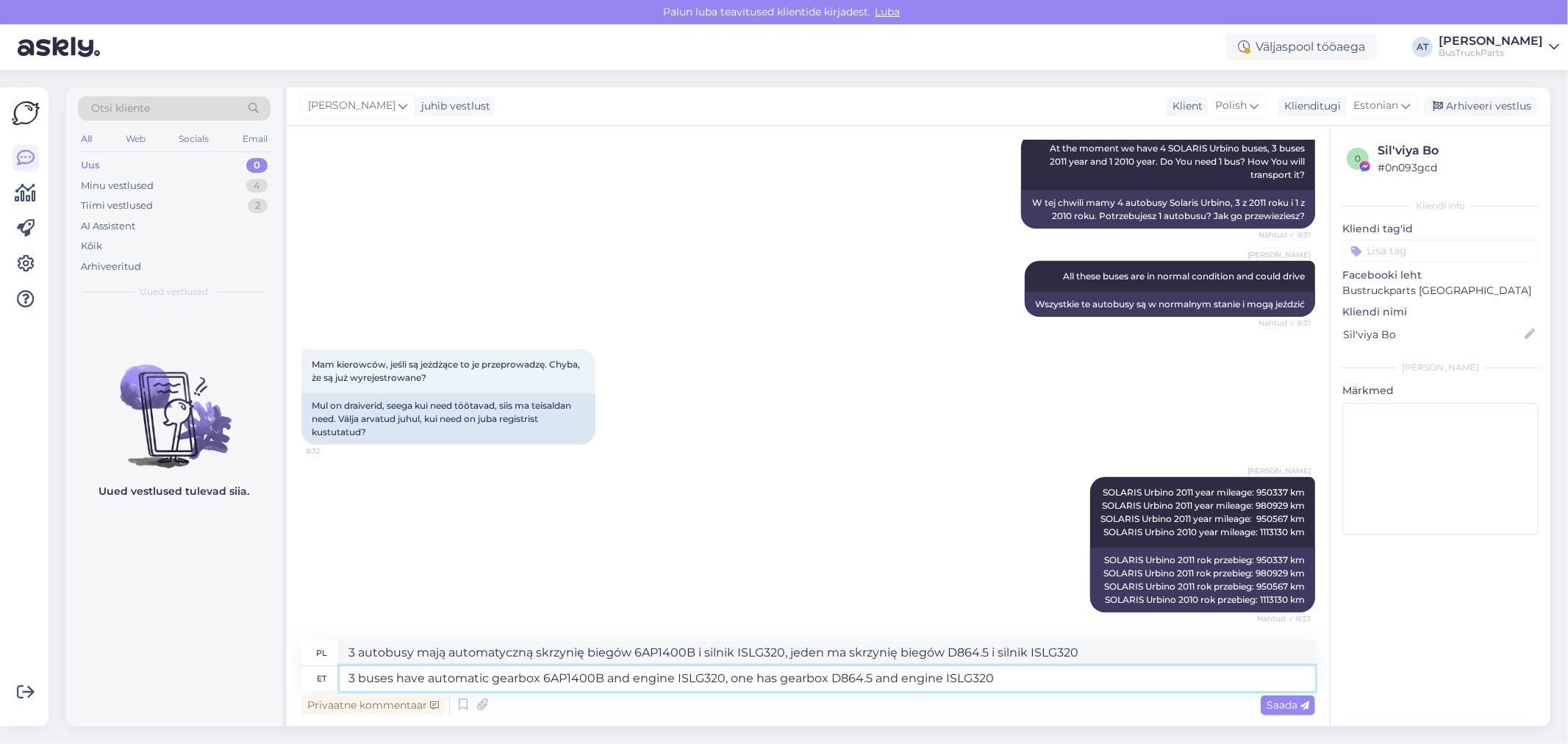
type textarea "3 buses have automatic gearbox 6AP1400B and engine ISLG320, one has gearbox D86…"
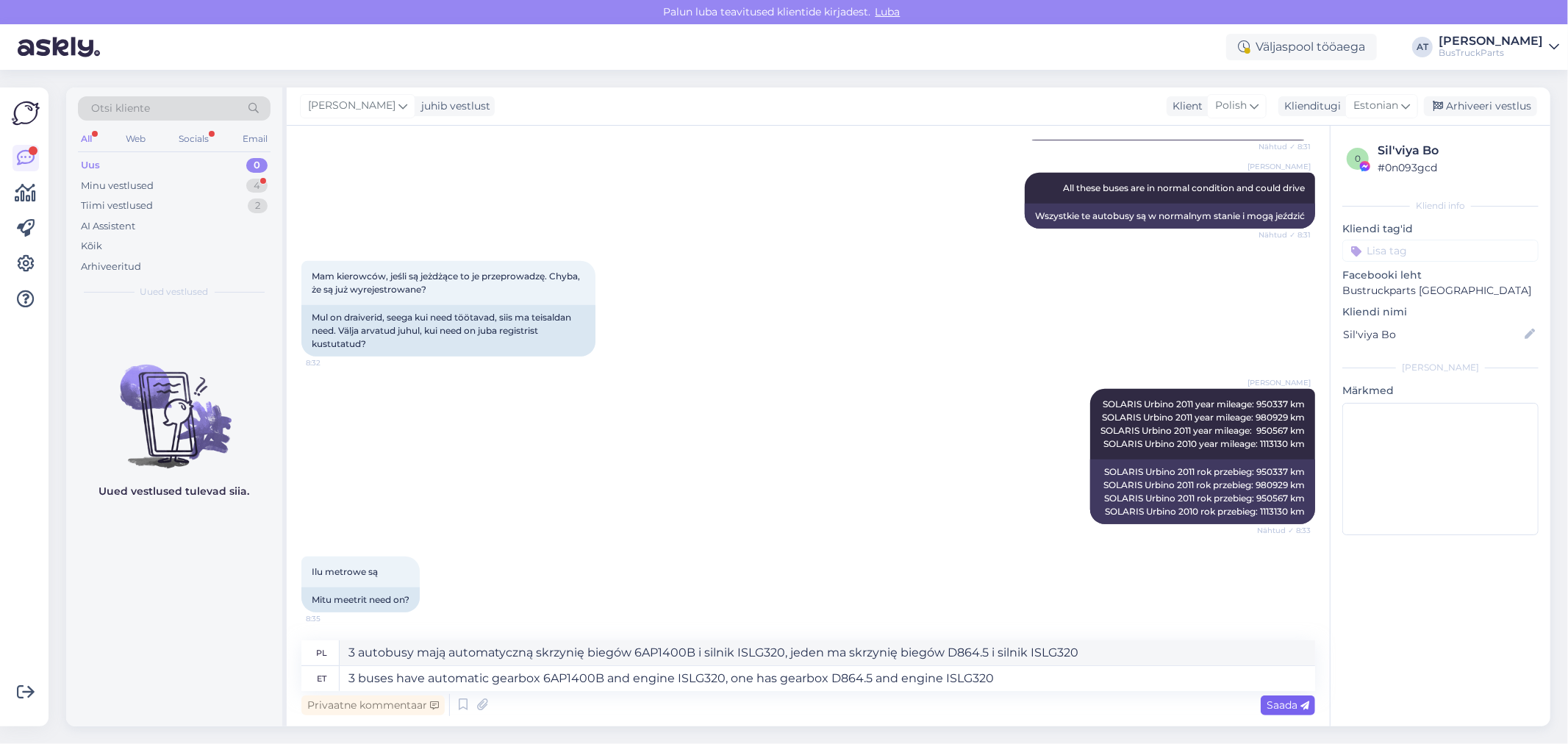
click at [1280, 699] on span "Saada" at bounding box center [1288, 705] width 43 height 13
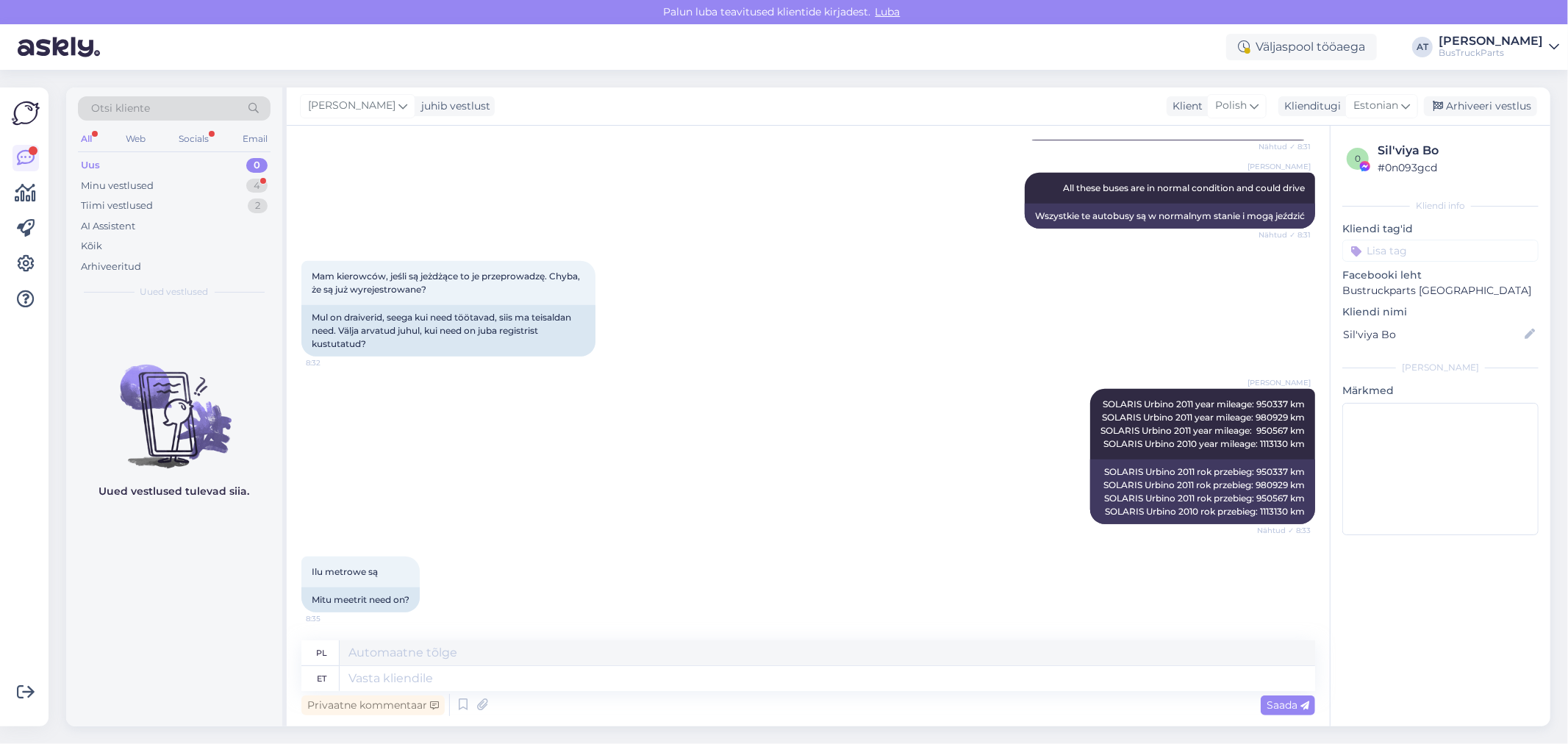
scroll to position [881, 0]
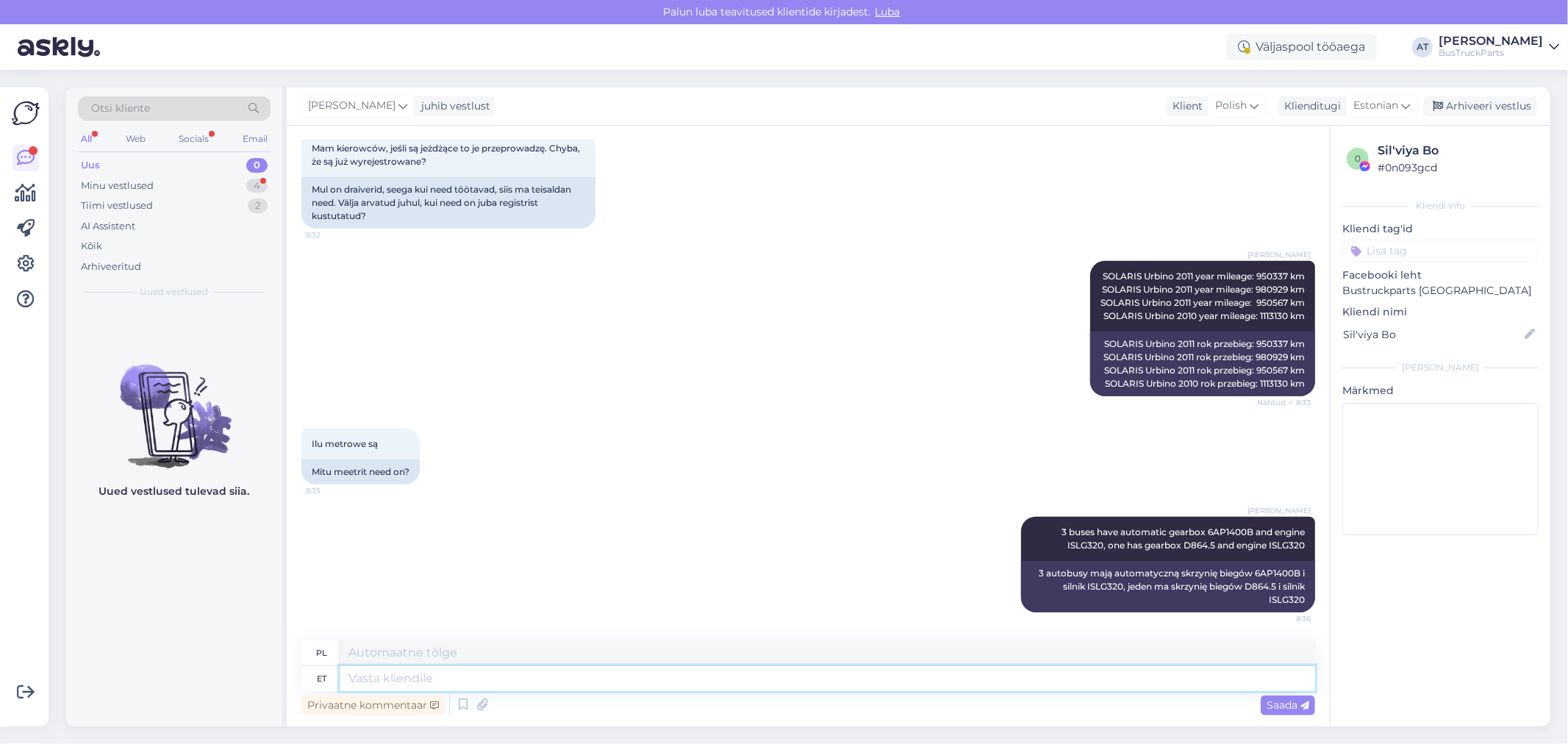
click at [1172, 680] on textarea at bounding box center [828, 679] width 976 height 25
click at [580, 663] on textarea at bounding box center [828, 653] width 976 height 25
click at [580, 667] on textarea at bounding box center [828, 679] width 976 height 25
paste textarea "14,590x2,55x3,400"
type textarea "14,590x2,55x3,400"
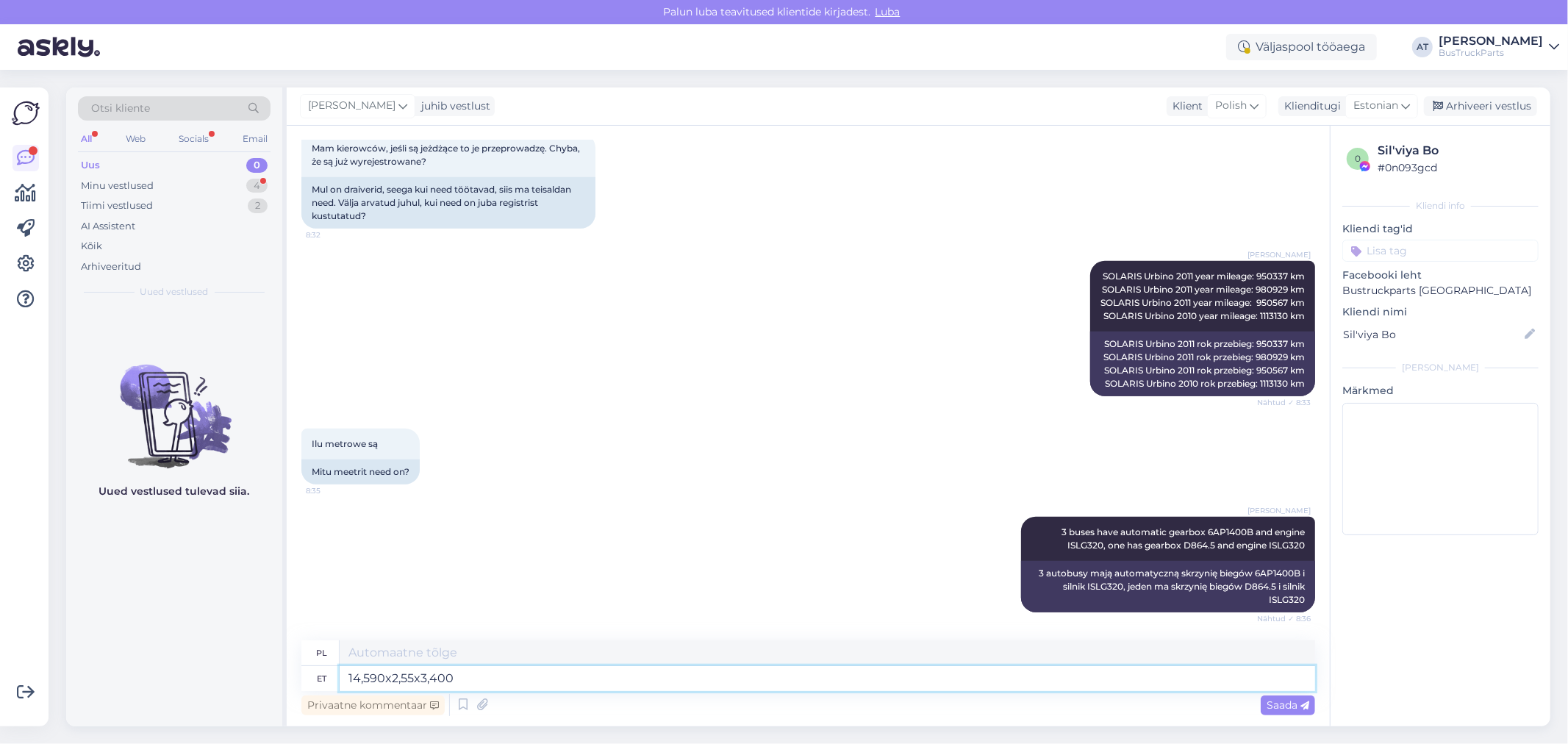
type textarea "14 590x2 55x3 400"
click at [391, 675] on textarea "14,590x2,55x3,400" at bounding box center [828, 679] width 976 height 25
click at [381, 683] on textarea "14,590x 2,55x3,400" at bounding box center [828, 679] width 976 height 25
click at [417, 680] on textarea "14,590 x 2,55x3,400" at bounding box center [828, 679] width 976 height 25
type textarea "14,590 x 2,55 x3,400"
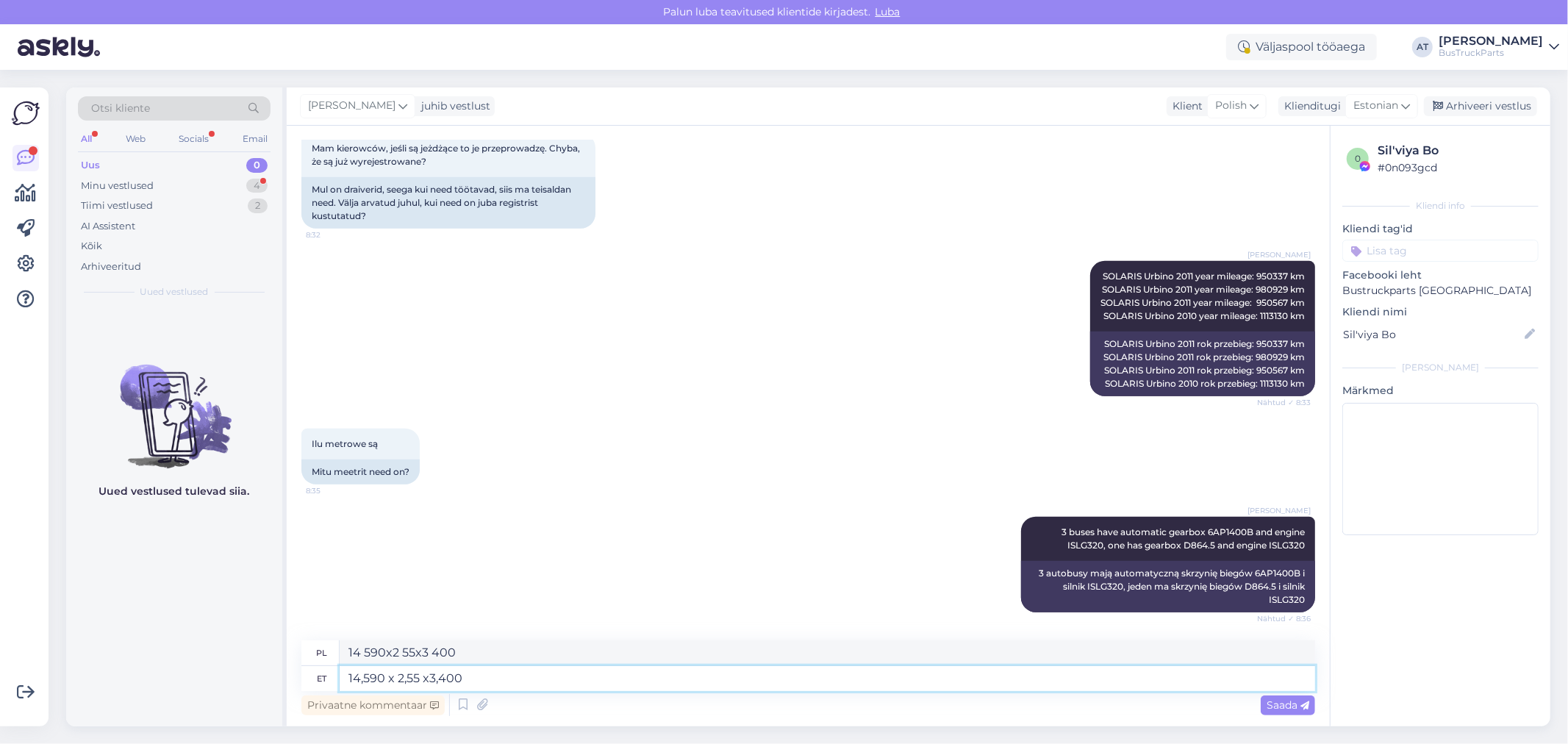
type textarea "14 590 x 2,55 x 3,400"
click at [429, 678] on textarea "14,590 x 2,55 x3,400" at bounding box center [828, 679] width 976 height 25
type textarea "14,590 x 2,55 x 3,400"
type textarea "14 590 x 2,55 x 3400"
type textarea "14,590 x 2,55 x 3,400"
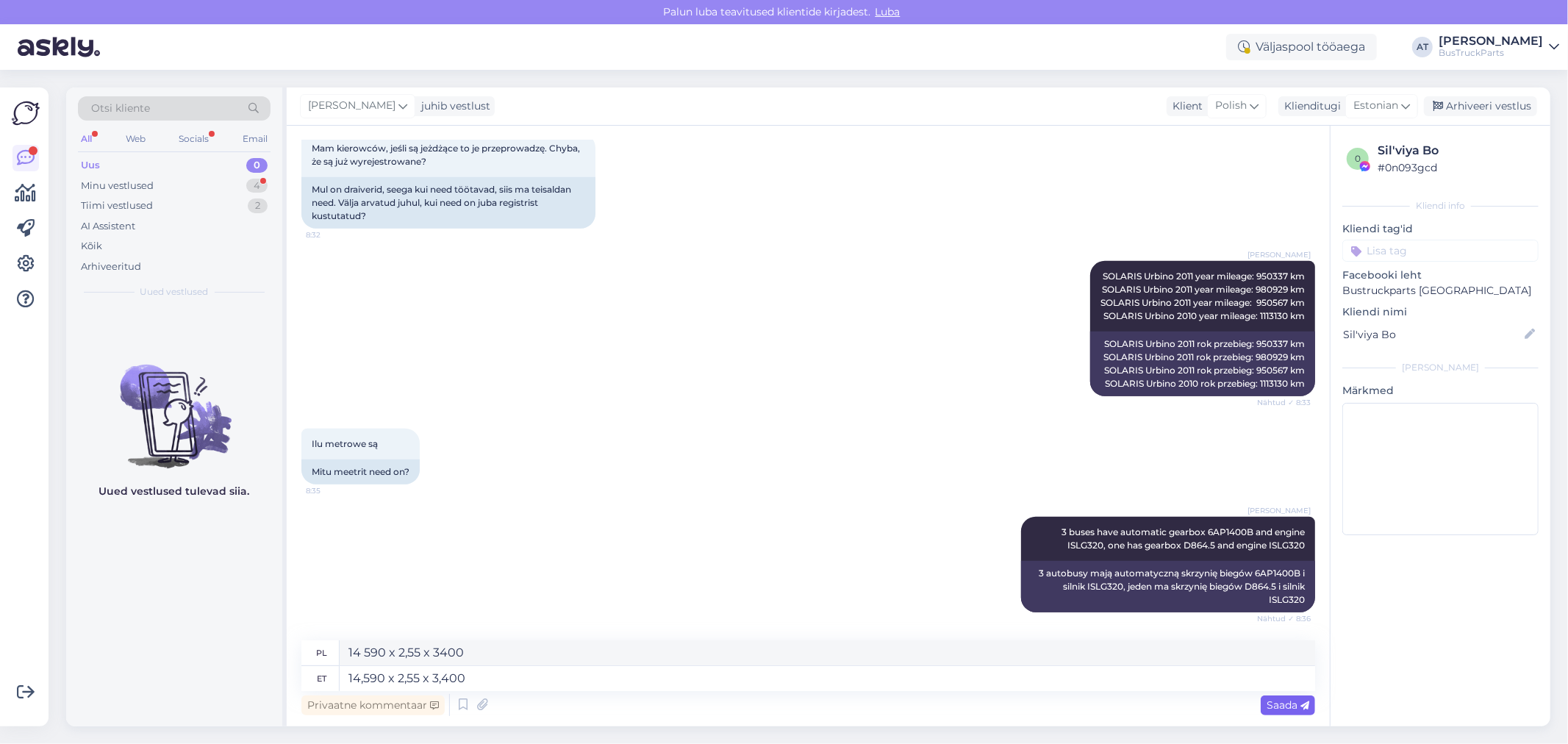
click at [1279, 704] on span "Saada" at bounding box center [1288, 705] width 43 height 13
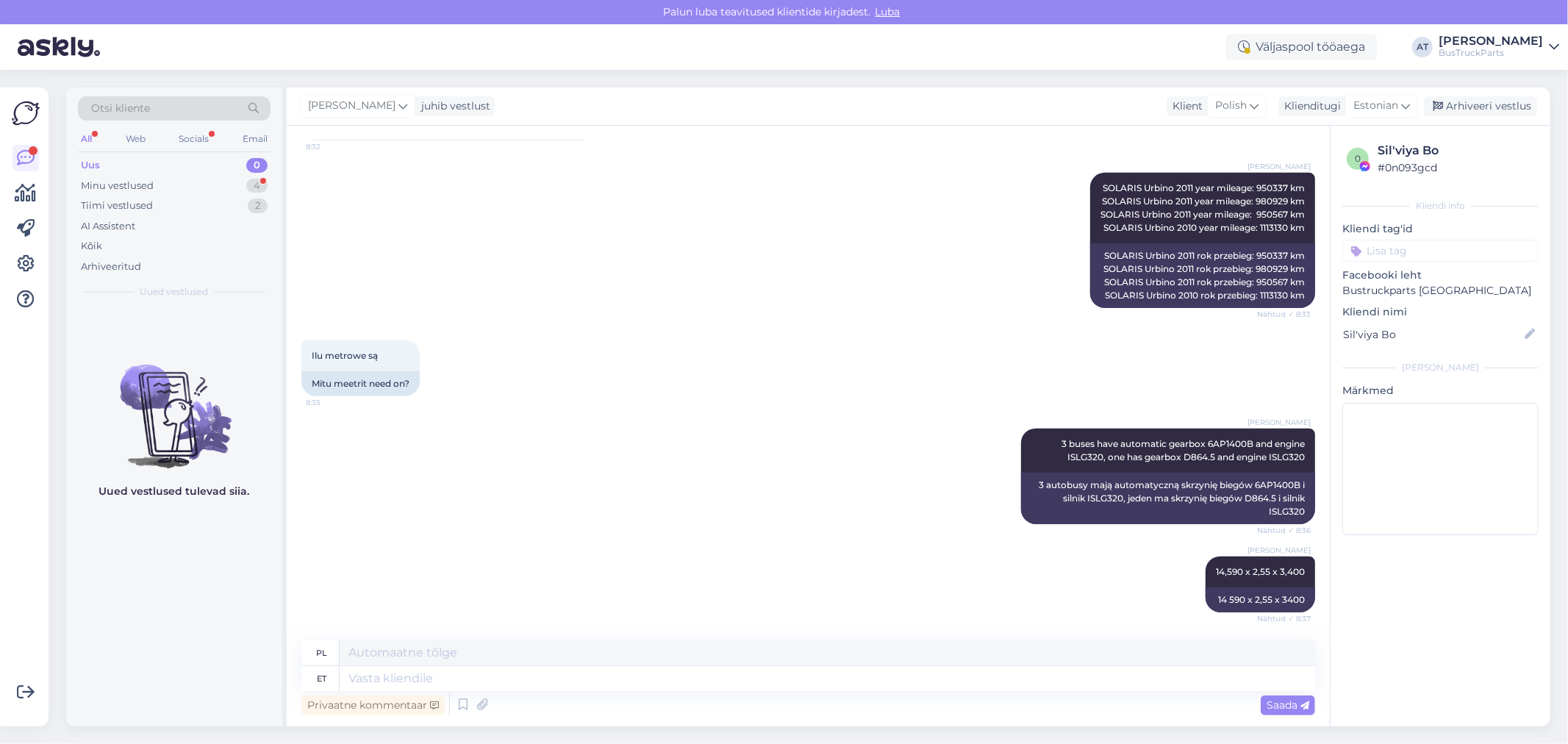
scroll to position [1058, 0]
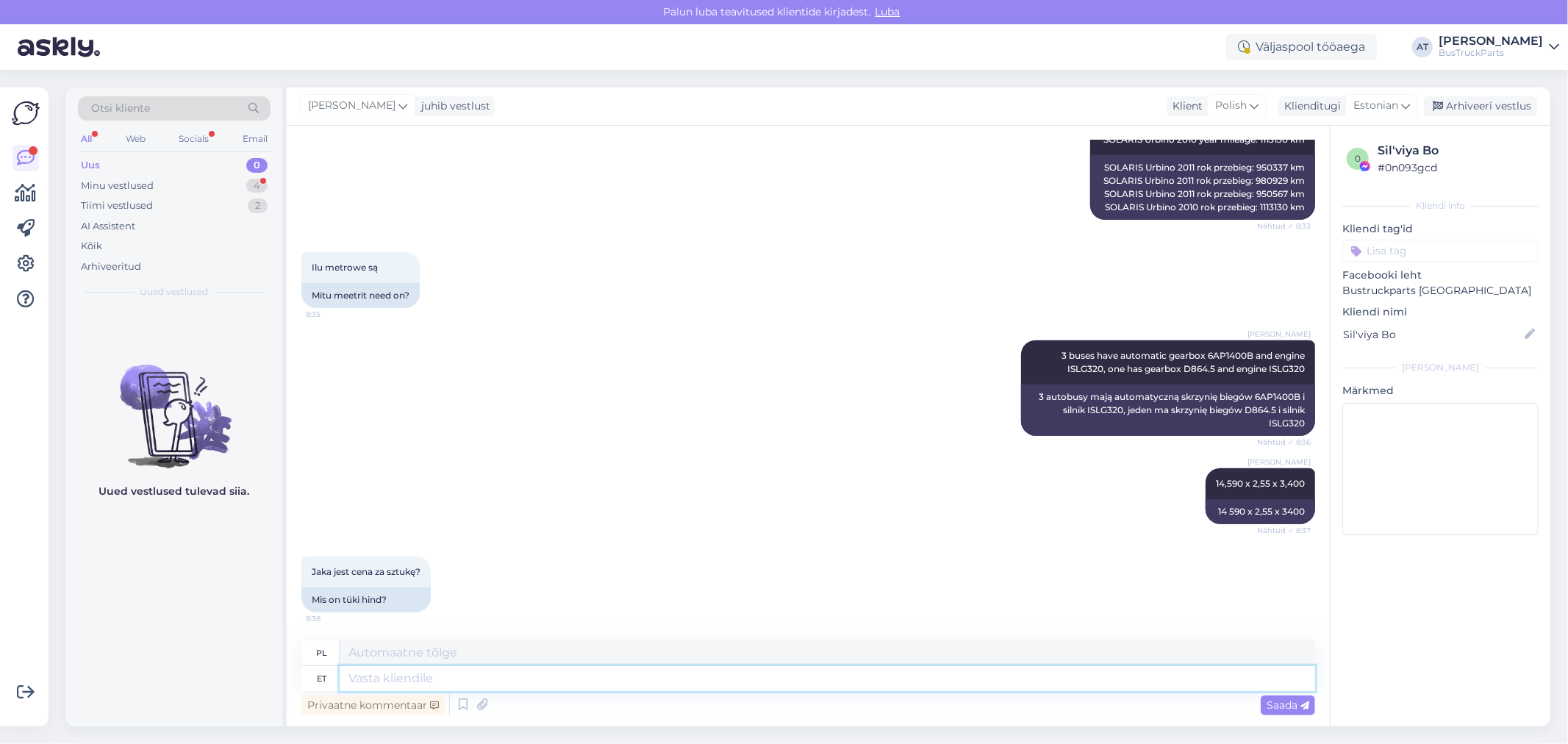
click at [688, 675] on textarea at bounding box center [828, 679] width 976 height 25
type textarea "9500"
type textarea "9500 EUR"
type textarea "9500 euro"
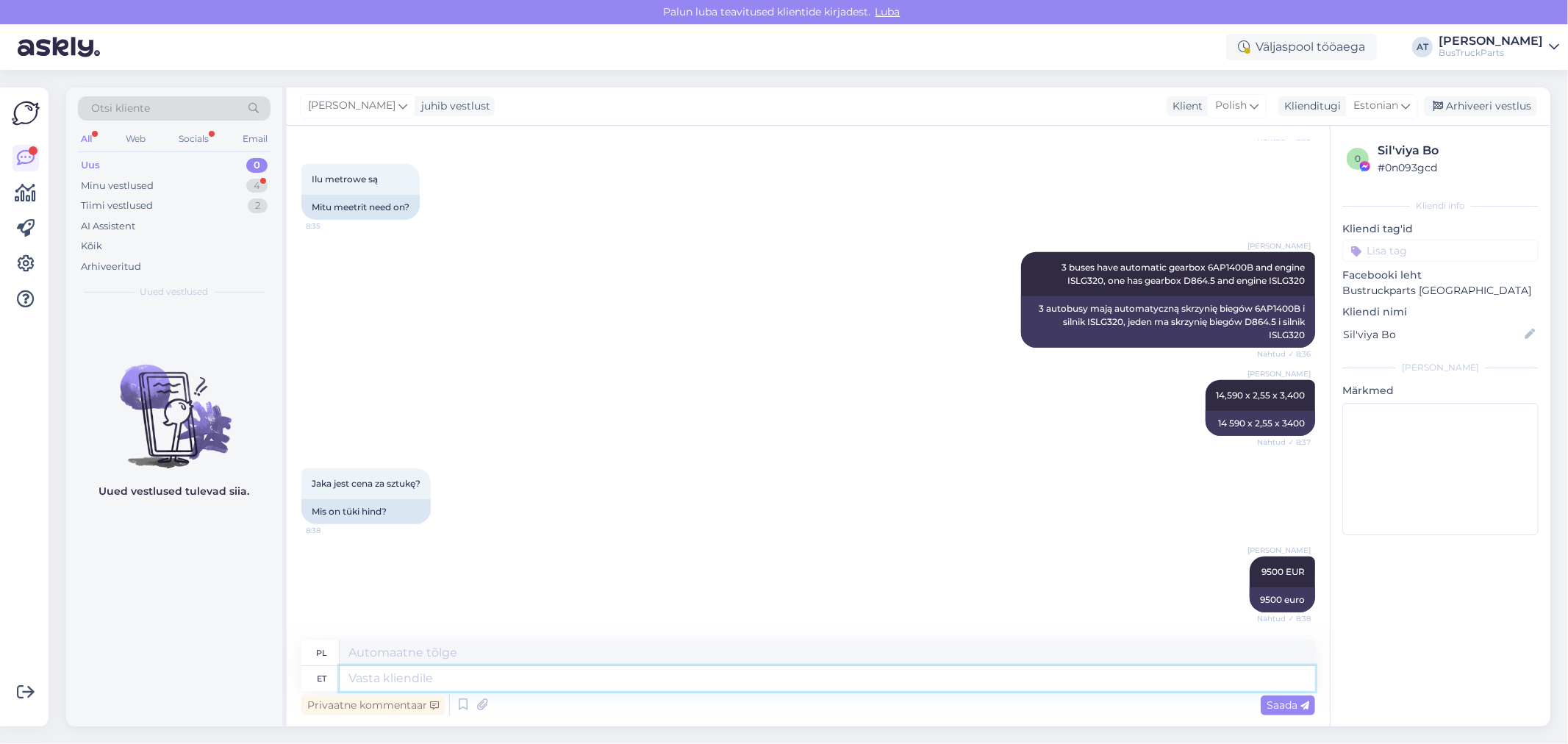
scroll to position [1261, 0]
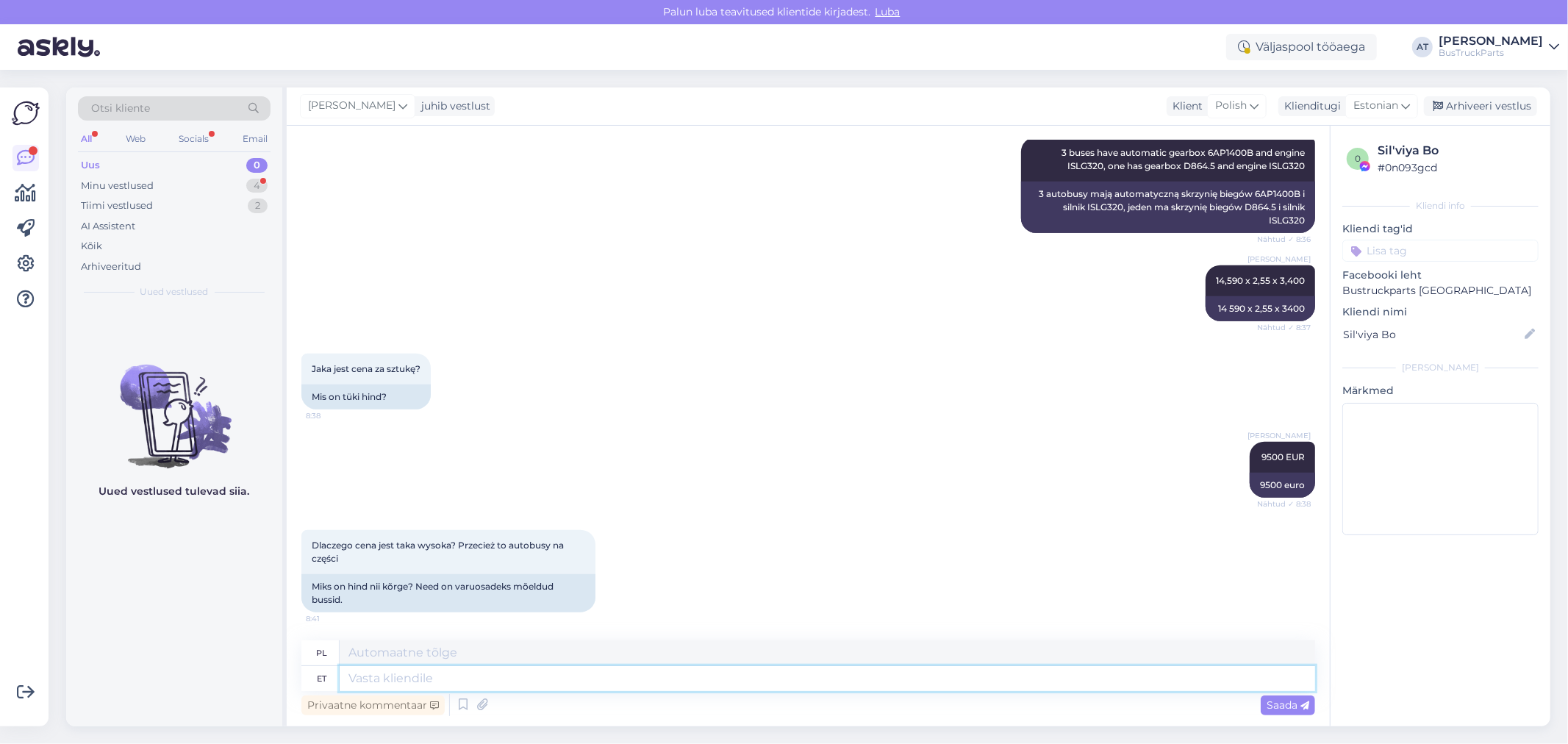
click at [550, 681] on textarea at bounding box center [828, 679] width 976 height 25
click at [547, 680] on textarea at bounding box center [828, 679] width 976 height 25
type textarea "It is"
type textarea "To"
type textarea "It is"
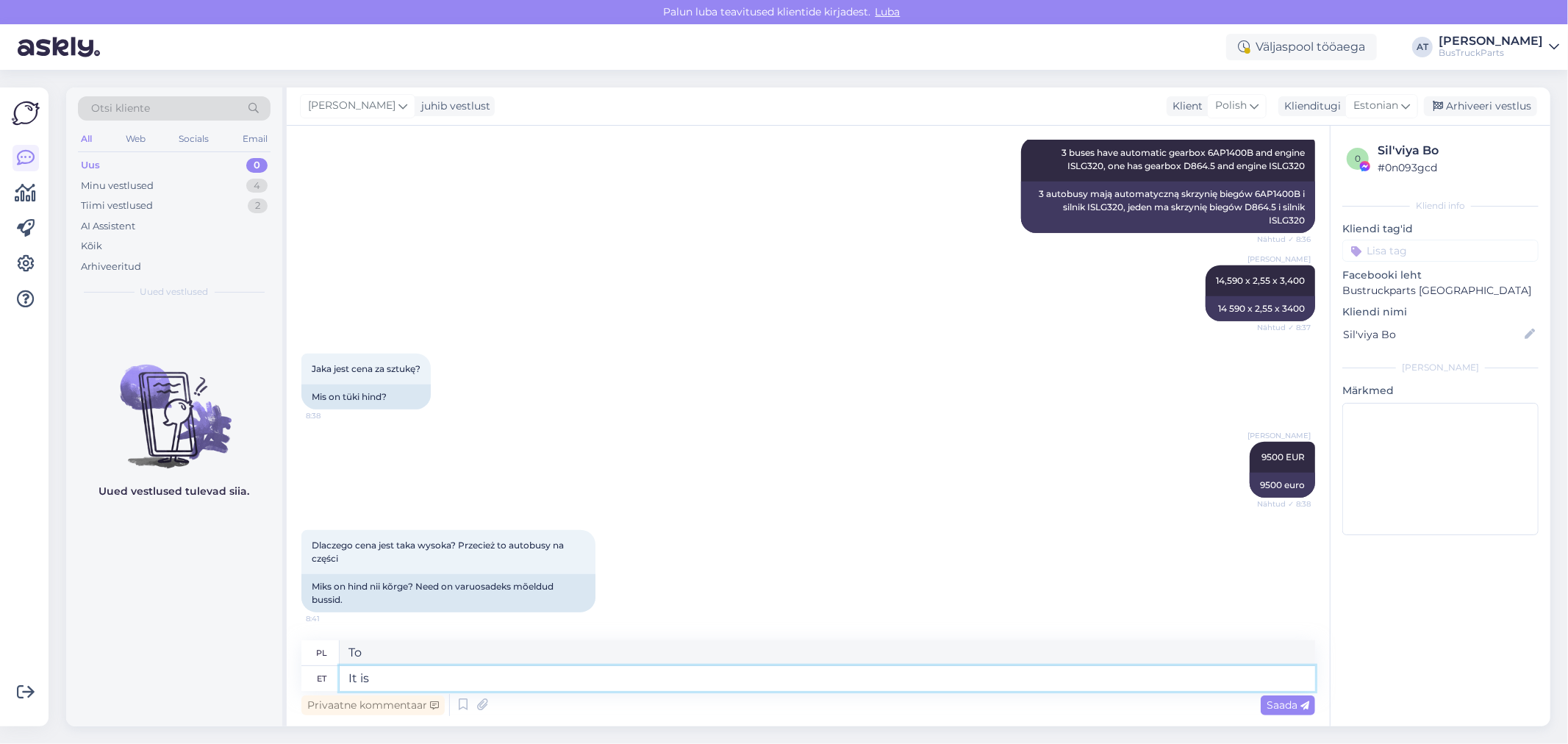
type textarea "To jest"
type textarea "It is driving"
type textarea "To jest jazda."
type textarea "It is driving buses..."
type textarea "To jazda buses..."
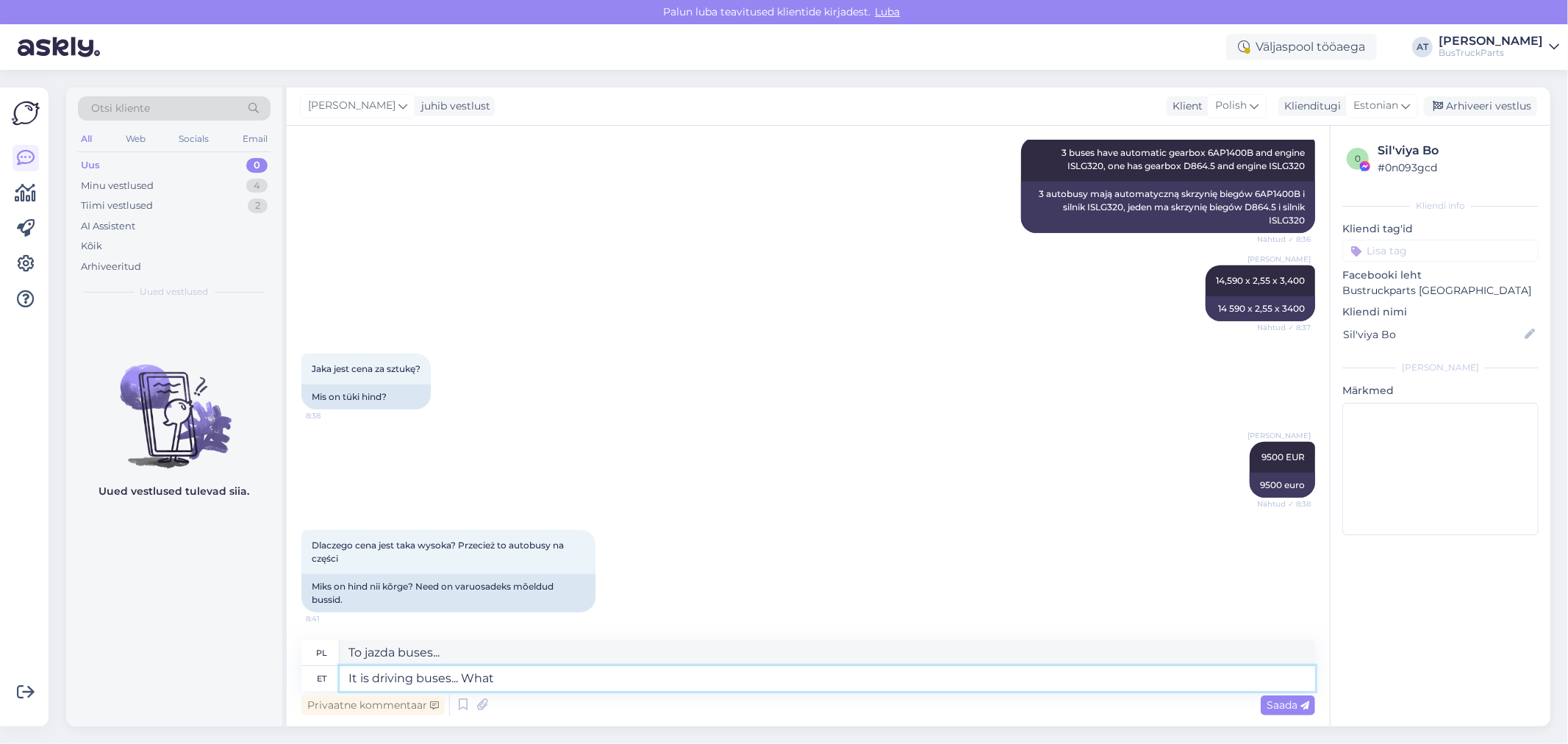
type textarea "It is driving buses... What"
drag, startPoint x: 563, startPoint y: 686, endPoint x: 563, endPoint y: 694, distance: 8.0
click at [563, 686] on textarea "It is driving buses... What metter is fo what we bought them?" at bounding box center [828, 679] width 976 height 25
click at [511, 680] on textarea "It is driving buses... What metter is for what we bought them?" at bounding box center [828, 679] width 976 height 25
click at [358, 677] on textarea "It is driving buses... What matter is for what we bought them?" at bounding box center [828, 679] width 976 height 25
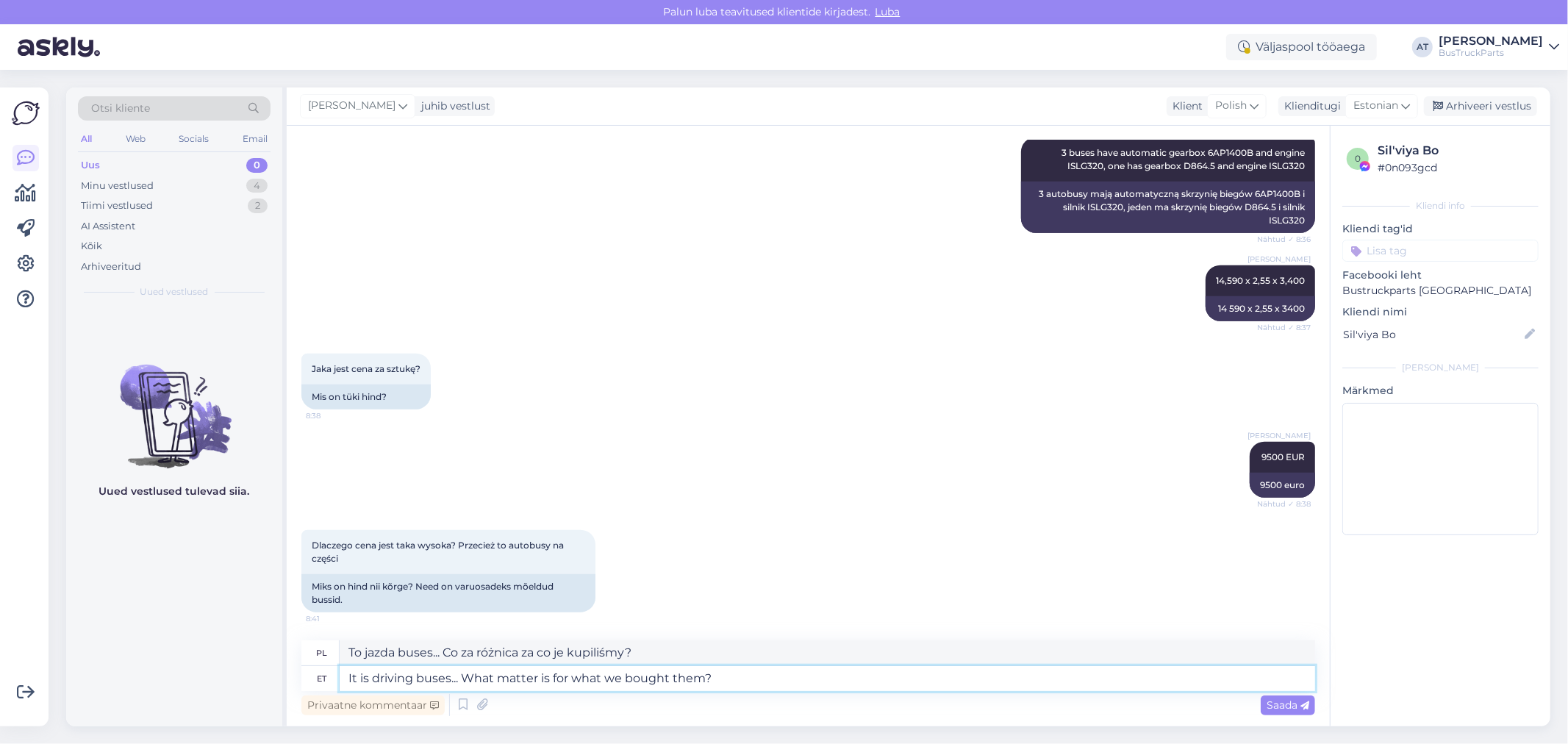
drag, startPoint x: 368, startPoint y: 674, endPoint x: 340, endPoint y: 674, distance: 28.0
click at [340, 674] on textarea "It is driving buses... What matter is for what we bought them?" at bounding box center [828, 679] width 976 height 25
click at [781, 674] on textarea "They are driving buses... What matter is for what we bought them?" at bounding box center [828, 679] width 976 height 25
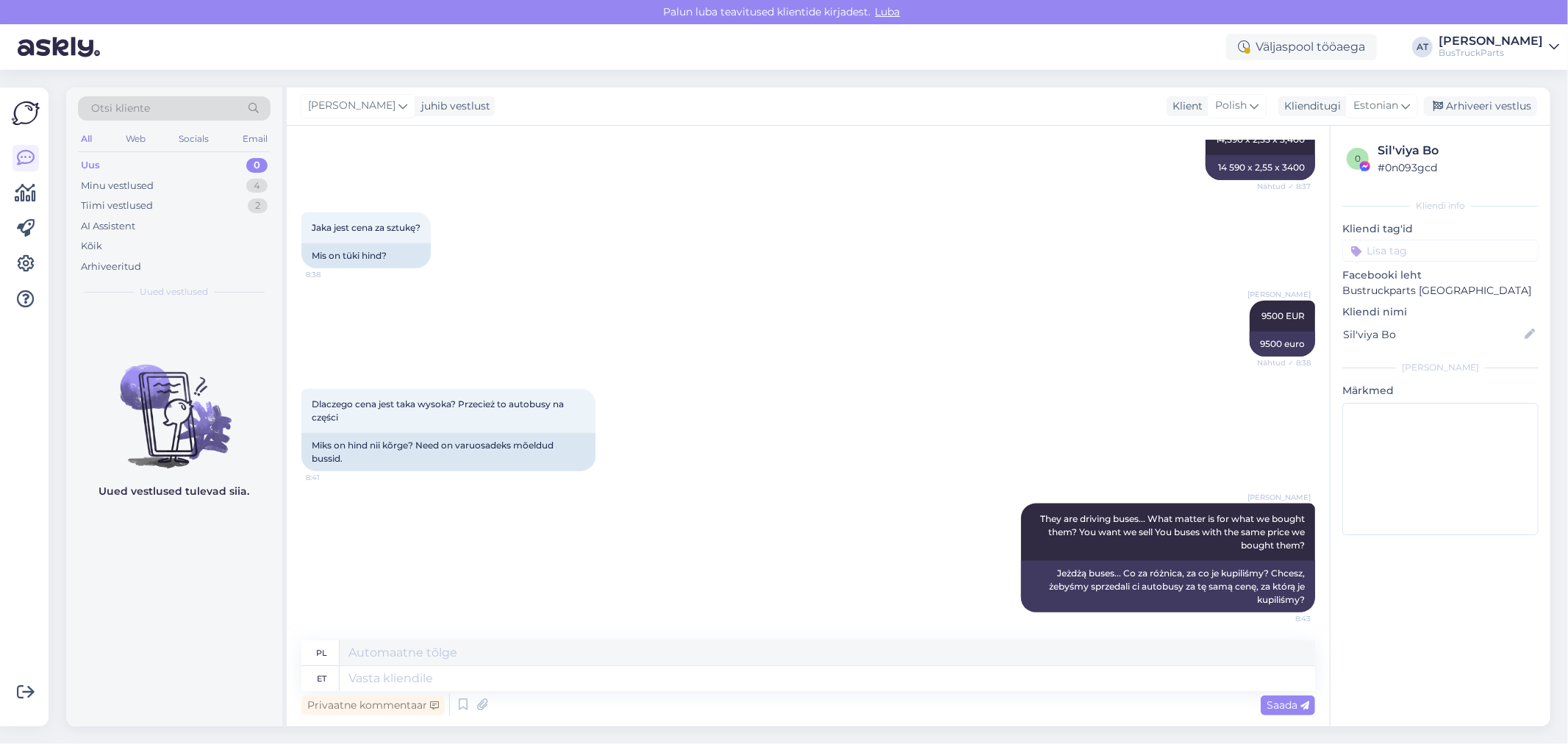
click at [729, 574] on div "[PERSON_NAME] They are driving buses... What matter is for what we bought them?…" at bounding box center [808, 558] width 1014 height 141
drag, startPoint x: 1041, startPoint y: 570, endPoint x: 1292, endPoint y: 598, distance: 252.6
click at [1292, 598] on div "Jeżdżą buses... Co za różnica, za co je kupiliśmy? Chcesz, żebyśmy sprzedali ci…" at bounding box center [1168, 587] width 294 height 51
copy div "Jeżdżą buses... Co za różnica, za co je kupiliśmy? Chcesz, żebyśmy sprzedali ci…"
drag, startPoint x: 688, startPoint y: 673, endPoint x: 714, endPoint y: 673, distance: 26.0
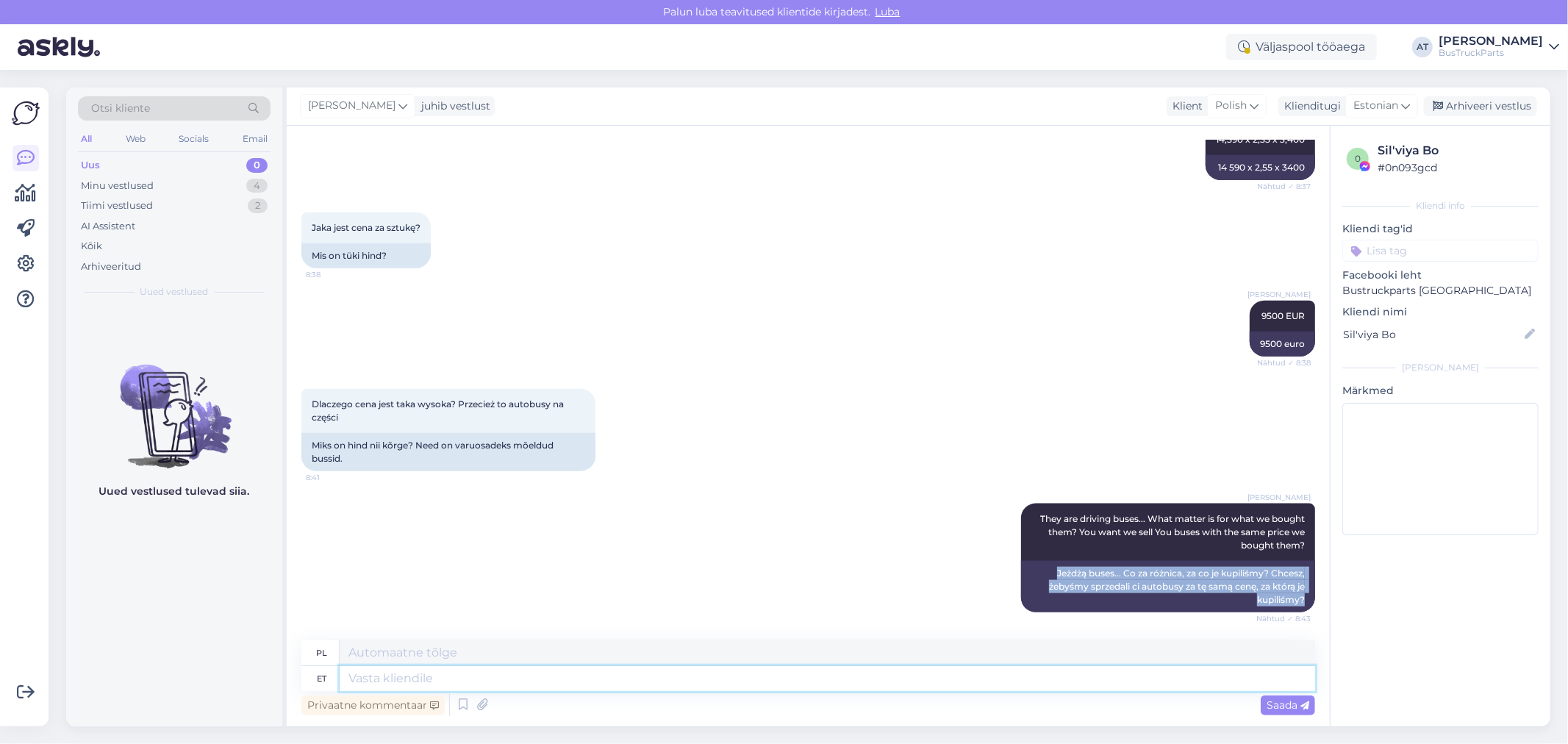
click at [688, 673] on textarea at bounding box center [828, 679] width 976 height 25
click at [818, 577] on div "[PERSON_NAME] They are driving buses... What matter is for what we bought them?…" at bounding box center [808, 558] width 1014 height 141
click at [712, 686] on textarea at bounding box center [828, 679] width 976 height 25
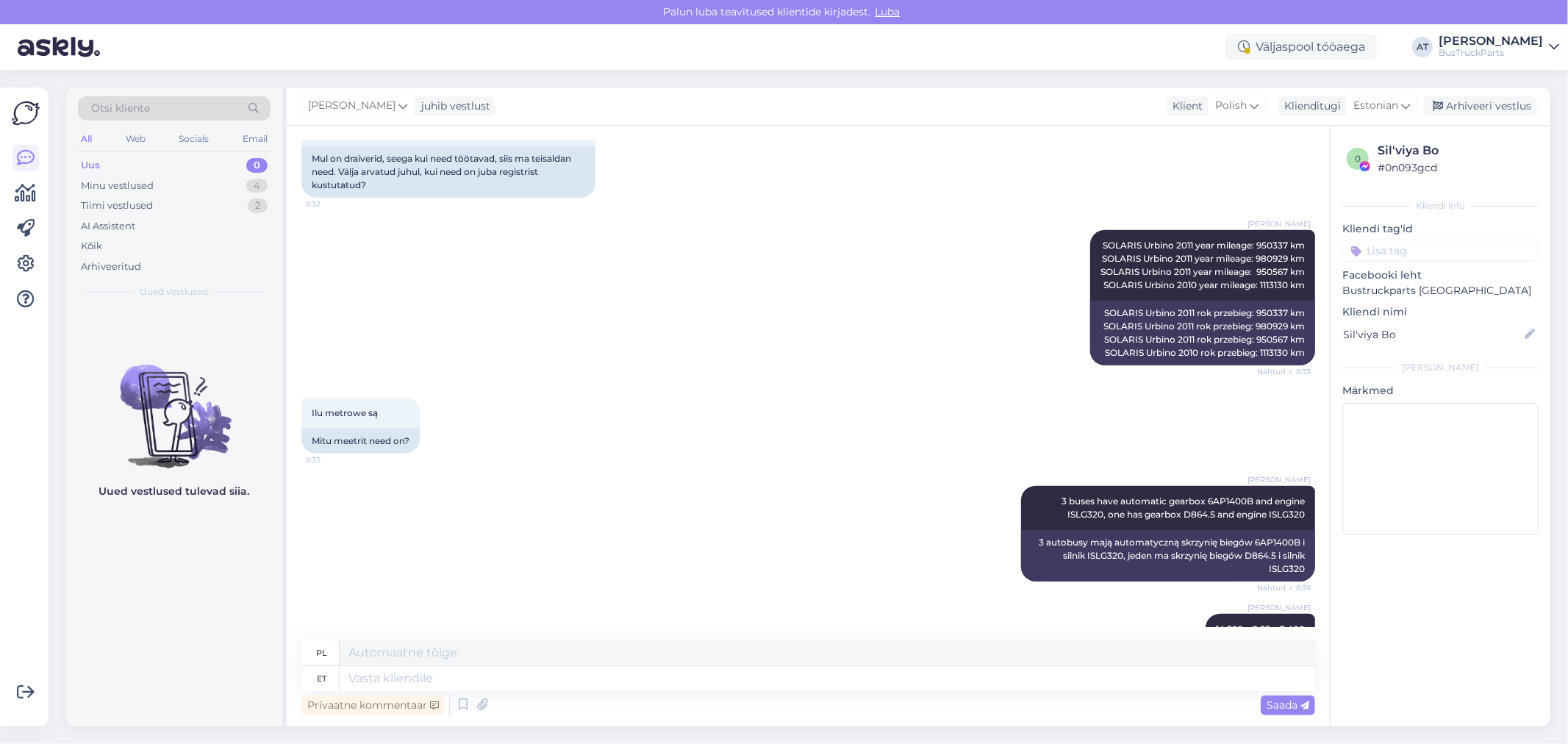
scroll to position [994, 0]
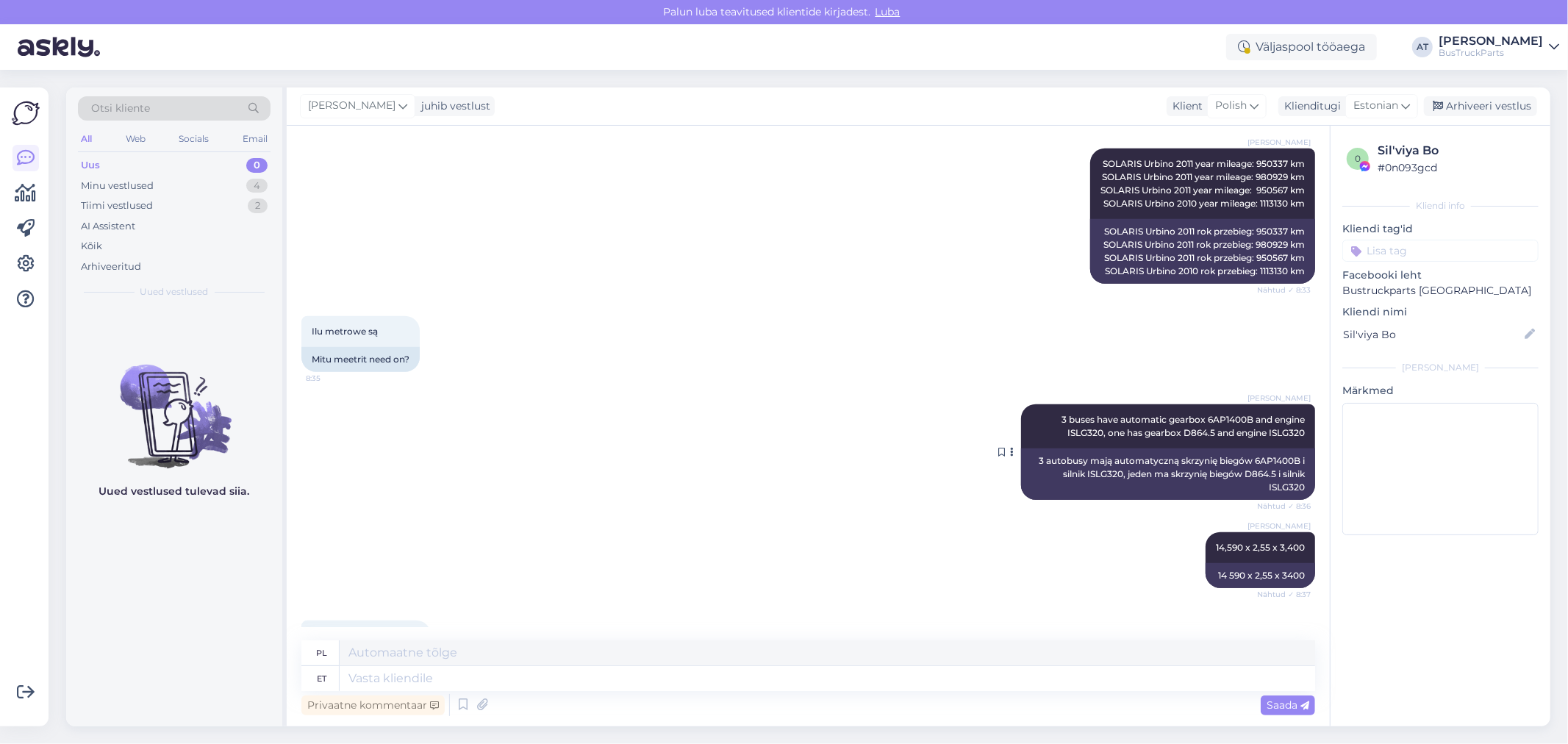
click at [1268, 432] on span "3 buses have automatic gearbox 6AP1400B and engine ISLG320, one has gearbox D86…" at bounding box center [1184, 426] width 246 height 24
copy div "ISLG320 Nähtud ✓ 8:36"
click at [1099, 681] on textarea at bounding box center [828, 679] width 976 height 25
click at [1226, 415] on span "3 buses have automatic gearbox 6AP1400B and engine ISLG320, one has gearbox D86…" at bounding box center [1184, 426] width 246 height 24
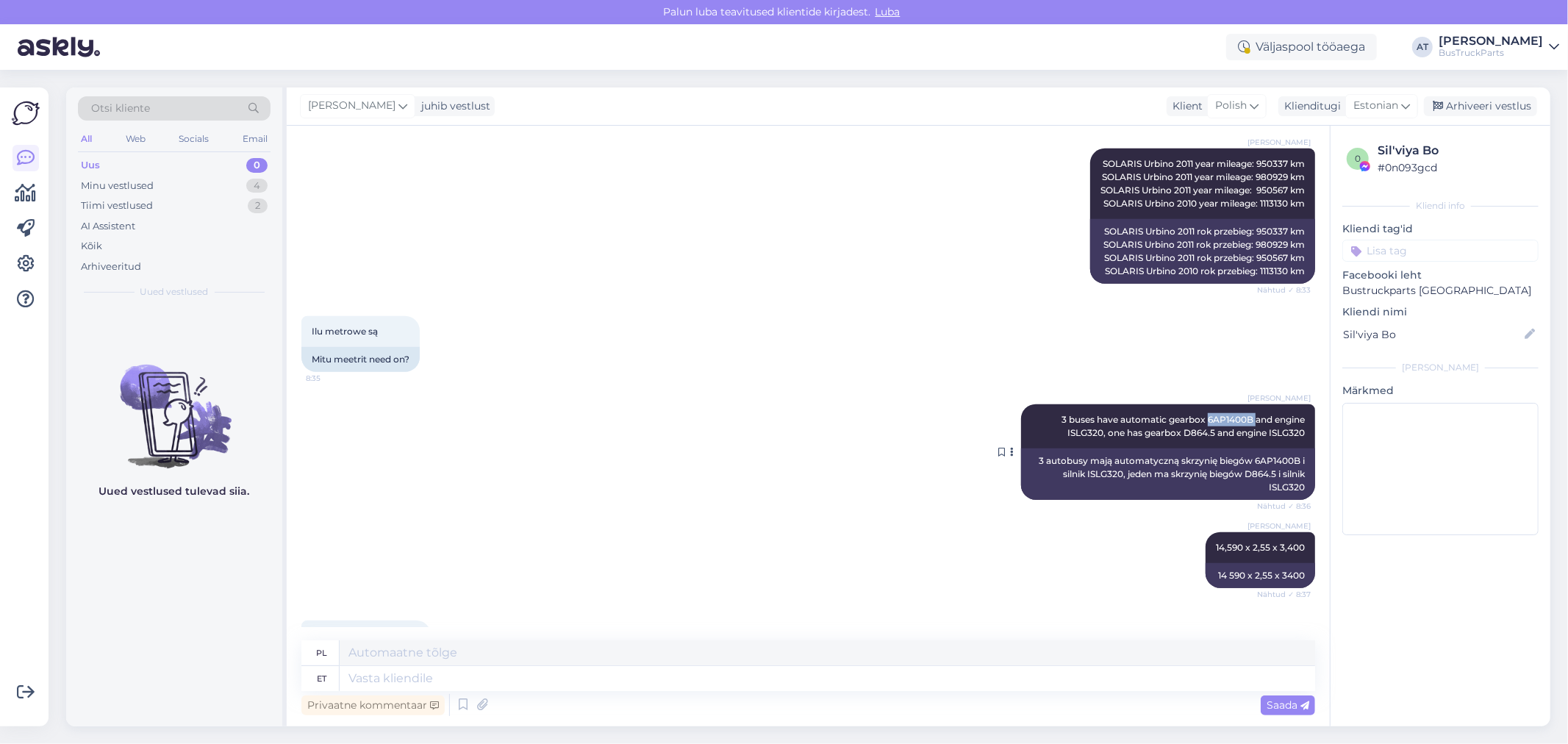
click at [1226, 415] on span "3 buses have automatic gearbox 6AP1400B and engine ISLG320, one has gearbox D86…" at bounding box center [1184, 426] width 246 height 24
copy span "6AP1400B"
click at [791, 682] on textarea at bounding box center [828, 679] width 976 height 25
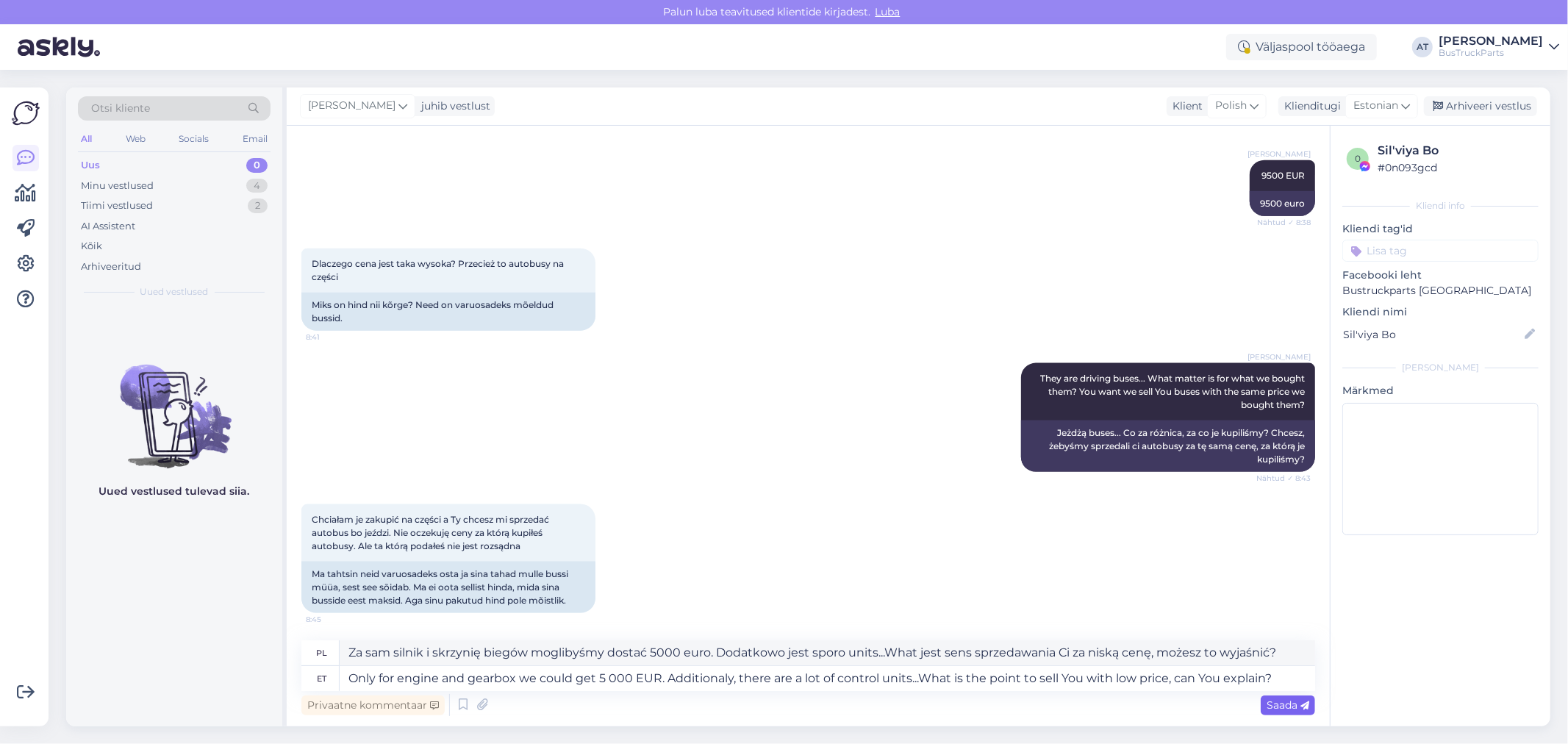
click at [1266, 710] on div "Saada" at bounding box center [1288, 706] width 55 height 20
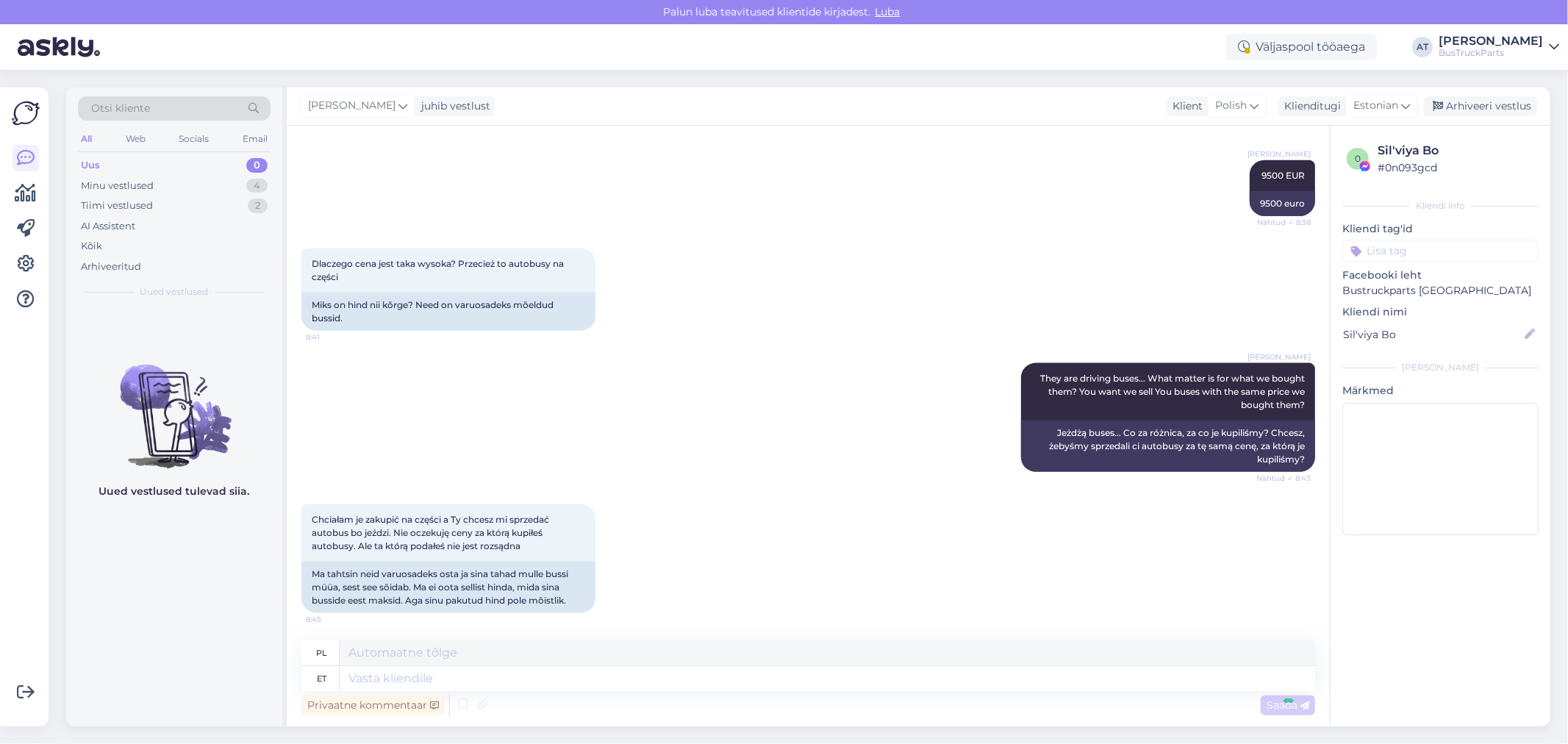
scroll to position [1684, 0]
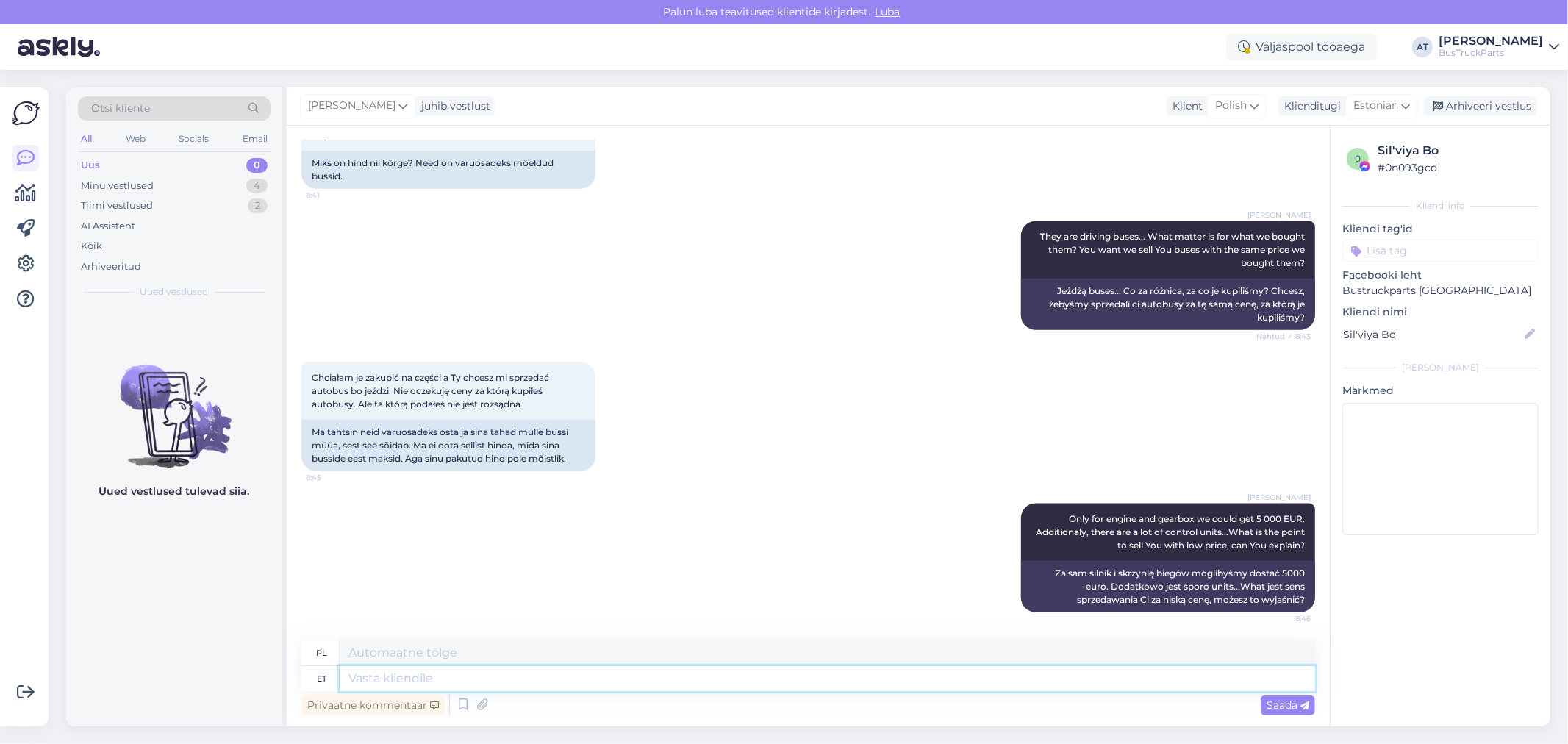
click at [618, 675] on textarea at bounding box center [828, 679] width 976 height 25
drag, startPoint x: 532, startPoint y: 682, endPoint x: 411, endPoint y: 678, distance: 121.1
click at [411, 678] on textarea "I offered - You make a desigion - simple!" at bounding box center [828, 679] width 976 height 25
drag, startPoint x: 539, startPoint y: 675, endPoint x: 534, endPoint y: 697, distance: 22.6
click at [539, 675] on textarea "I offered - You make a desigion - simple!" at bounding box center [828, 679] width 976 height 25
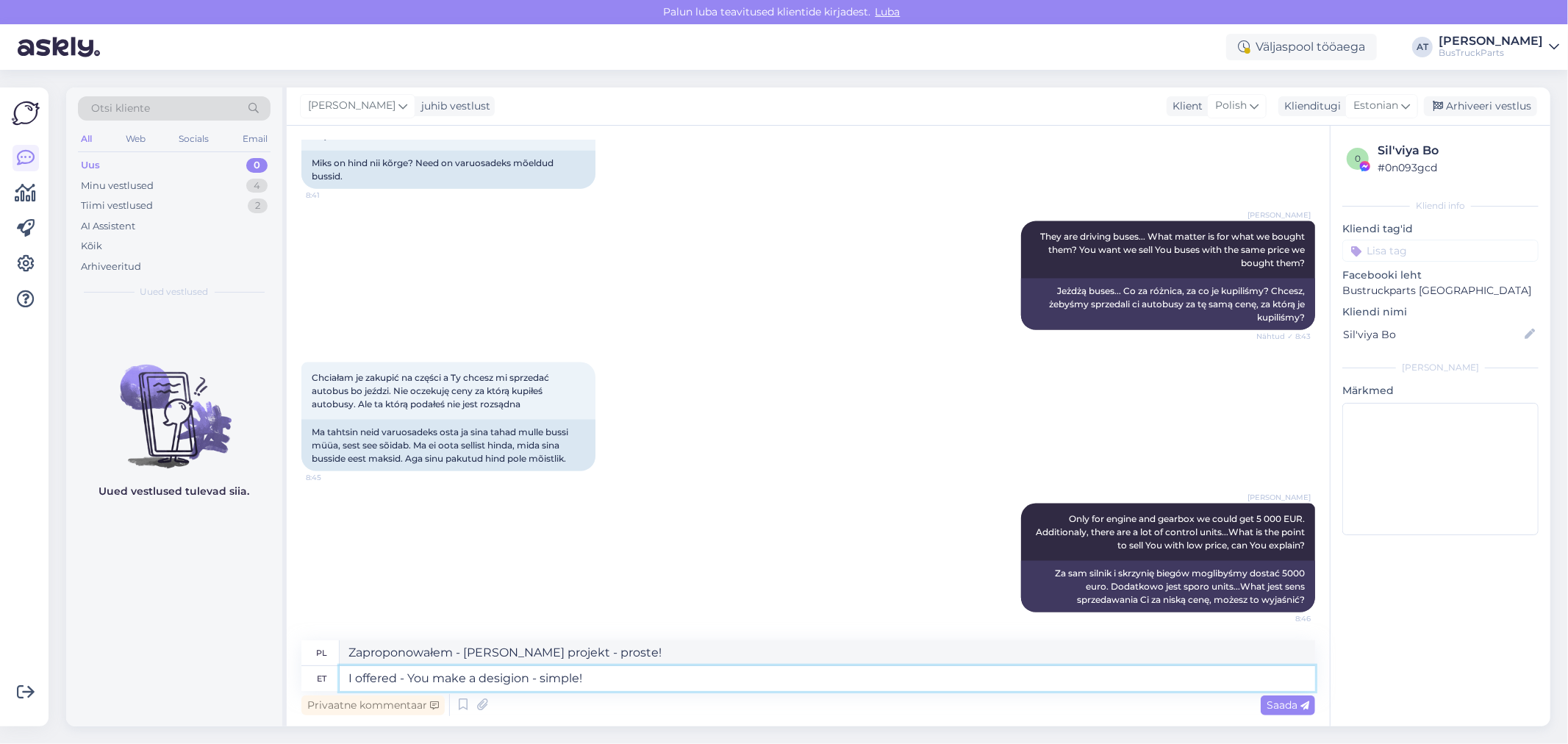
drag, startPoint x: 526, startPoint y: 678, endPoint x: 413, endPoint y: 674, distance: 113.1
click at [413, 674] on textarea "I offered - You make a desigion - simple!" at bounding box center [828, 679] width 976 height 25
paste textarea "You make a decision"
click at [627, 678] on textarea "I offered - You make a decision - simple!" at bounding box center [828, 679] width 976 height 25
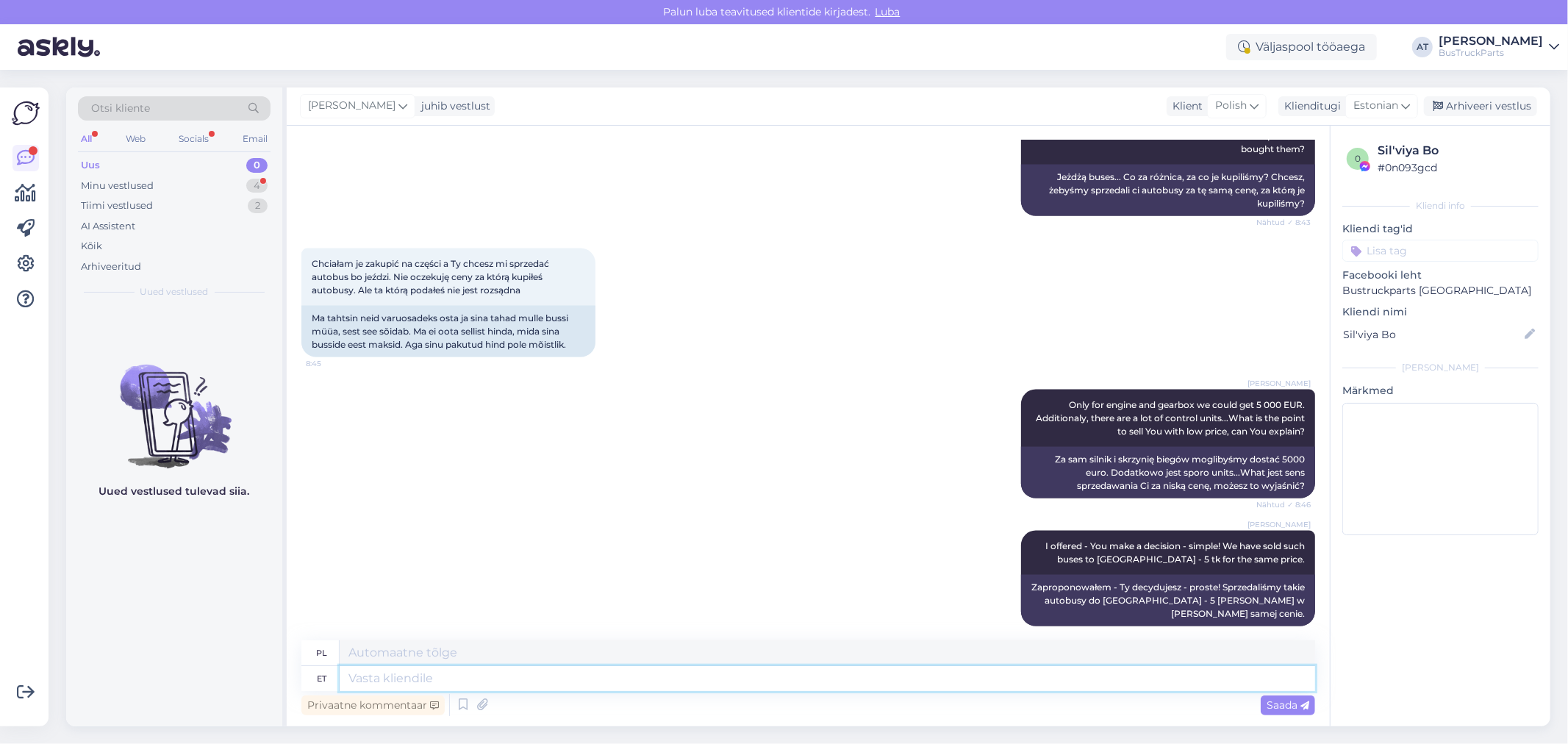
scroll to position [1900, 0]
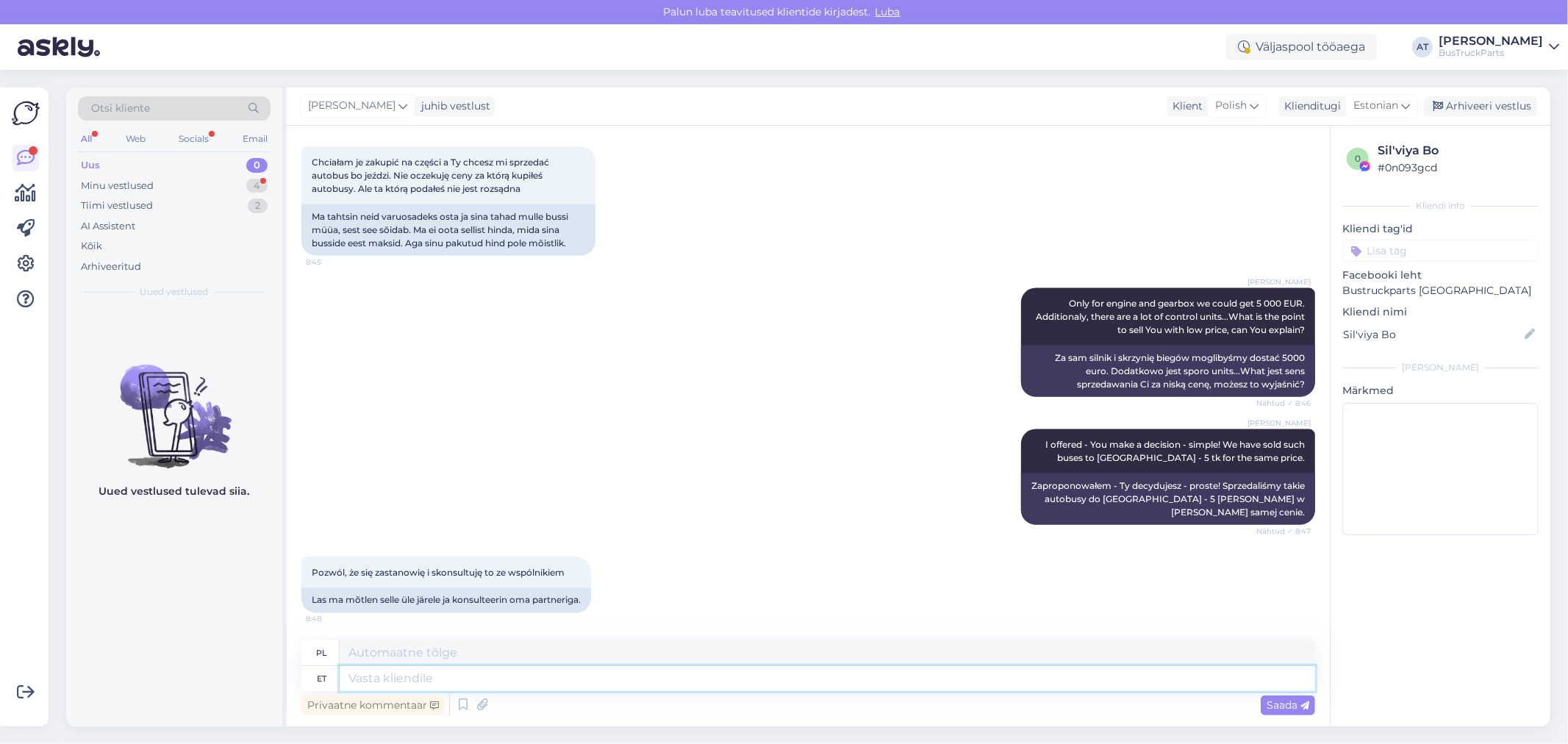
click at [630, 670] on textarea at bounding box center [828, 679] width 976 height 25
click at [634, 679] on textarea at bounding box center [828, 679] width 976 height 25
click at [684, 607] on div "Pozwól, że się zastanowię i skonsultuję to ze wspólnikiem 8:48 Las ma [PERSON_…" at bounding box center [808, 585] width 1014 height 88
click at [524, 670] on textarea at bounding box center [828, 679] width 976 height 25
click at [444, 678] on textarea at bounding box center [828, 679] width 976 height 25
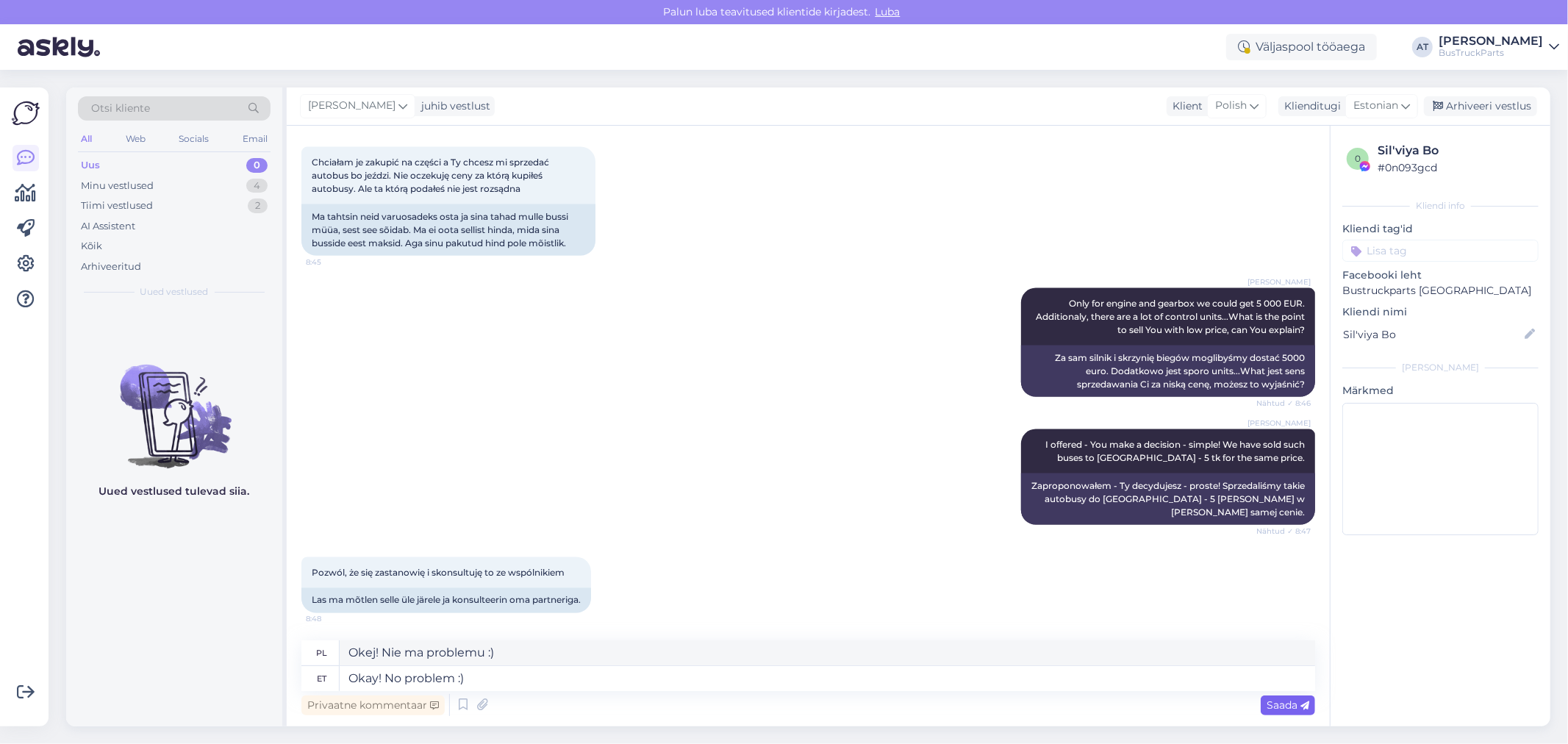
click at [1299, 701] on span "Saada" at bounding box center [1288, 705] width 43 height 13
